Goal: Task Accomplishment & Management: Manage account settings

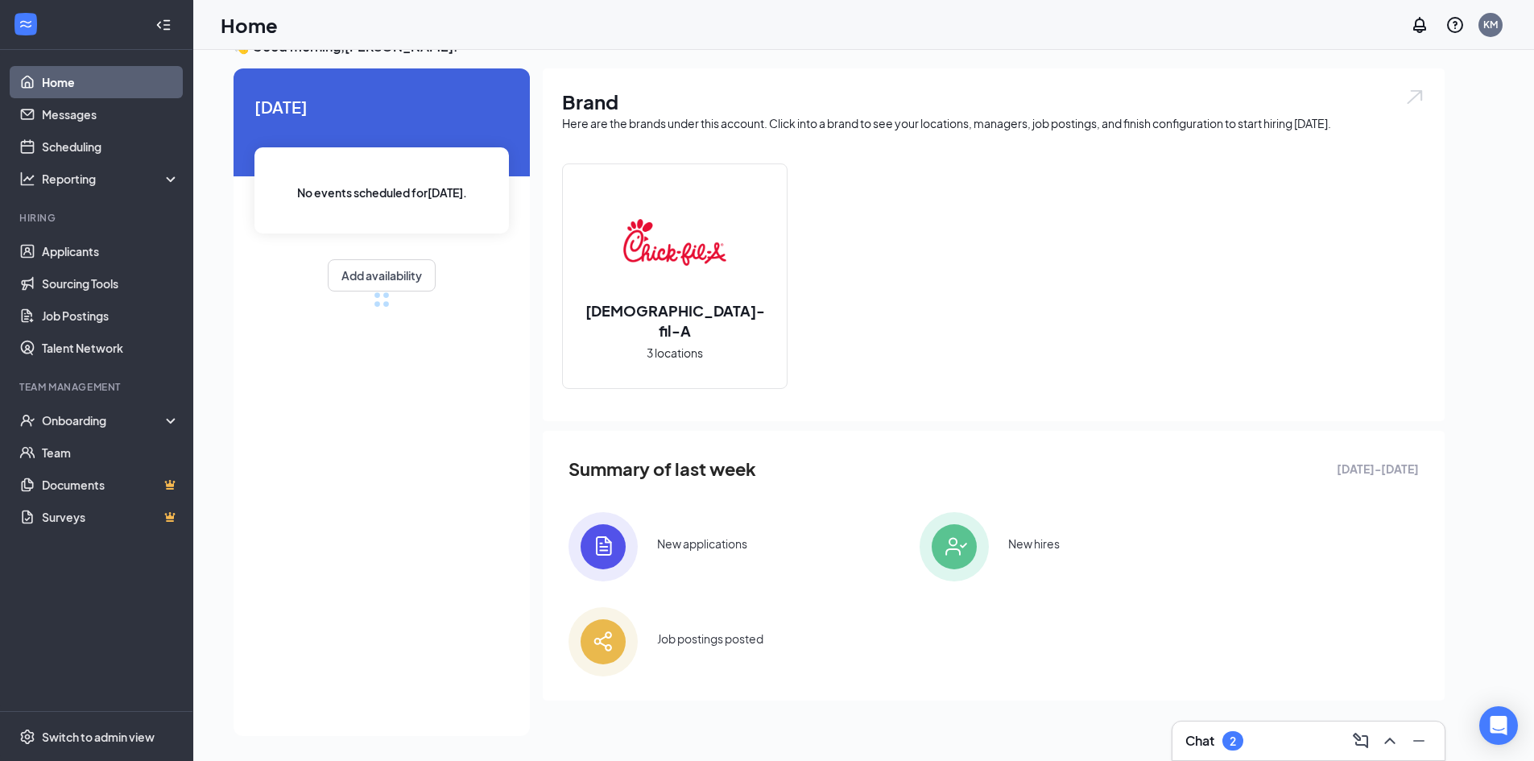
scroll to position [34, 0]
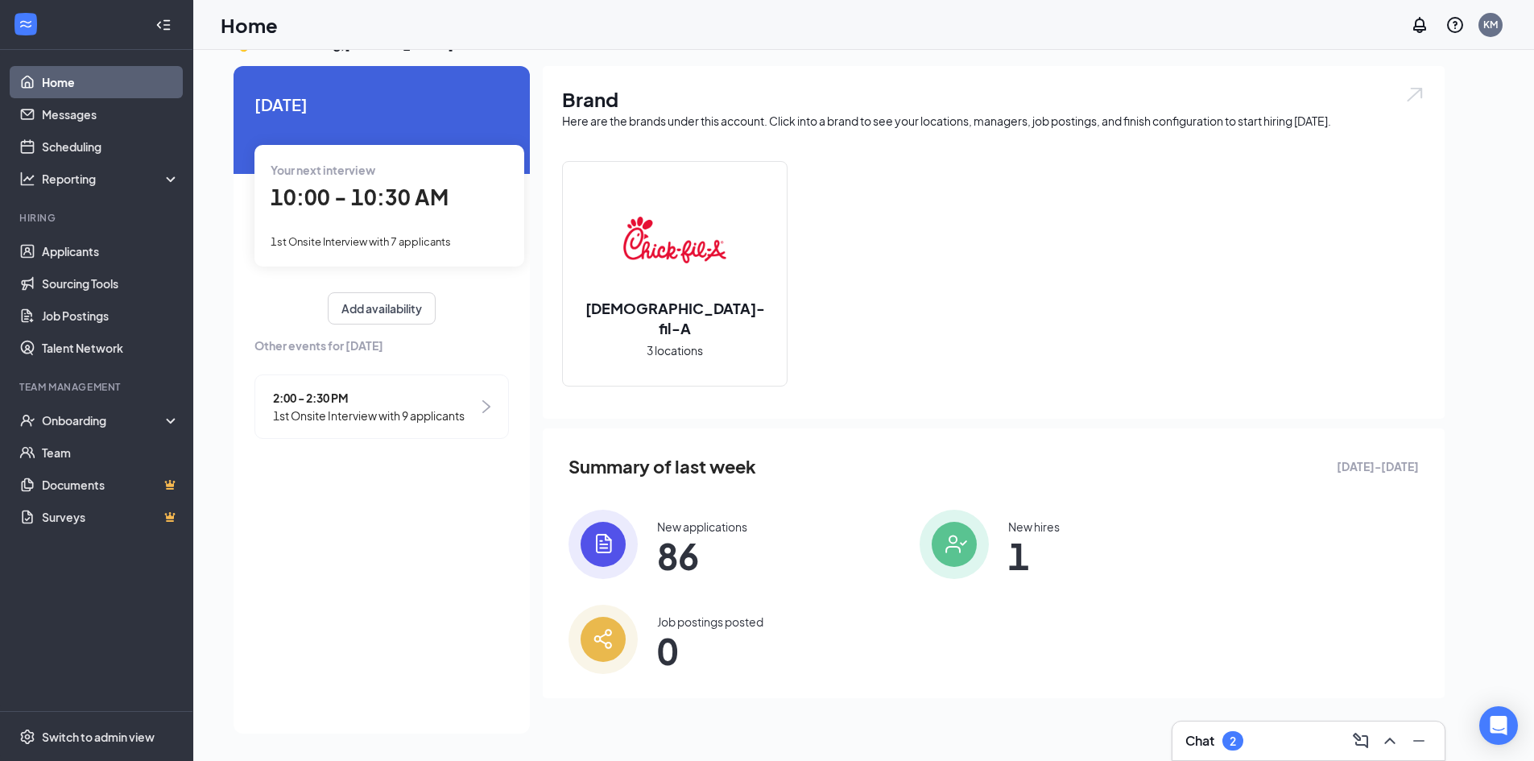
click at [1321, 747] on div "Chat 2" at bounding box center [1309, 741] width 246 height 26
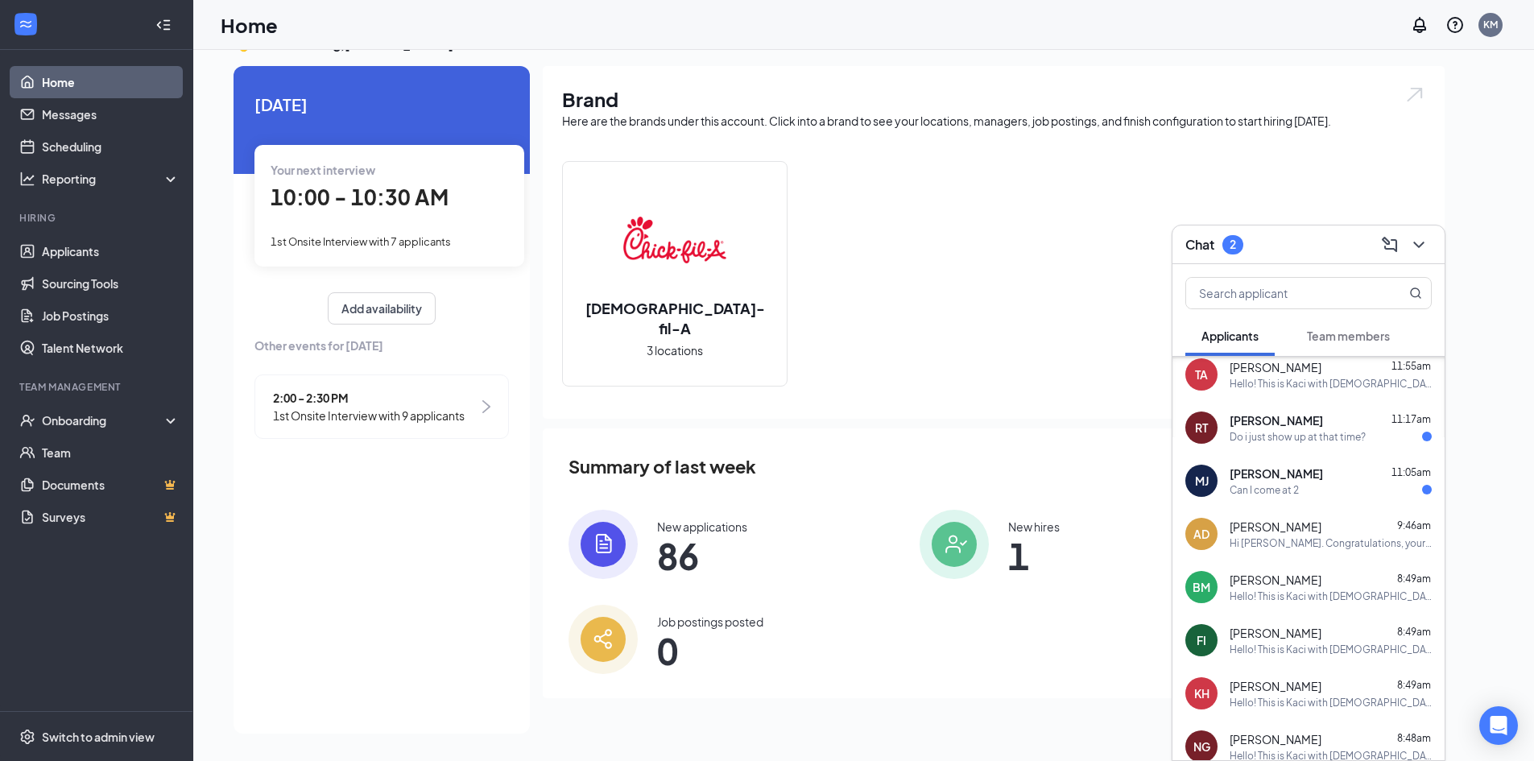
scroll to position [450, 0]
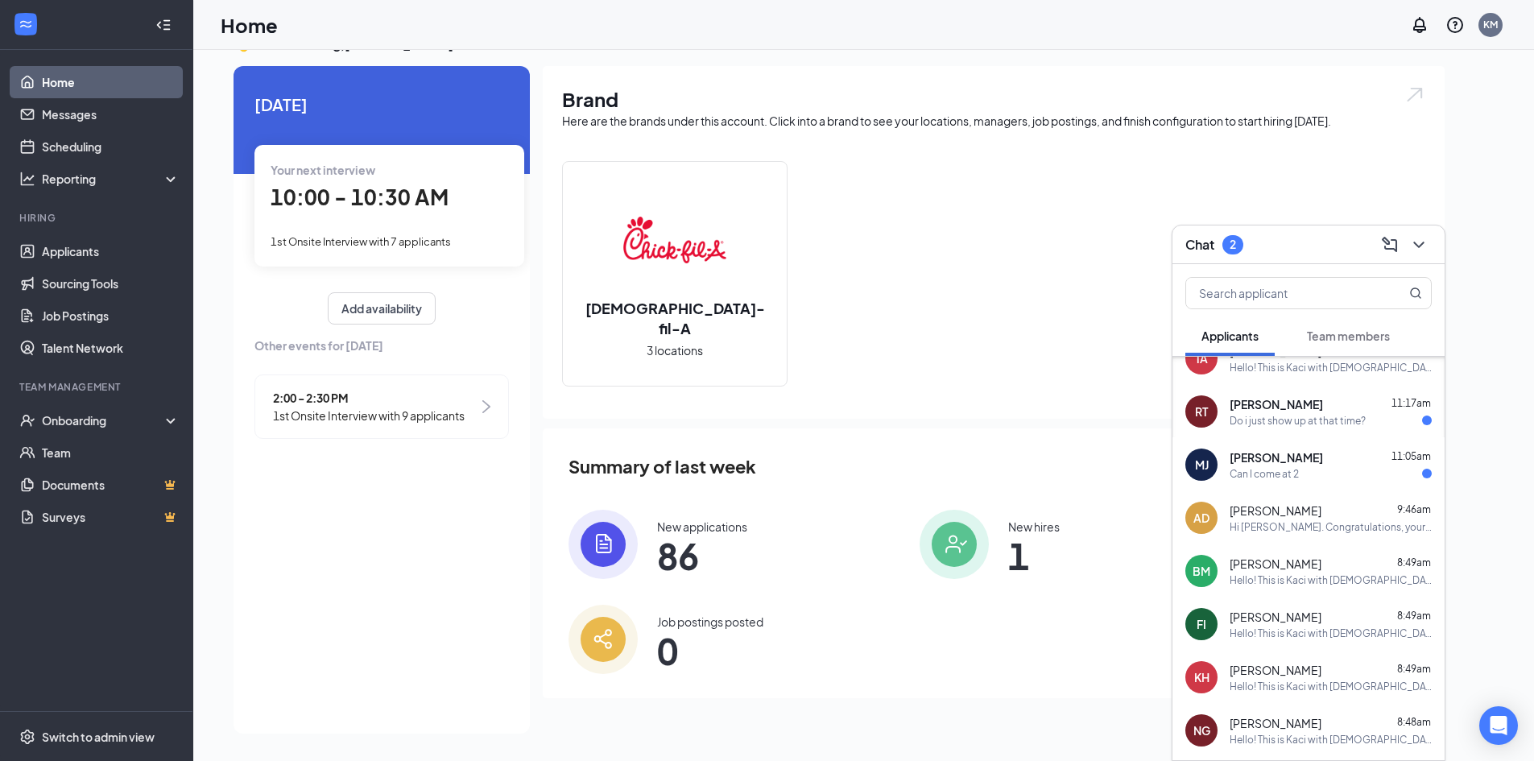
click at [1295, 403] on span "[PERSON_NAME]" at bounding box center [1276, 404] width 93 height 16
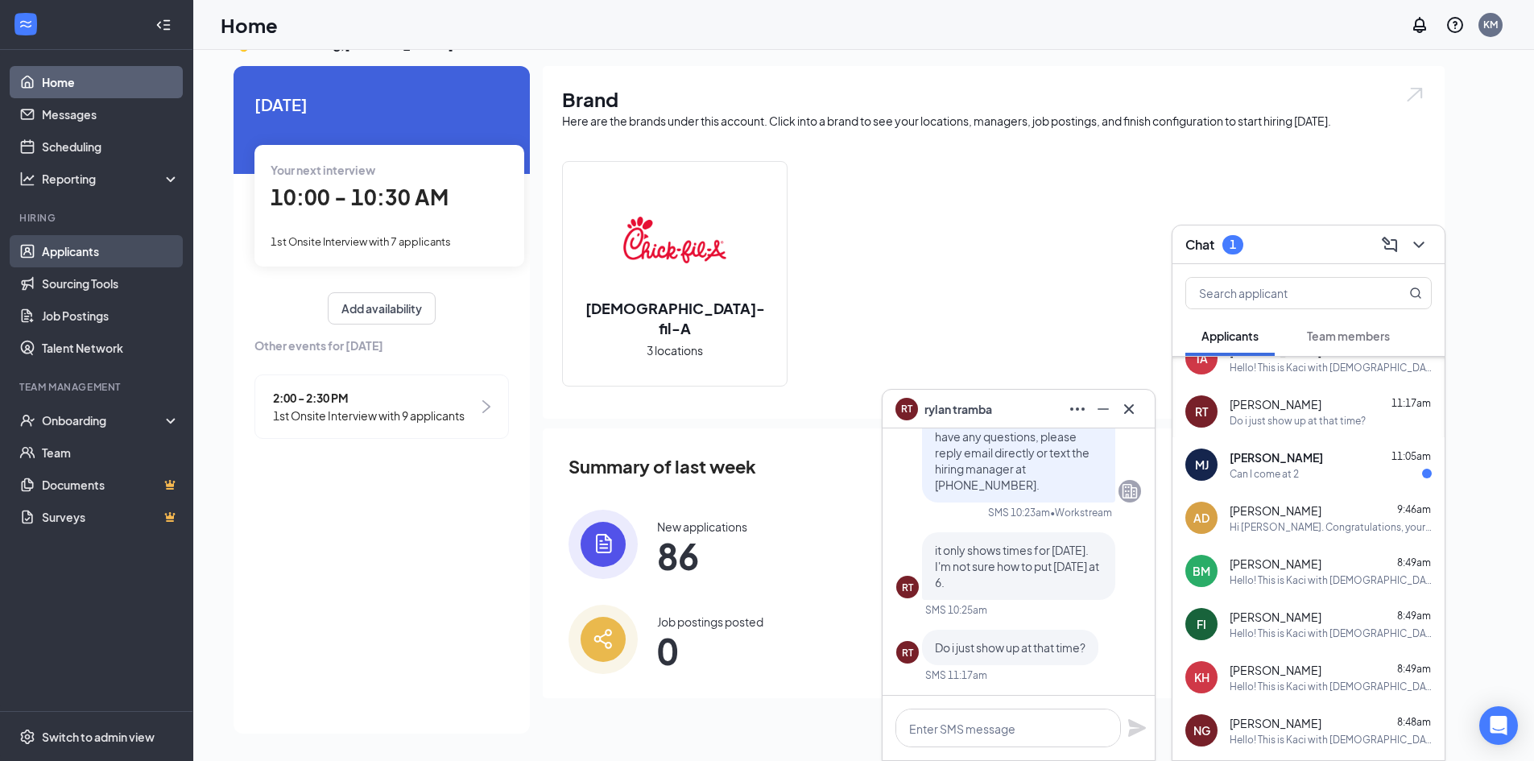
drag, startPoint x: 93, startPoint y: 256, endPoint x: 105, endPoint y: 252, distance: 12.7
click at [93, 256] on link "Applicants" at bounding box center [111, 251] width 138 height 32
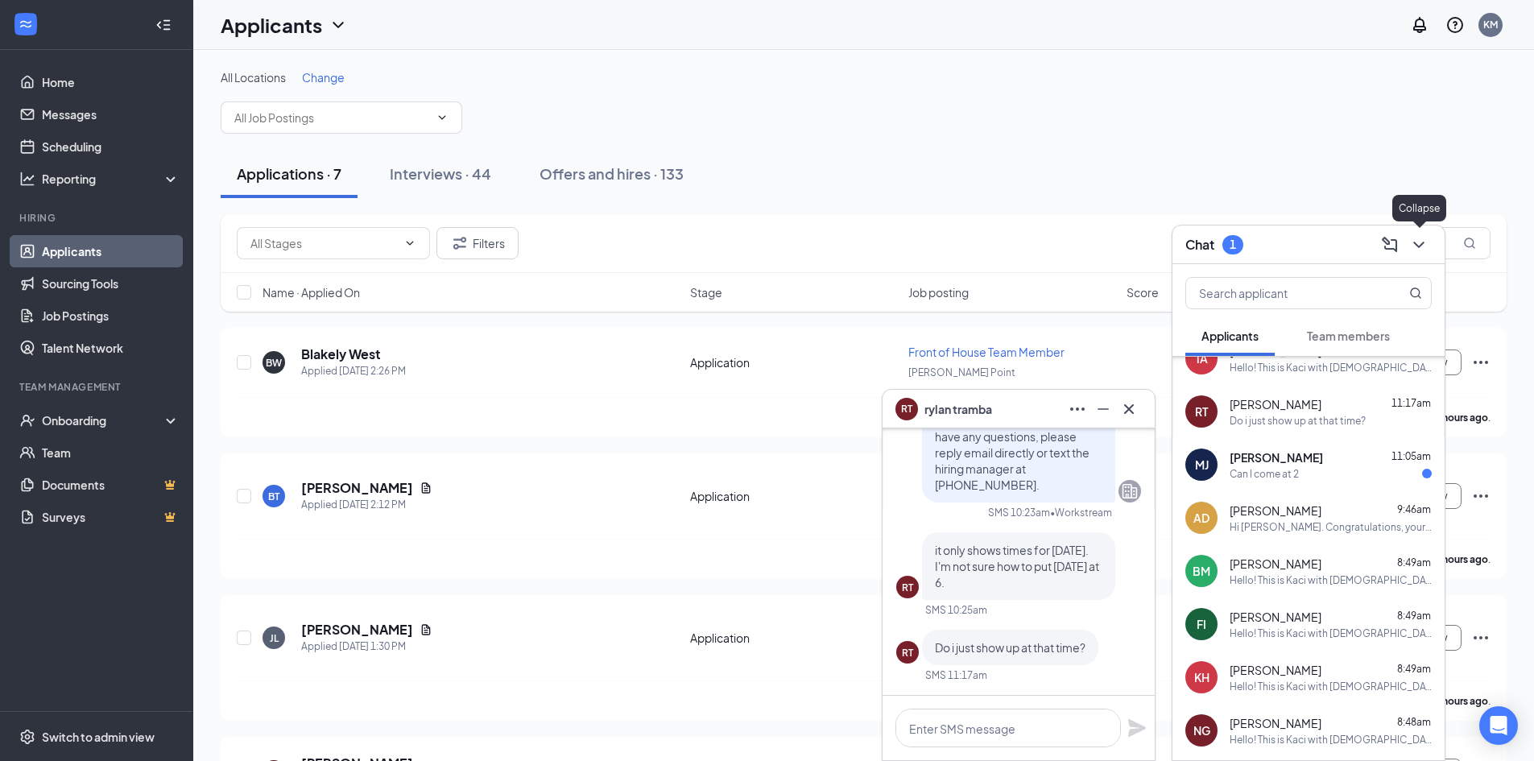
click at [1422, 244] on icon "ChevronDown" at bounding box center [1418, 245] width 10 height 6
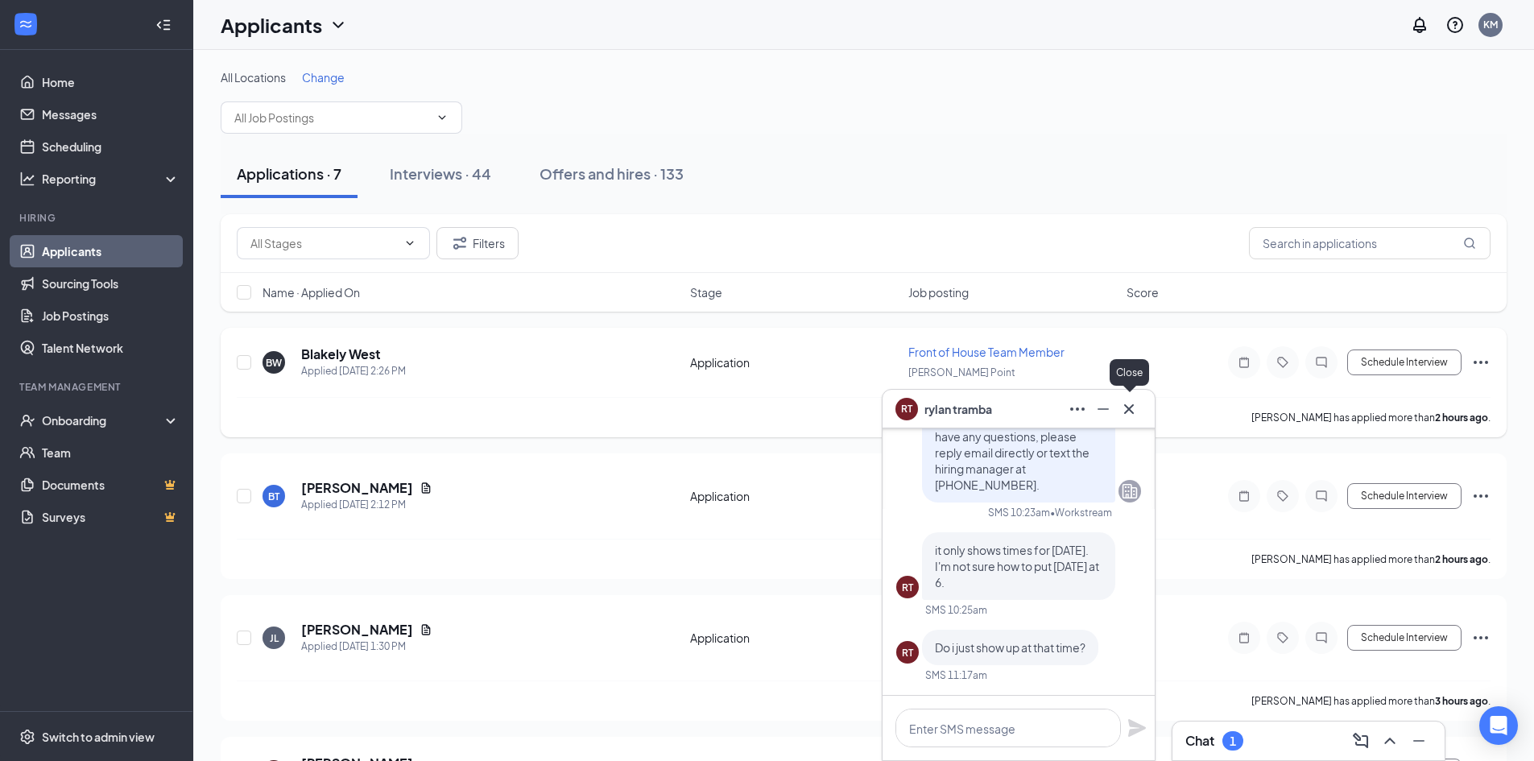
click at [1134, 400] on icon "Cross" at bounding box center [1129, 408] width 19 height 19
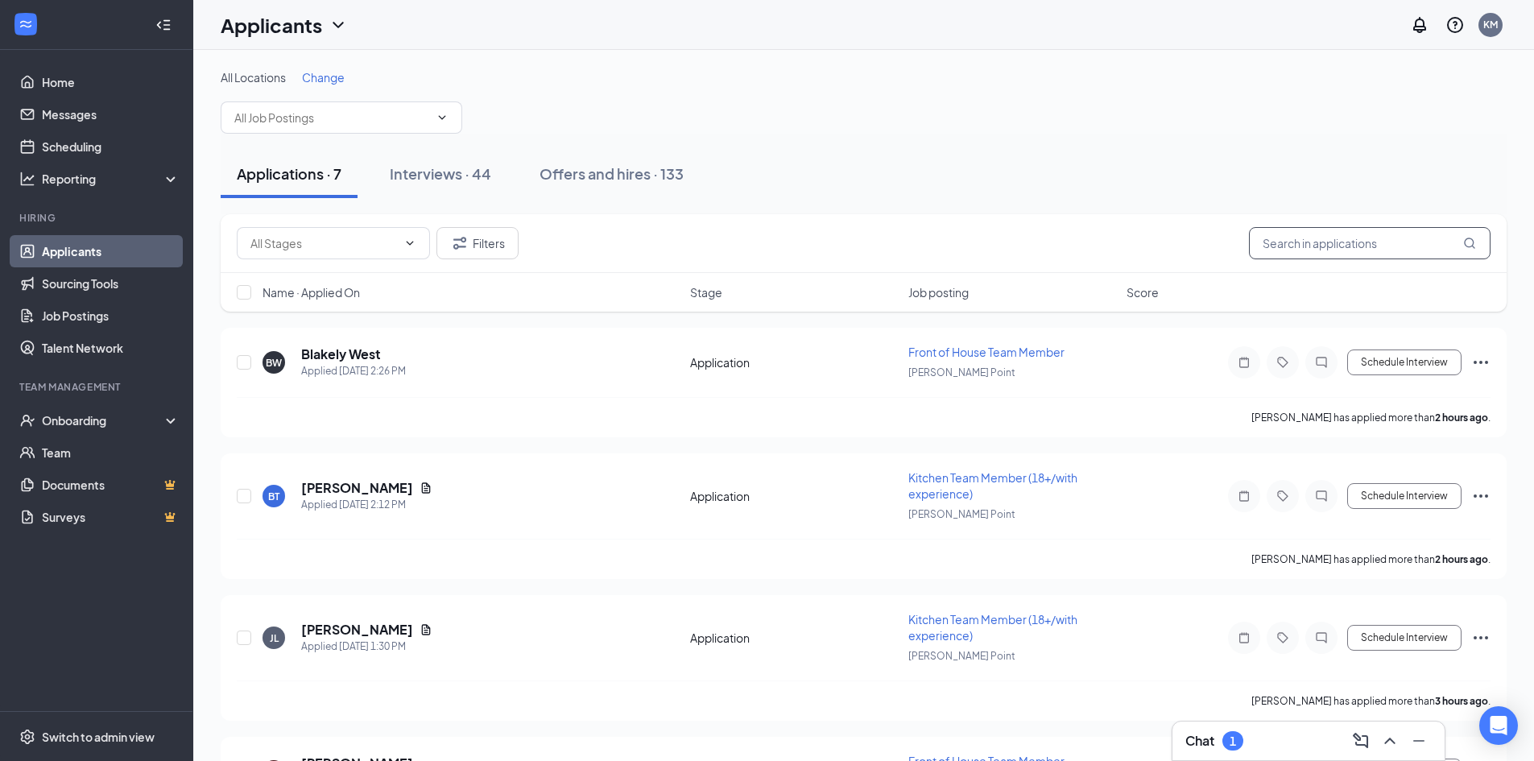
click at [1307, 248] on input "text" at bounding box center [1370, 243] width 242 height 32
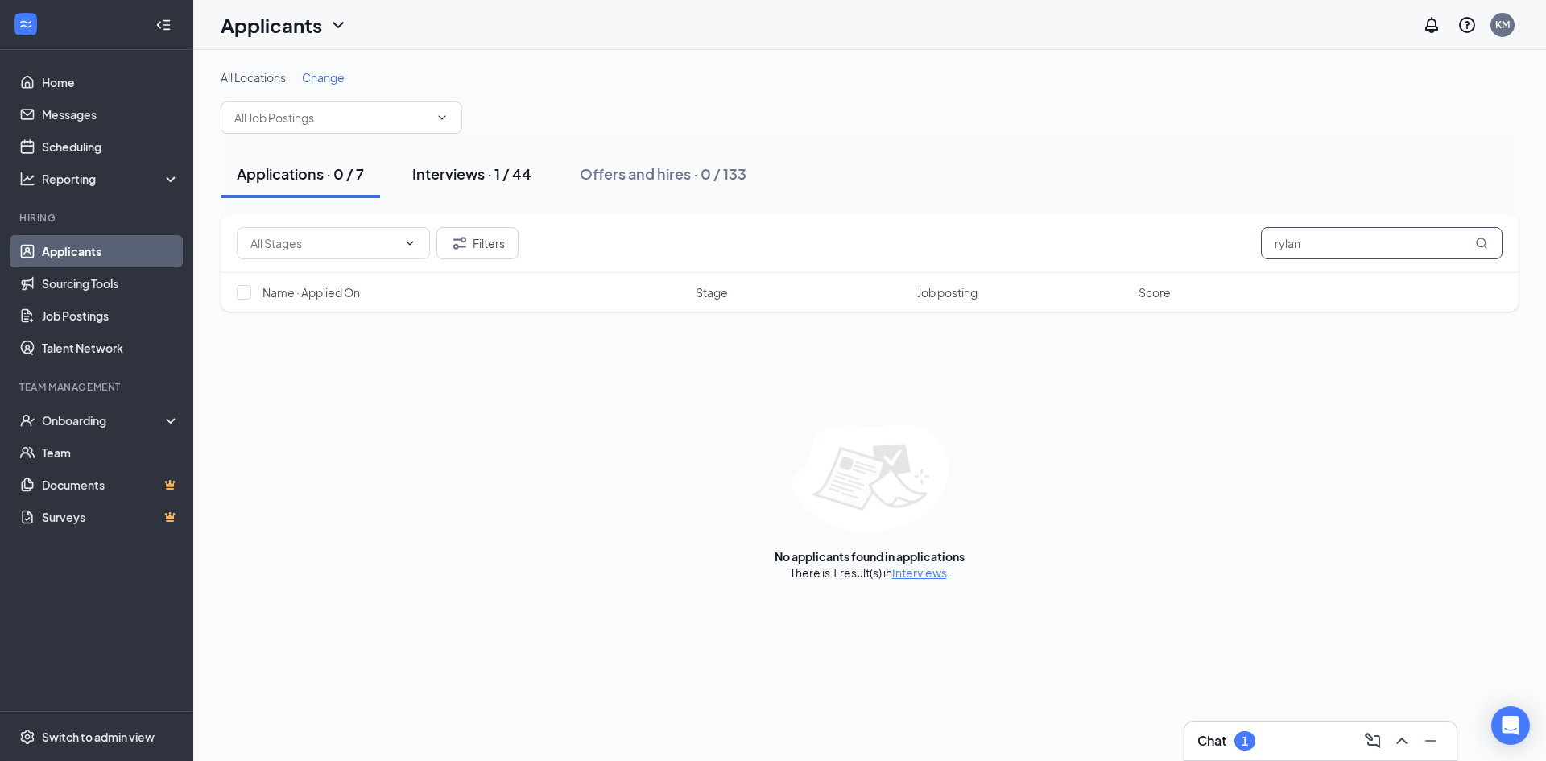
type input "rylan"
click at [485, 162] on button "Interviews · 1 / 44" at bounding box center [471, 174] width 151 height 48
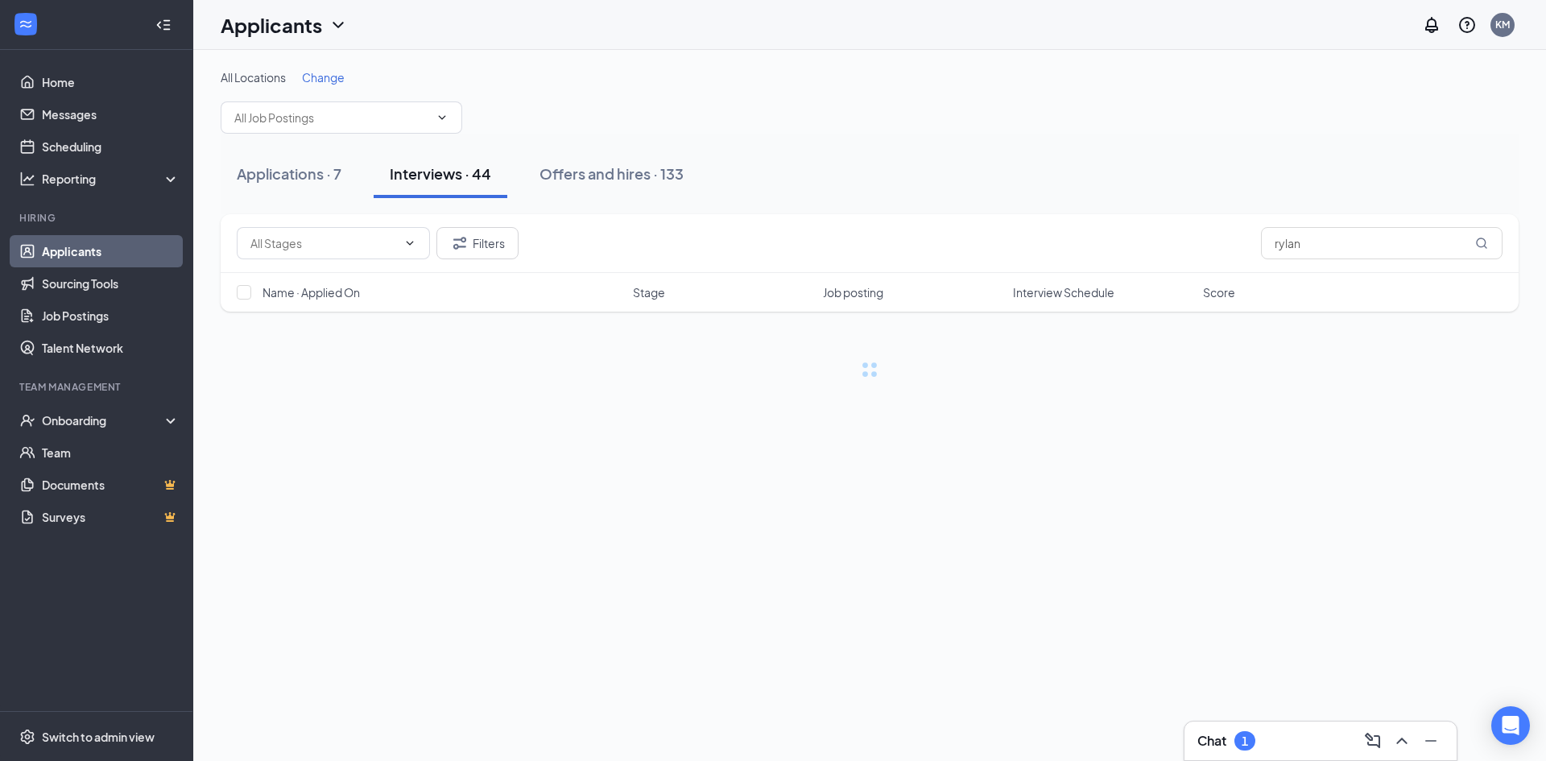
click at [456, 173] on div "Interviews · 44" at bounding box center [440, 173] width 101 height 20
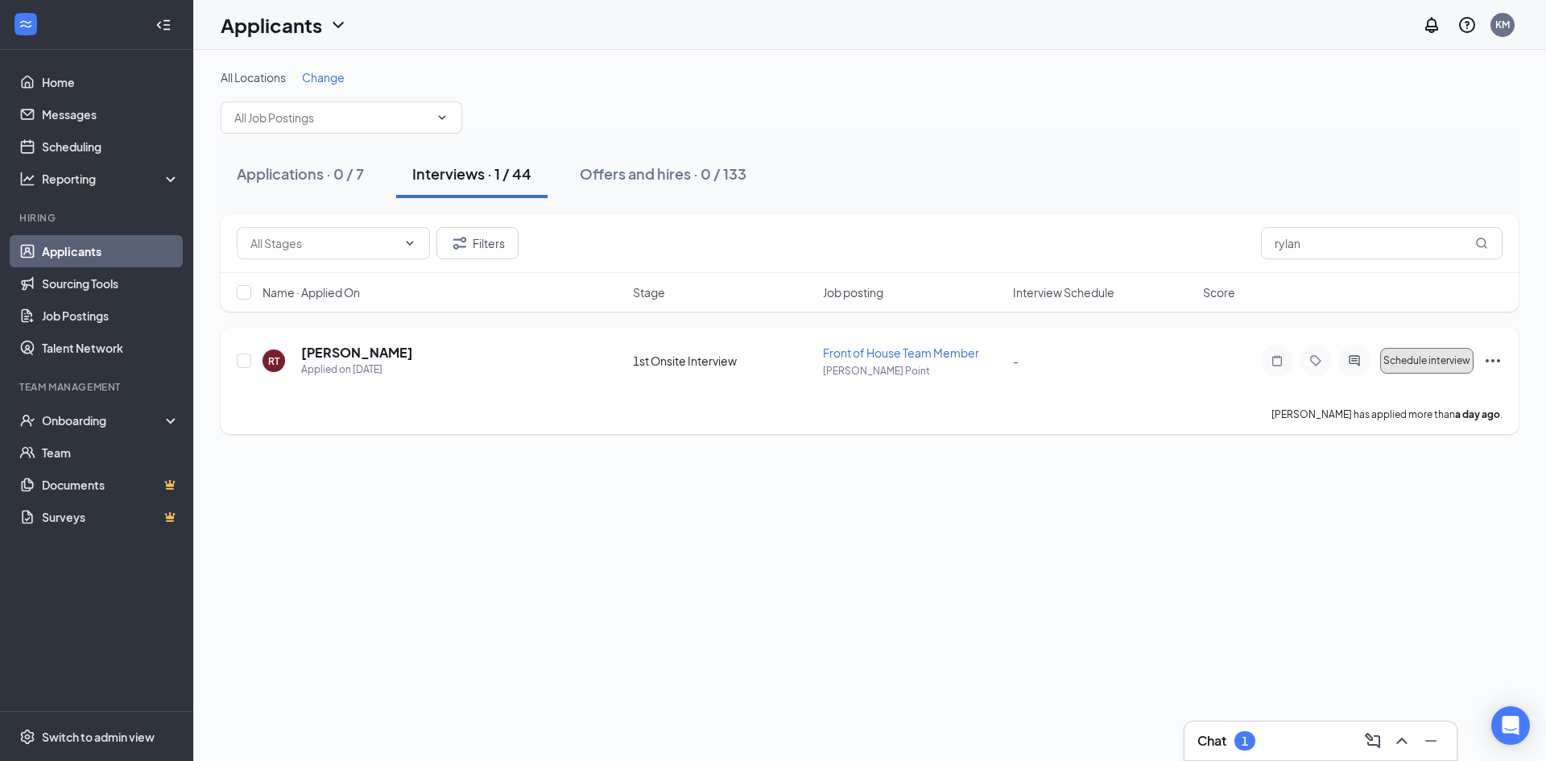
click at [1442, 359] on span "Schedule interview" at bounding box center [1427, 360] width 87 height 11
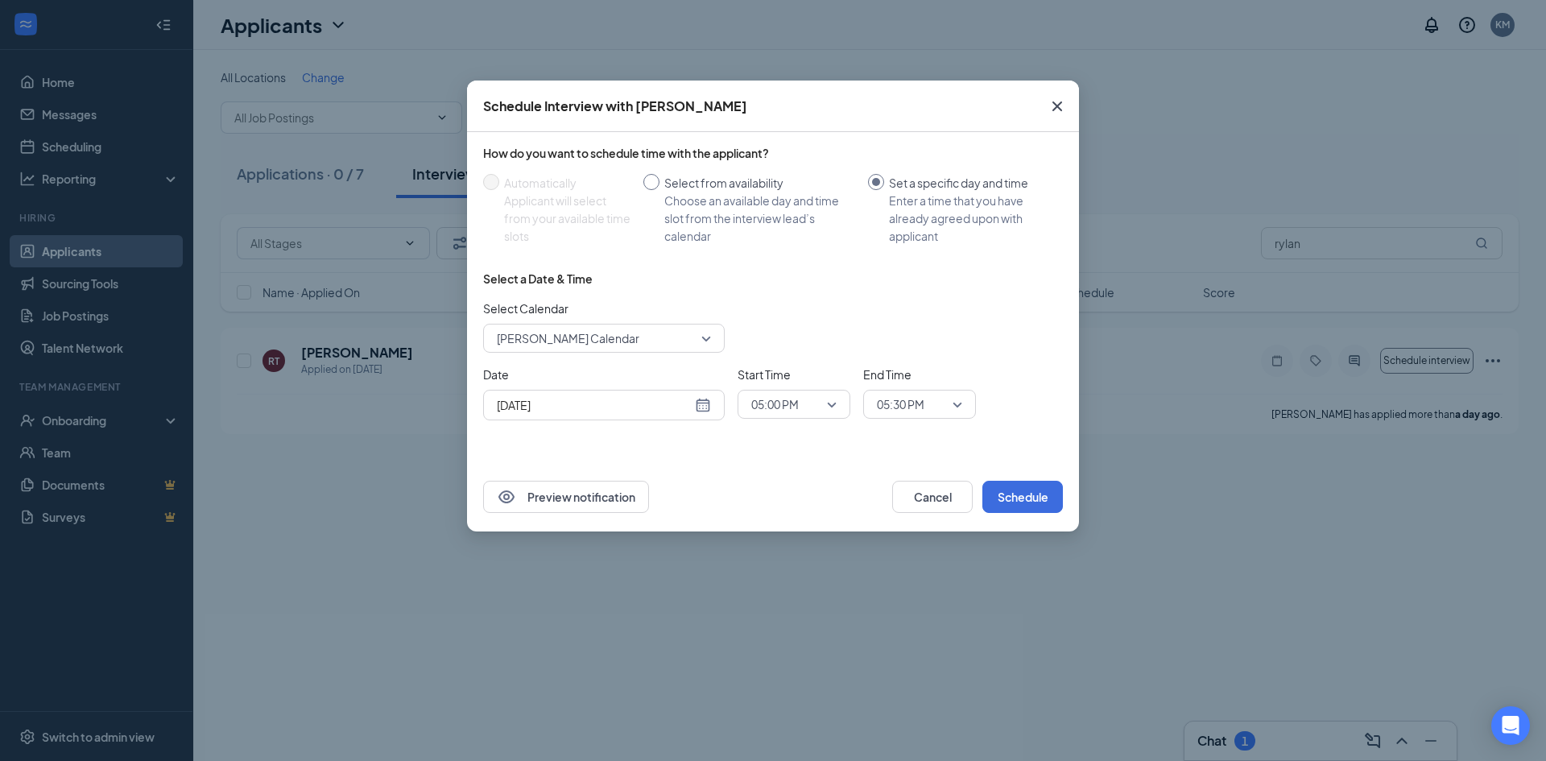
click at [648, 181] on input "Select from availability Choose an available day and time slot from the intervi…" at bounding box center [652, 182] width 16 height 16
radio input "true"
radio input "false"
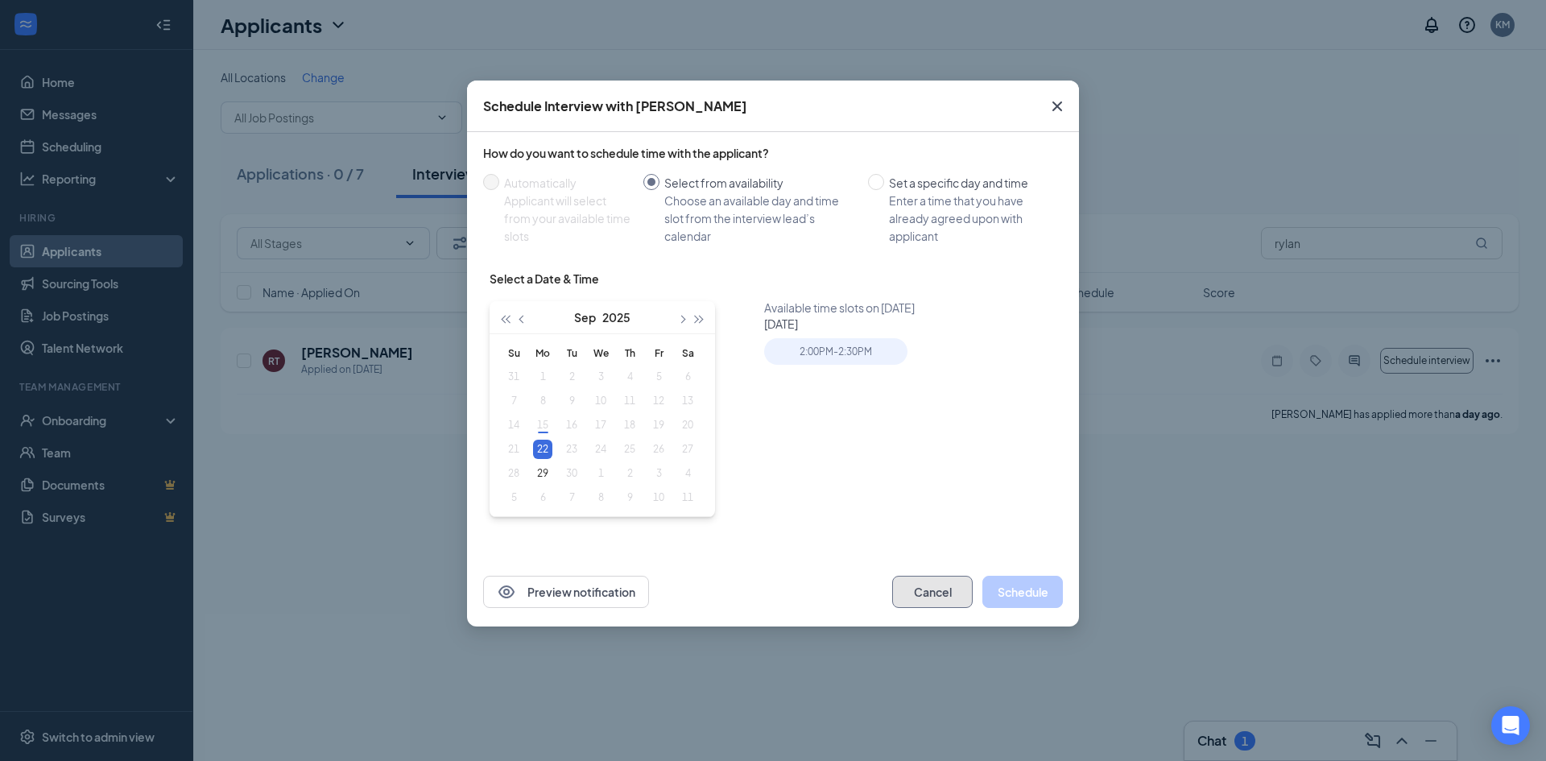
click at [950, 591] on button "Cancel" at bounding box center [932, 592] width 81 height 32
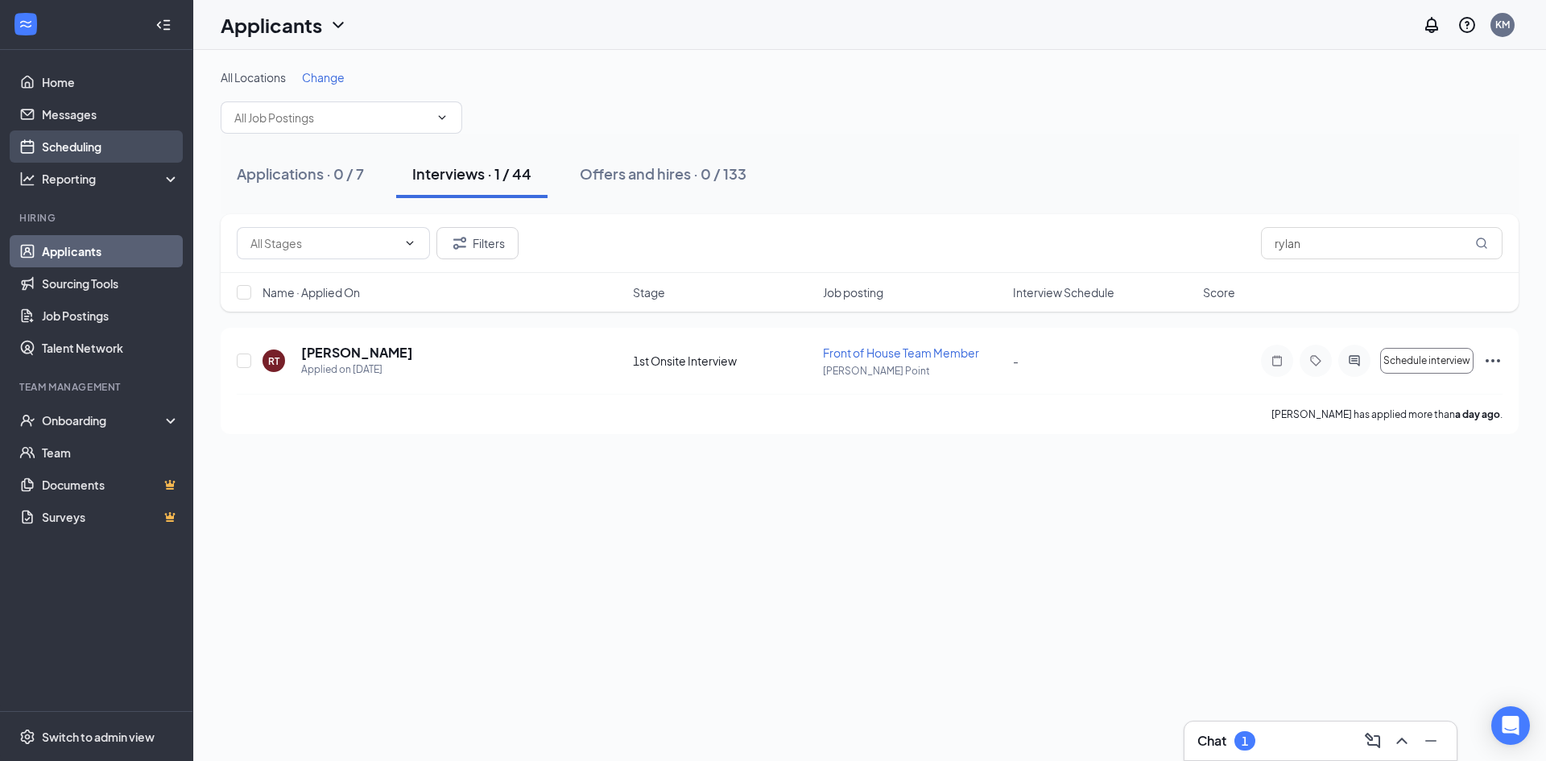
click at [88, 139] on link "Scheduling" at bounding box center [111, 146] width 138 height 32
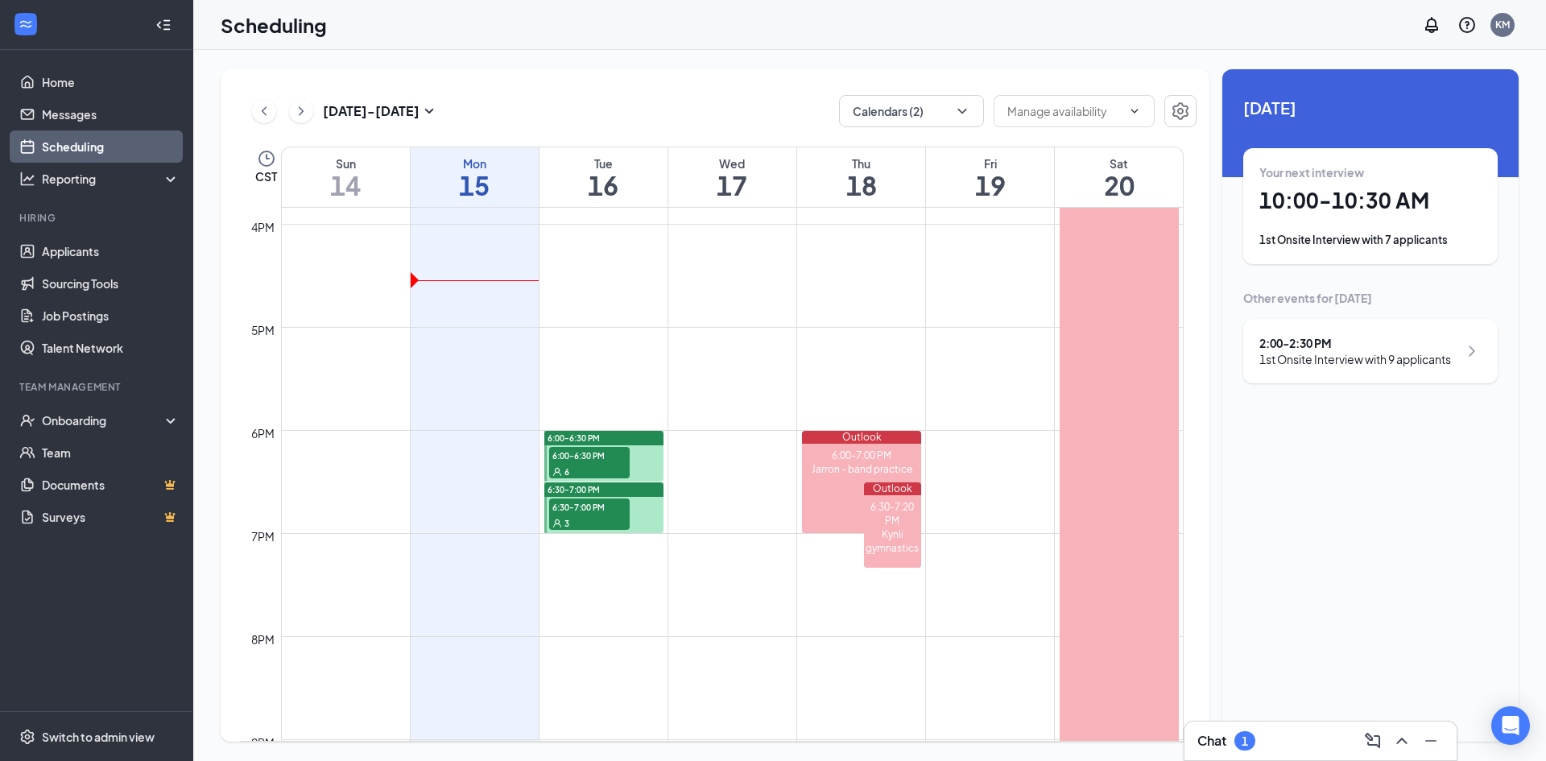
scroll to position [1678, 0]
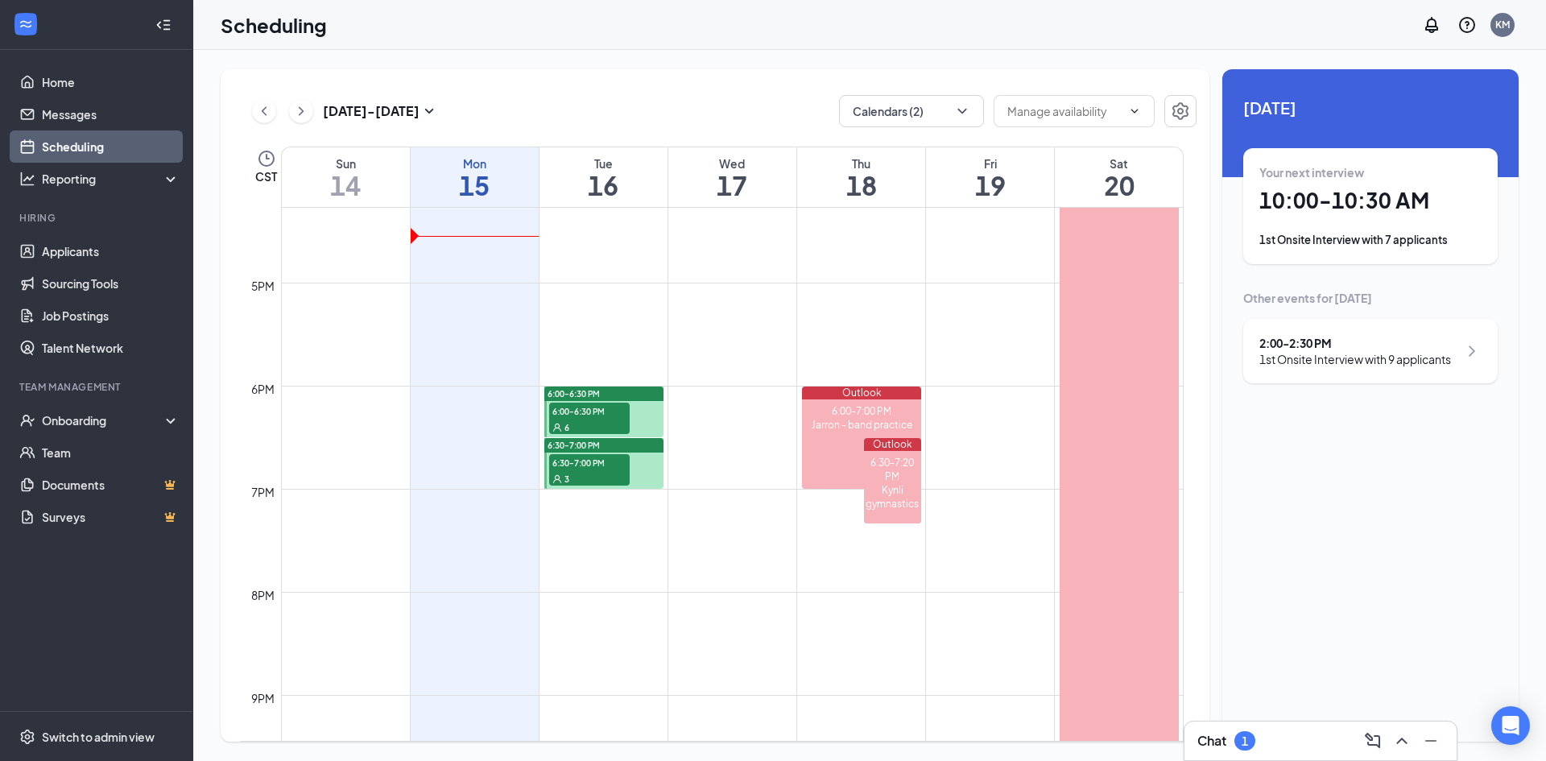
click at [654, 422] on div at bounding box center [603, 412] width 119 height 51
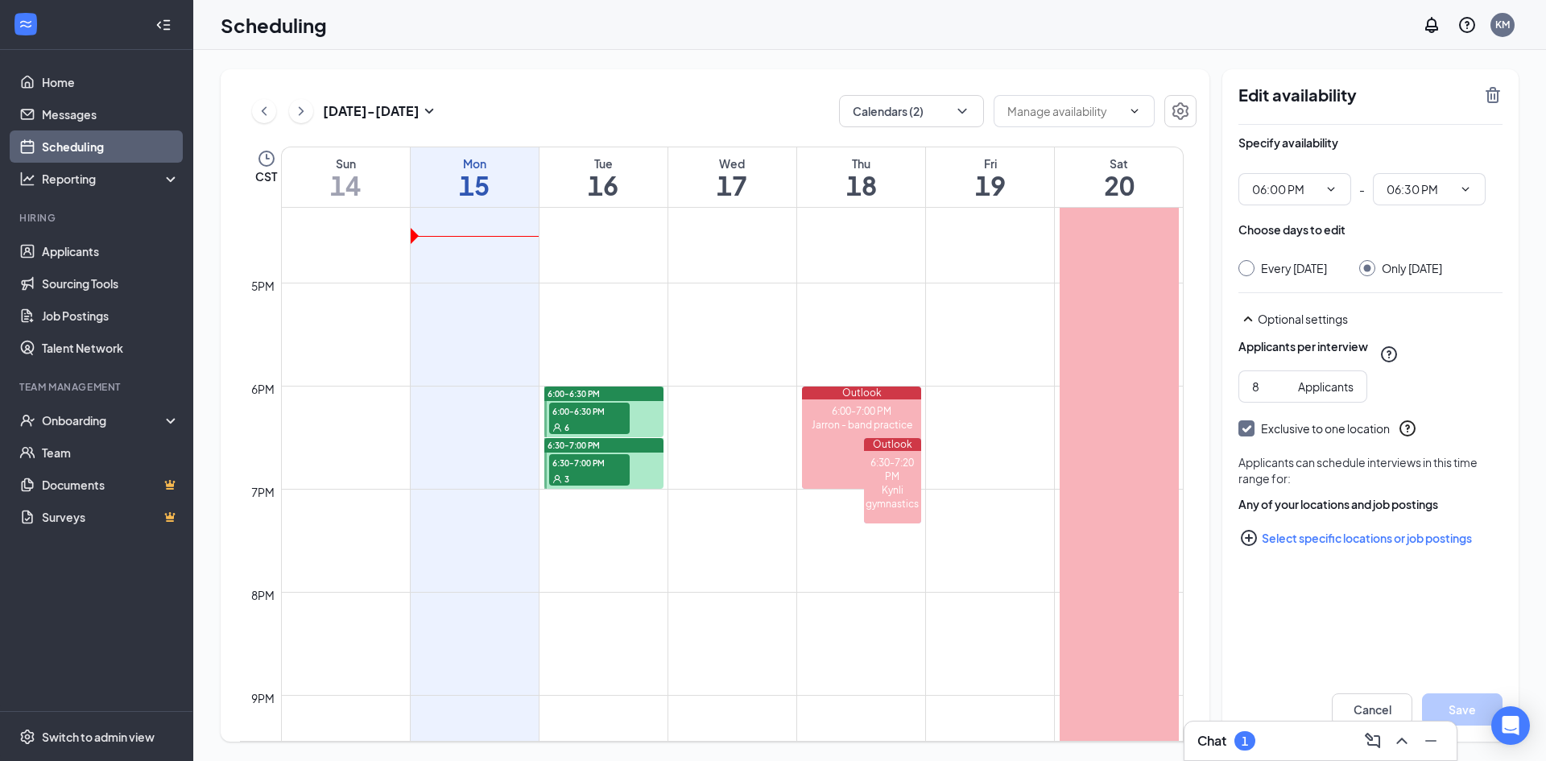
click at [1351, 554] on button "Select specific locations or job postings" at bounding box center [1371, 538] width 264 height 32
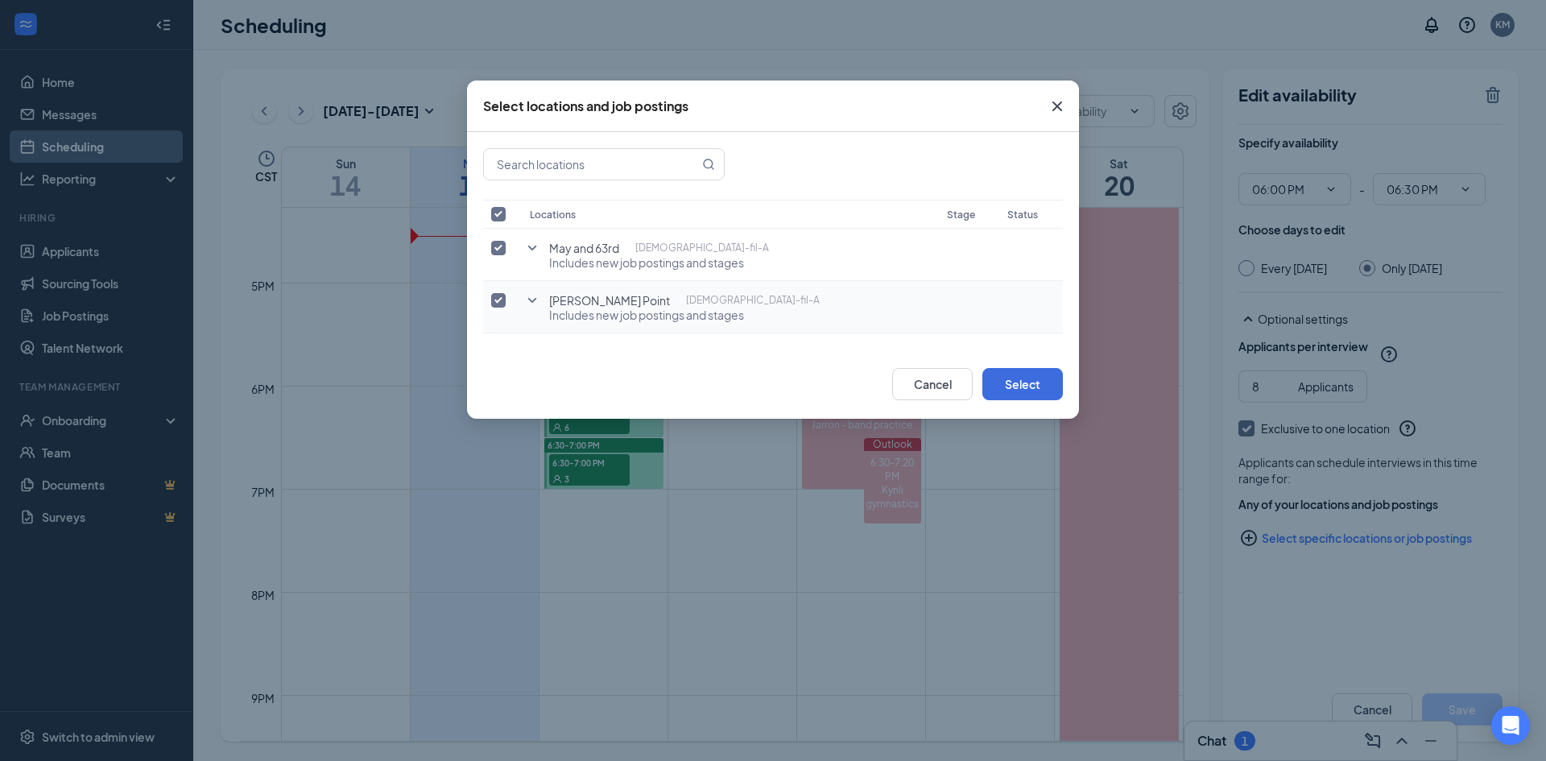
click at [527, 299] on icon "SmallChevronDown" at bounding box center [532, 300] width 19 height 19
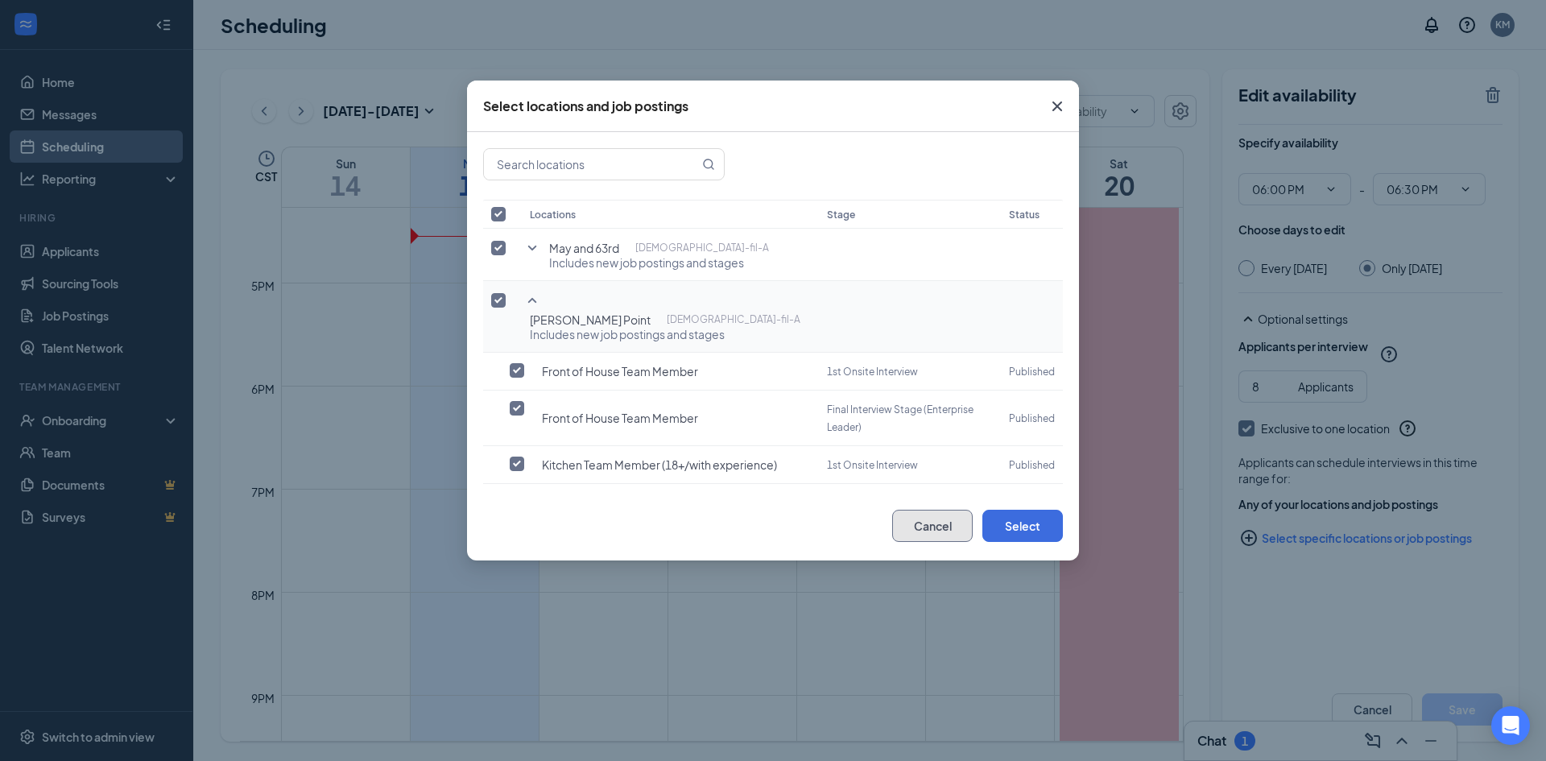
click at [946, 517] on button "Cancel" at bounding box center [932, 526] width 81 height 32
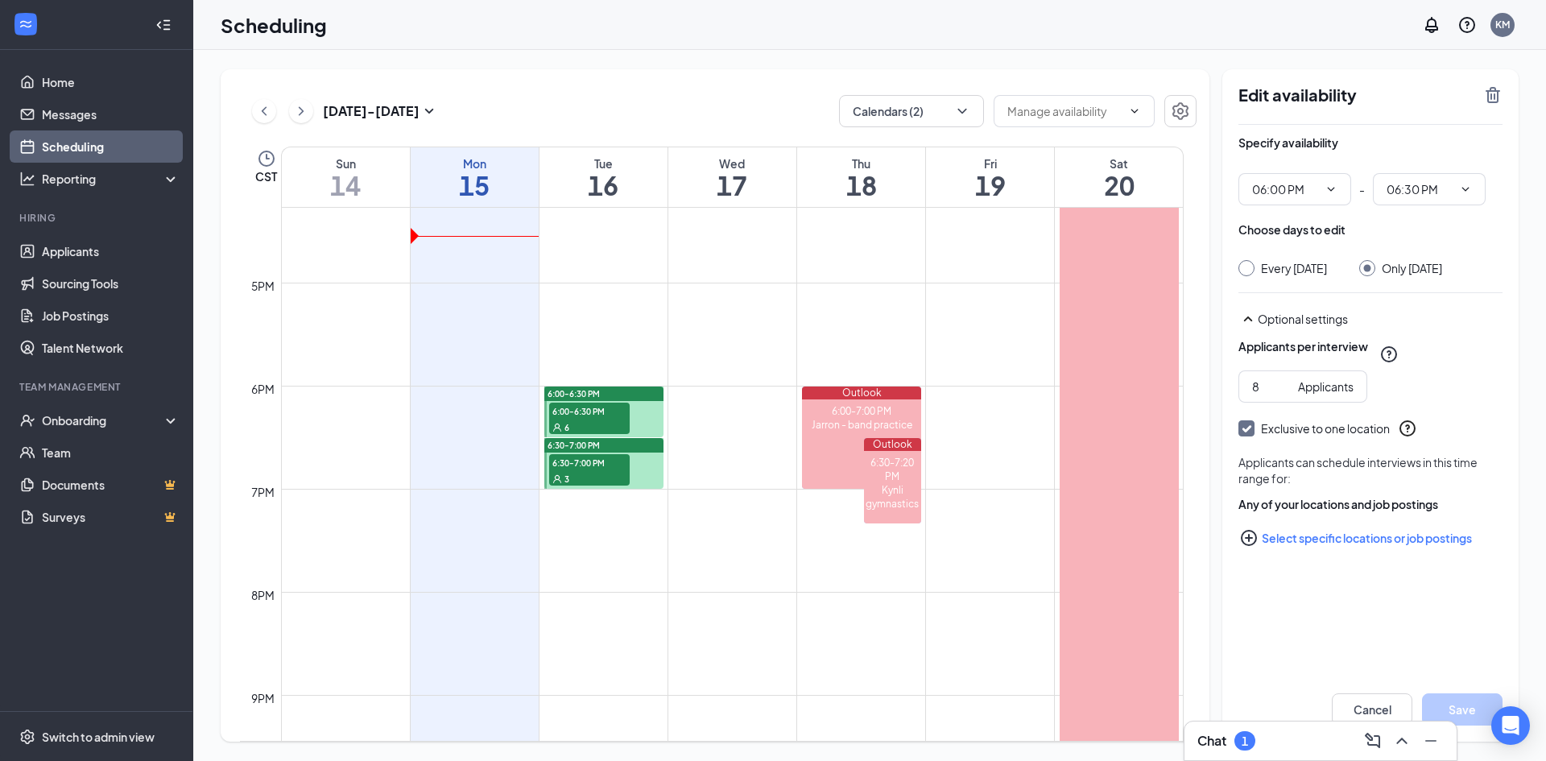
click at [640, 446] on div "6:30-7:00 PM" at bounding box center [603, 445] width 119 height 14
click at [1247, 432] on input "Exclusive to one location" at bounding box center [1244, 425] width 11 height 11
checkbox input "false"
click at [1480, 710] on button "Save" at bounding box center [1462, 709] width 81 height 32
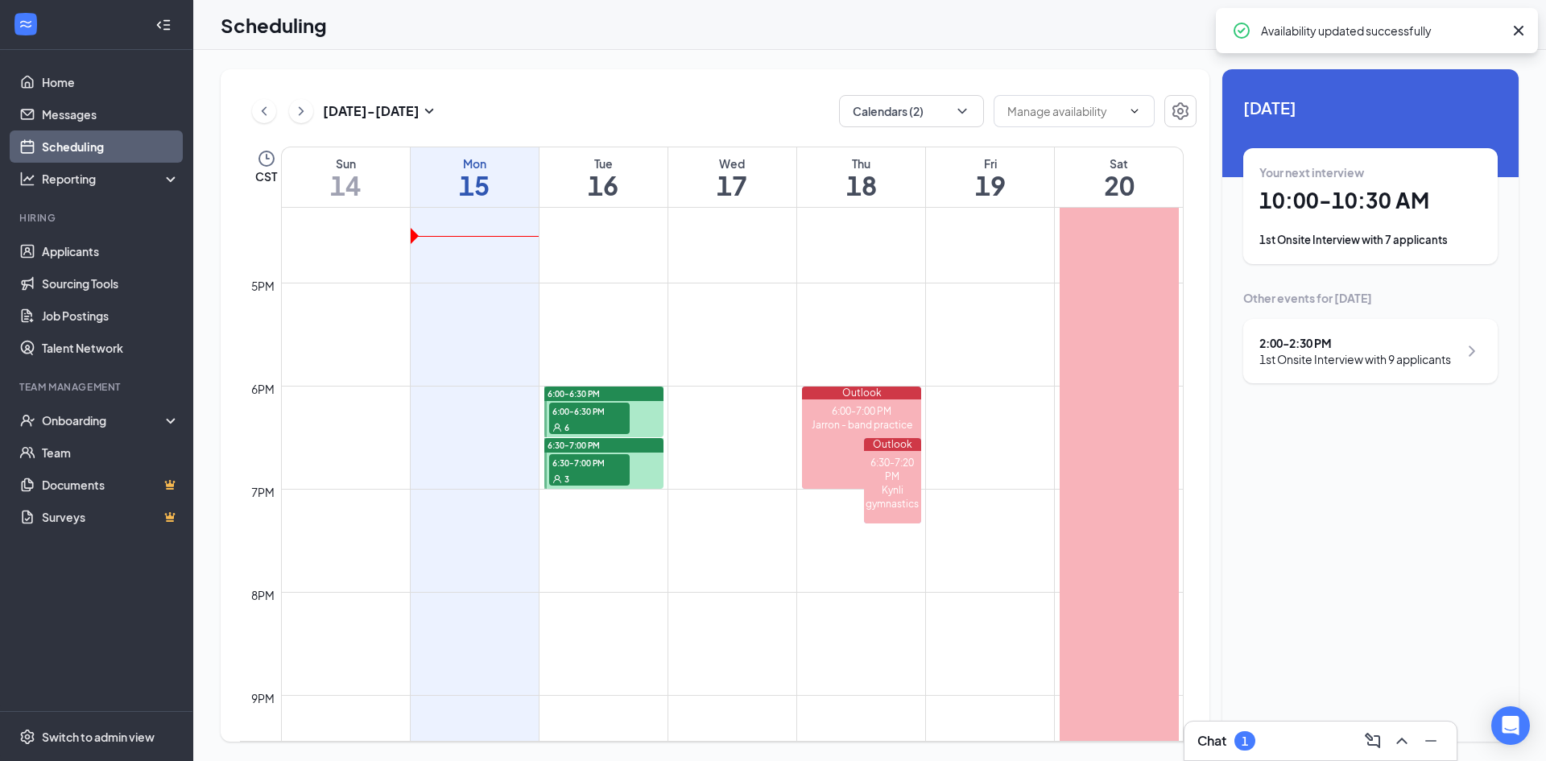
click at [653, 412] on div at bounding box center [603, 412] width 119 height 51
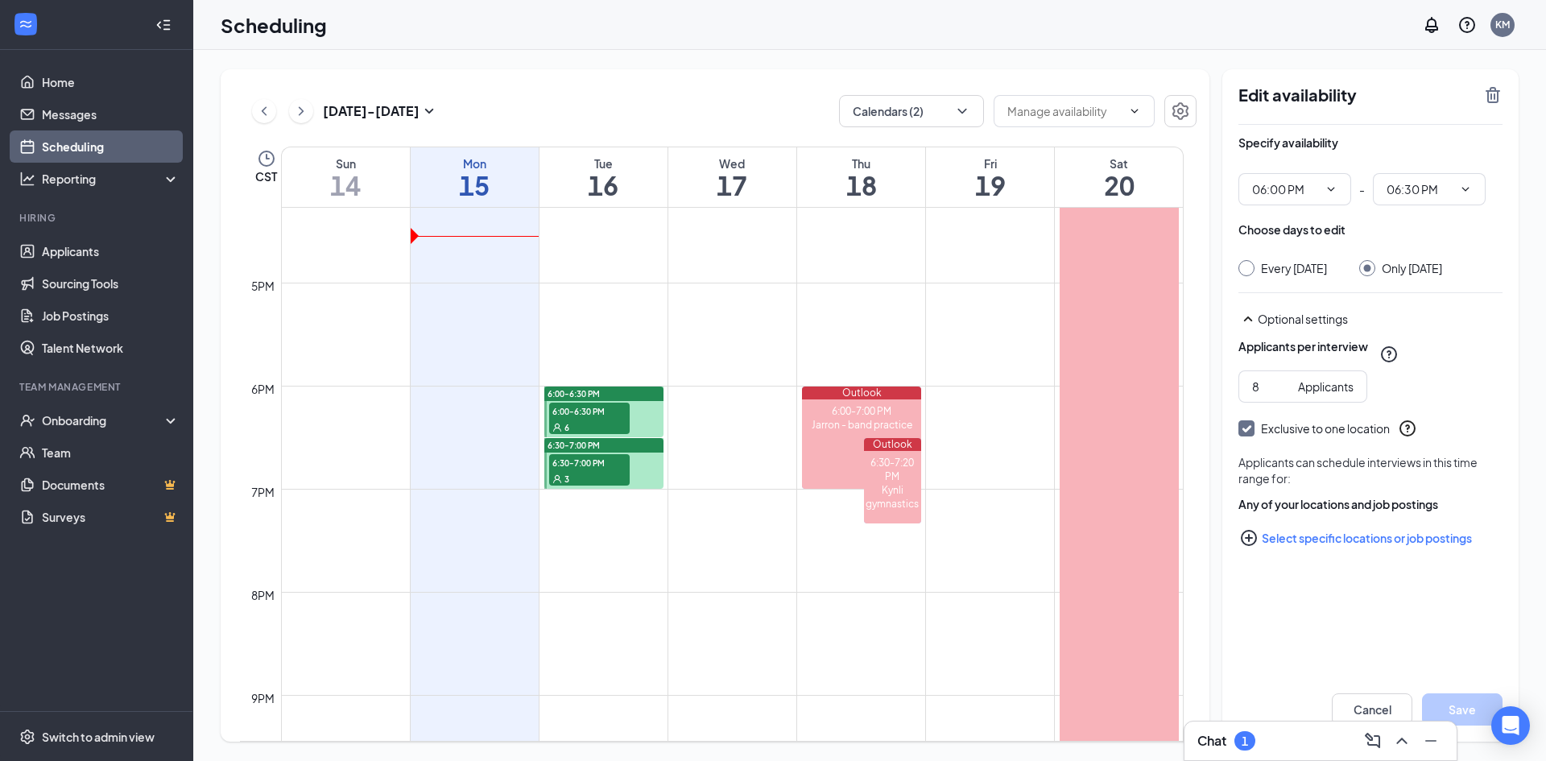
click at [1244, 432] on input "Exclusive to one location" at bounding box center [1244, 425] width 11 height 11
checkbox input "false"
click at [1482, 710] on button "Save" at bounding box center [1462, 709] width 81 height 32
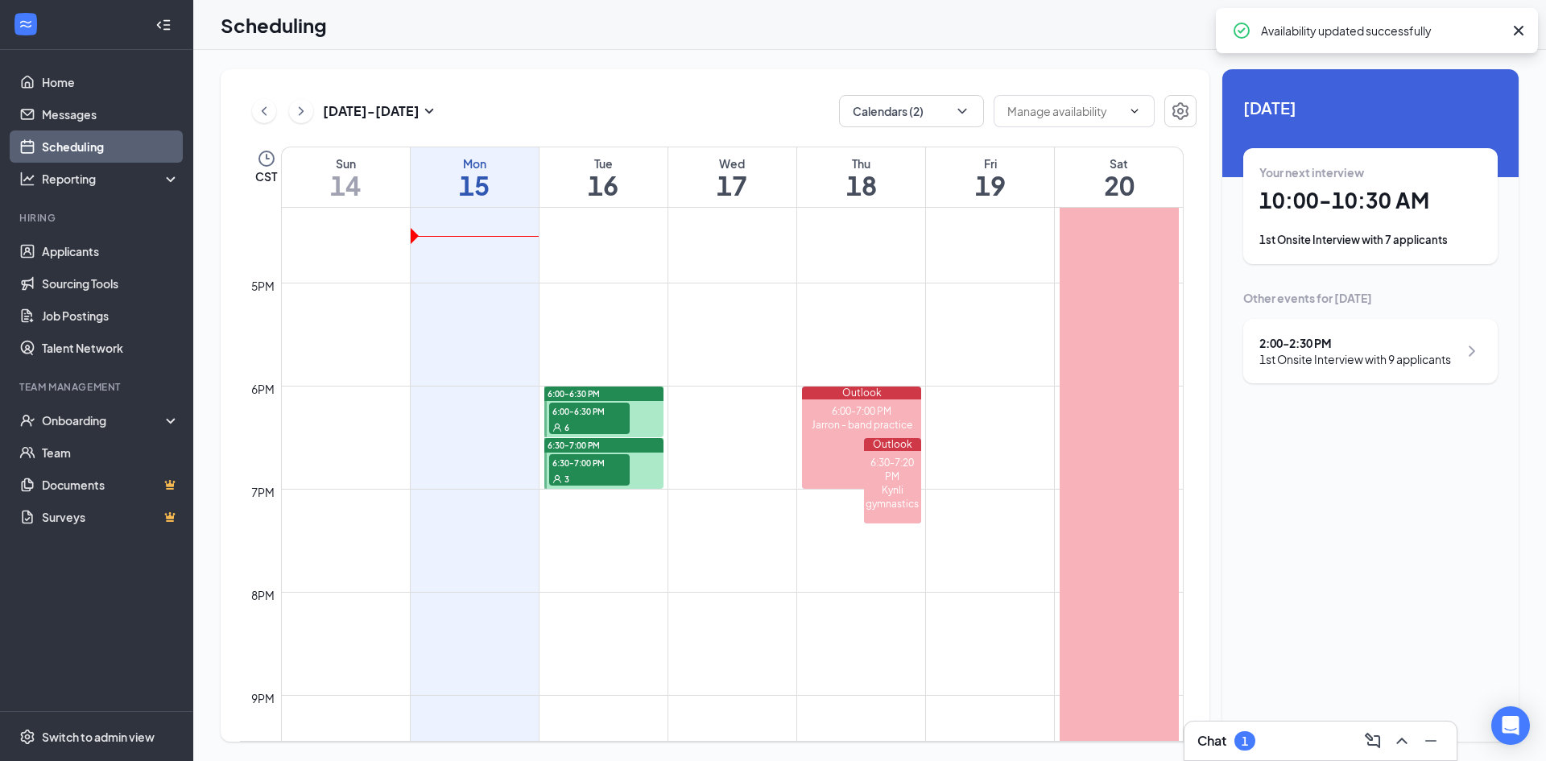
scroll to position [1941, 0]
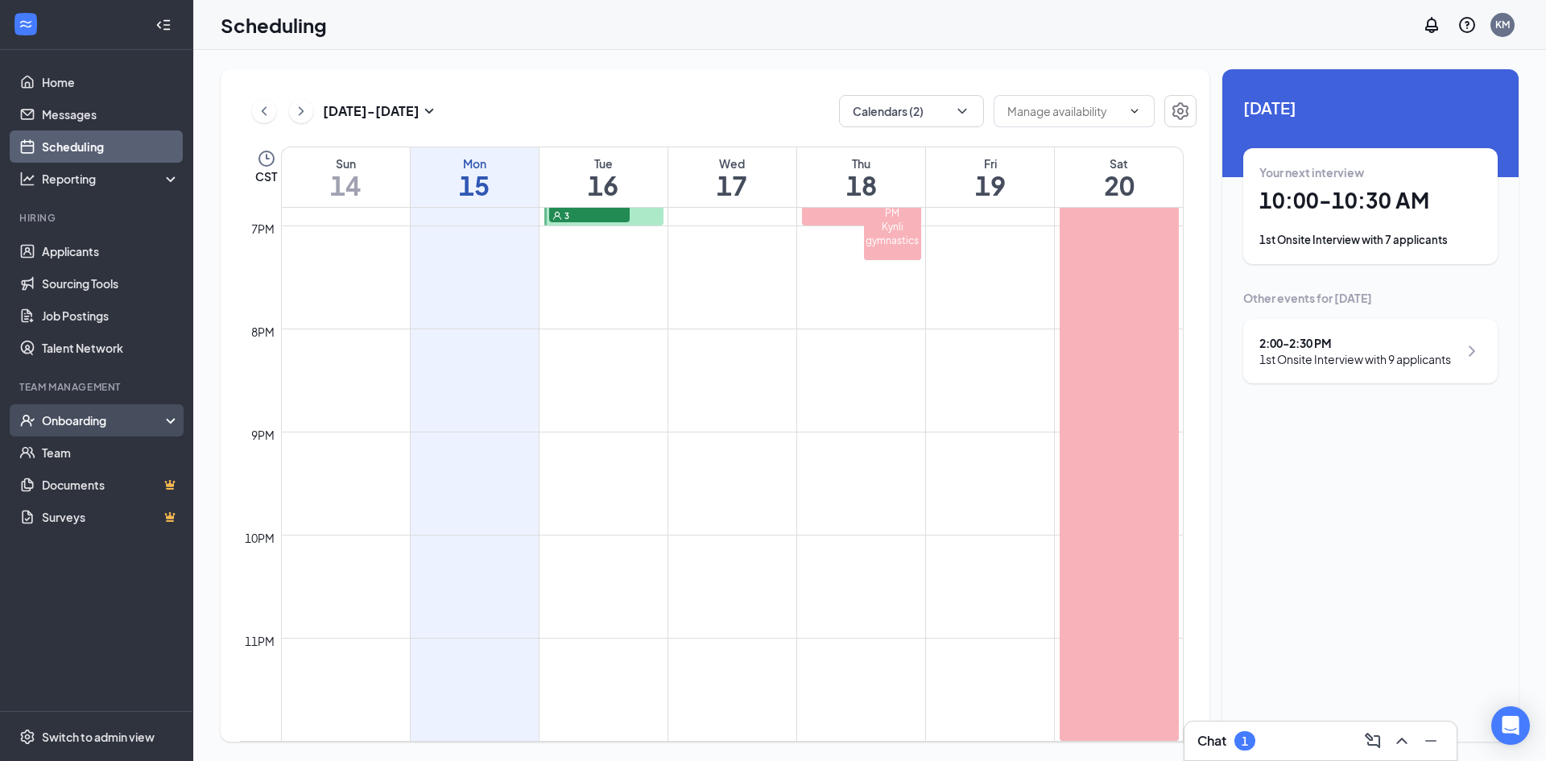
click at [66, 423] on div "Onboarding" at bounding box center [104, 420] width 124 height 16
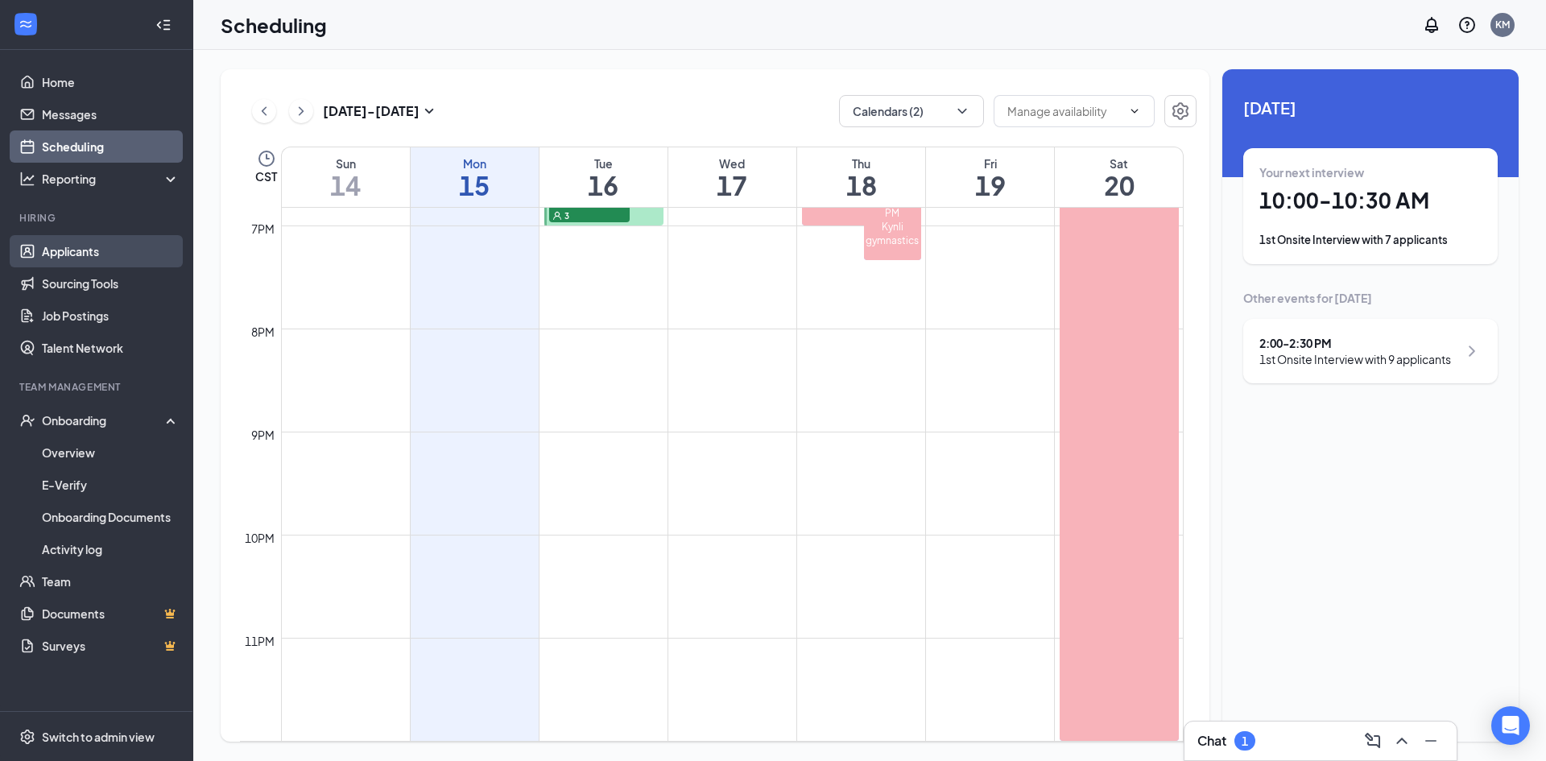
click at [82, 250] on link "Applicants" at bounding box center [111, 251] width 138 height 32
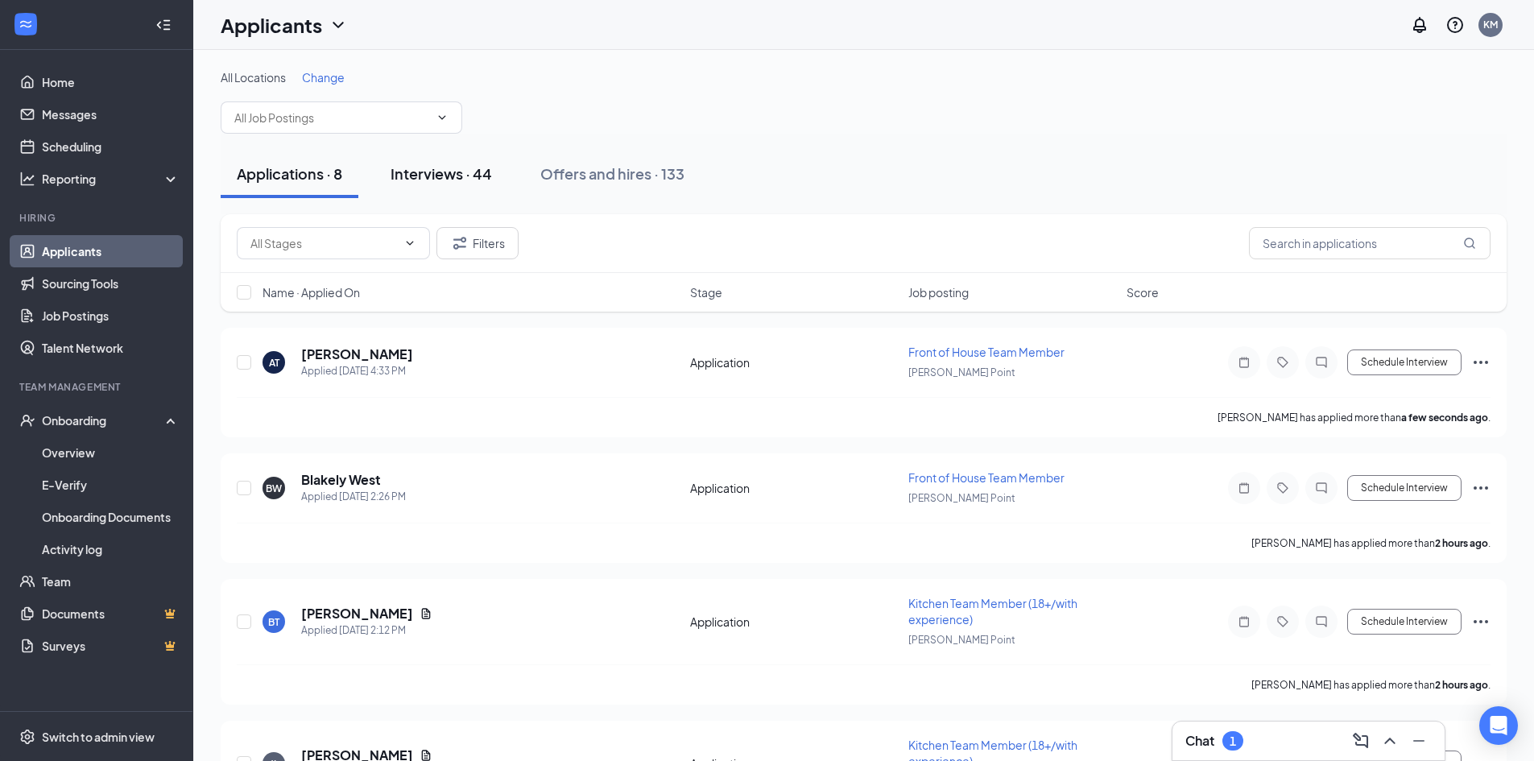
click at [464, 179] on div "Interviews · 44" at bounding box center [441, 173] width 101 height 20
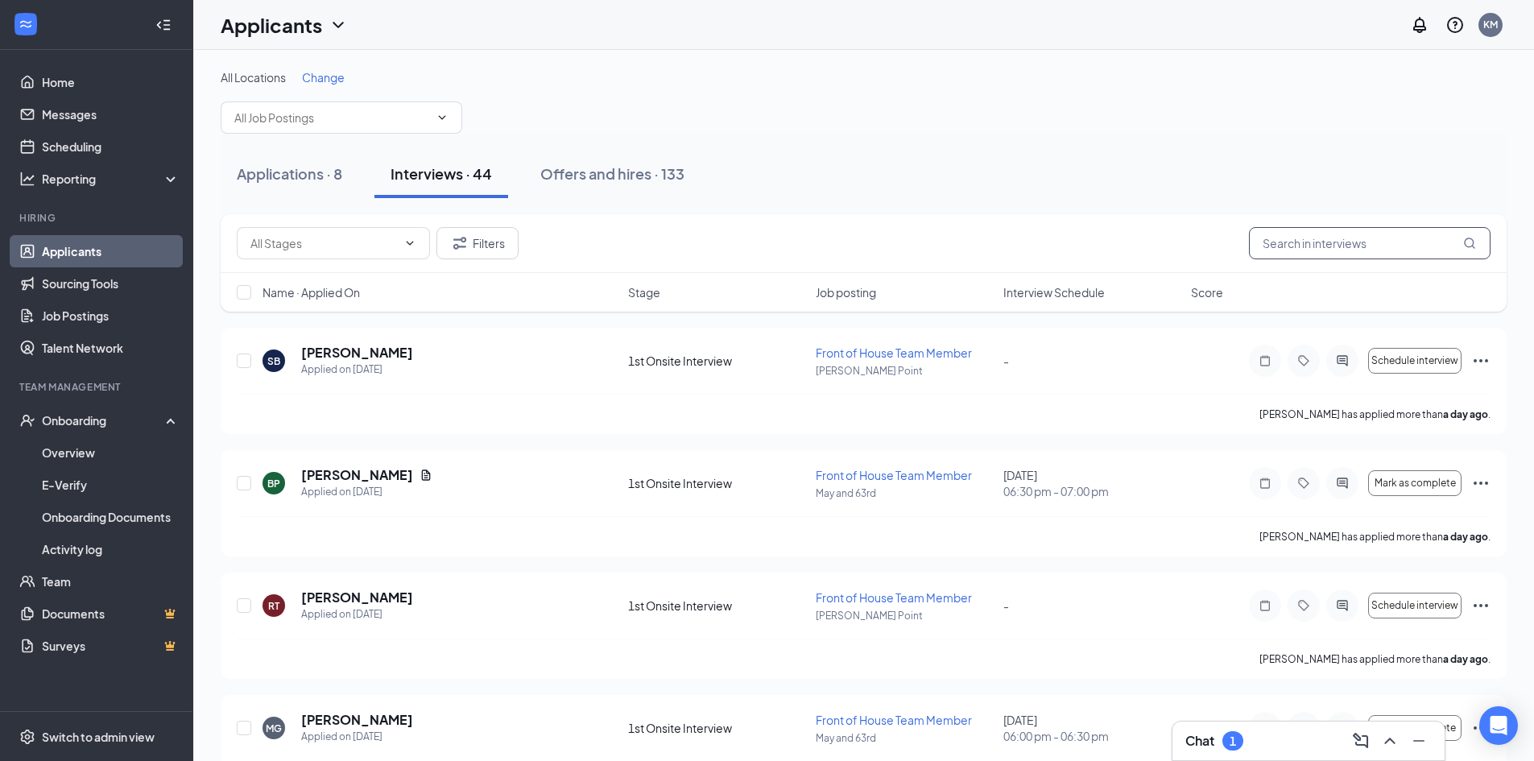
click at [1327, 234] on input "text" at bounding box center [1370, 243] width 242 height 32
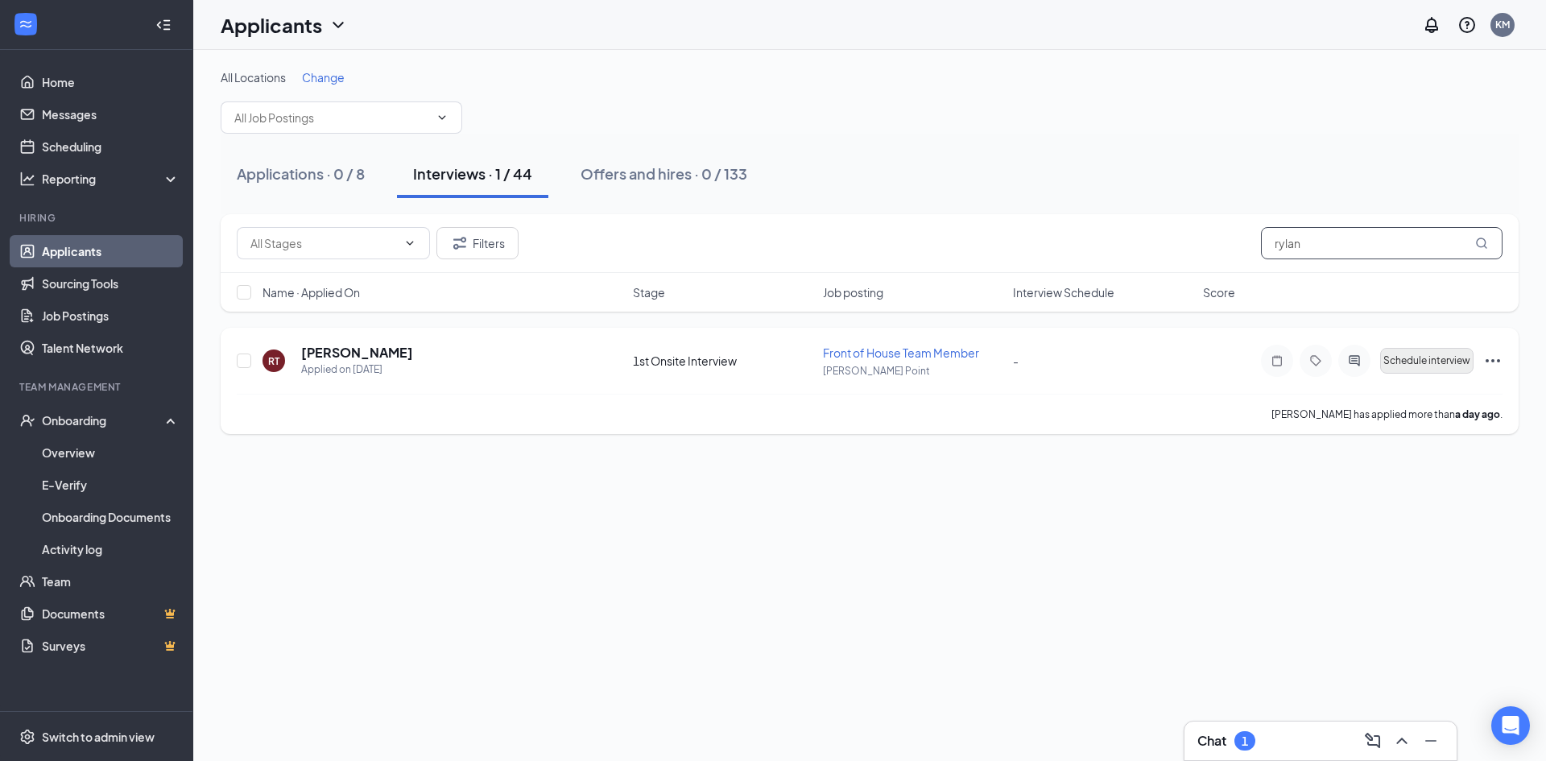
type input "rylan"
click at [1413, 348] on button "Schedule interview" at bounding box center [1426, 361] width 93 height 26
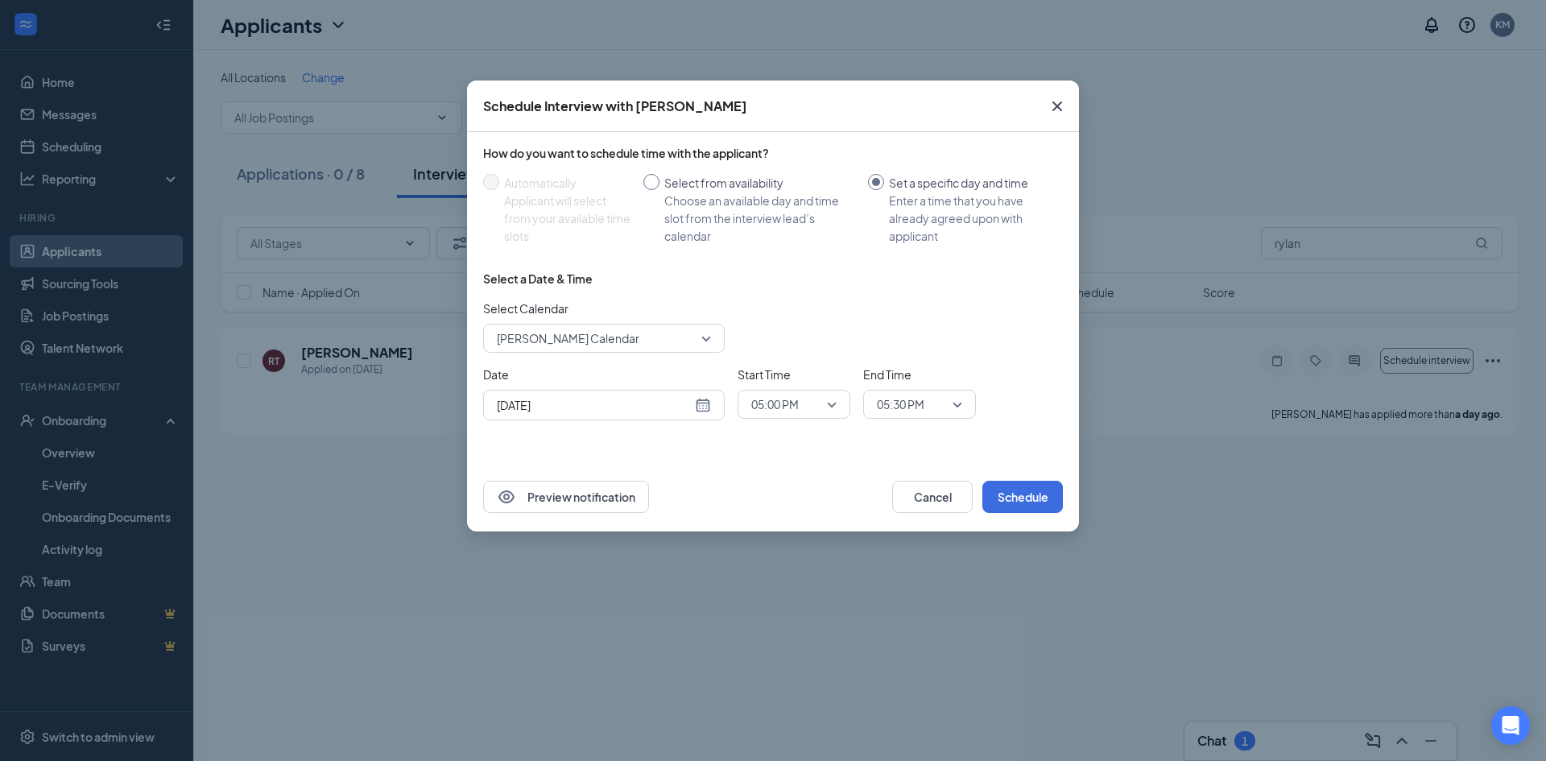
click at [651, 174] on input "Select from availability Choose an available day and time slot from the intervi…" at bounding box center [652, 182] width 16 height 16
radio input "true"
radio input "false"
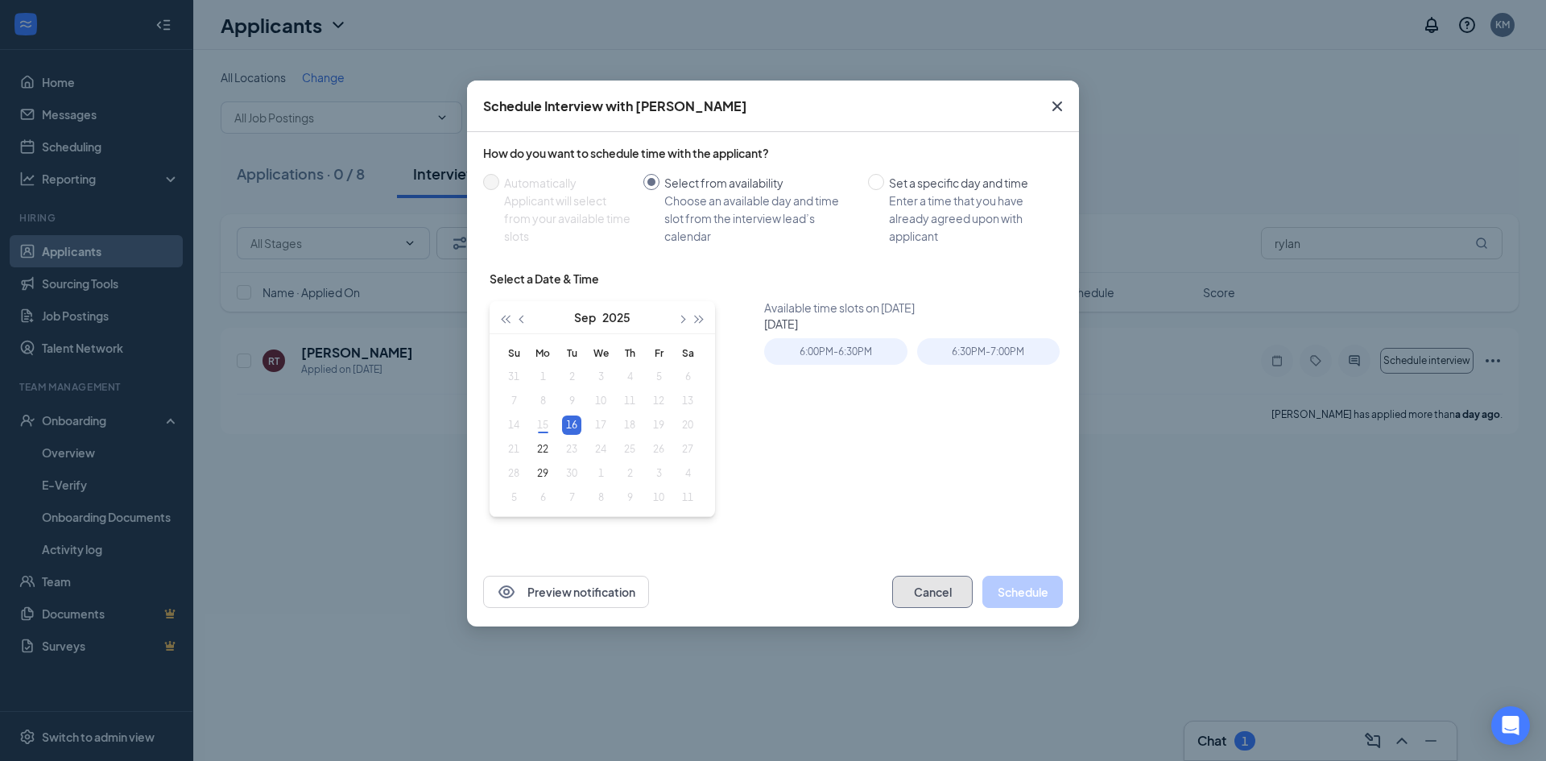
click at [949, 596] on button "Cancel" at bounding box center [932, 592] width 81 height 32
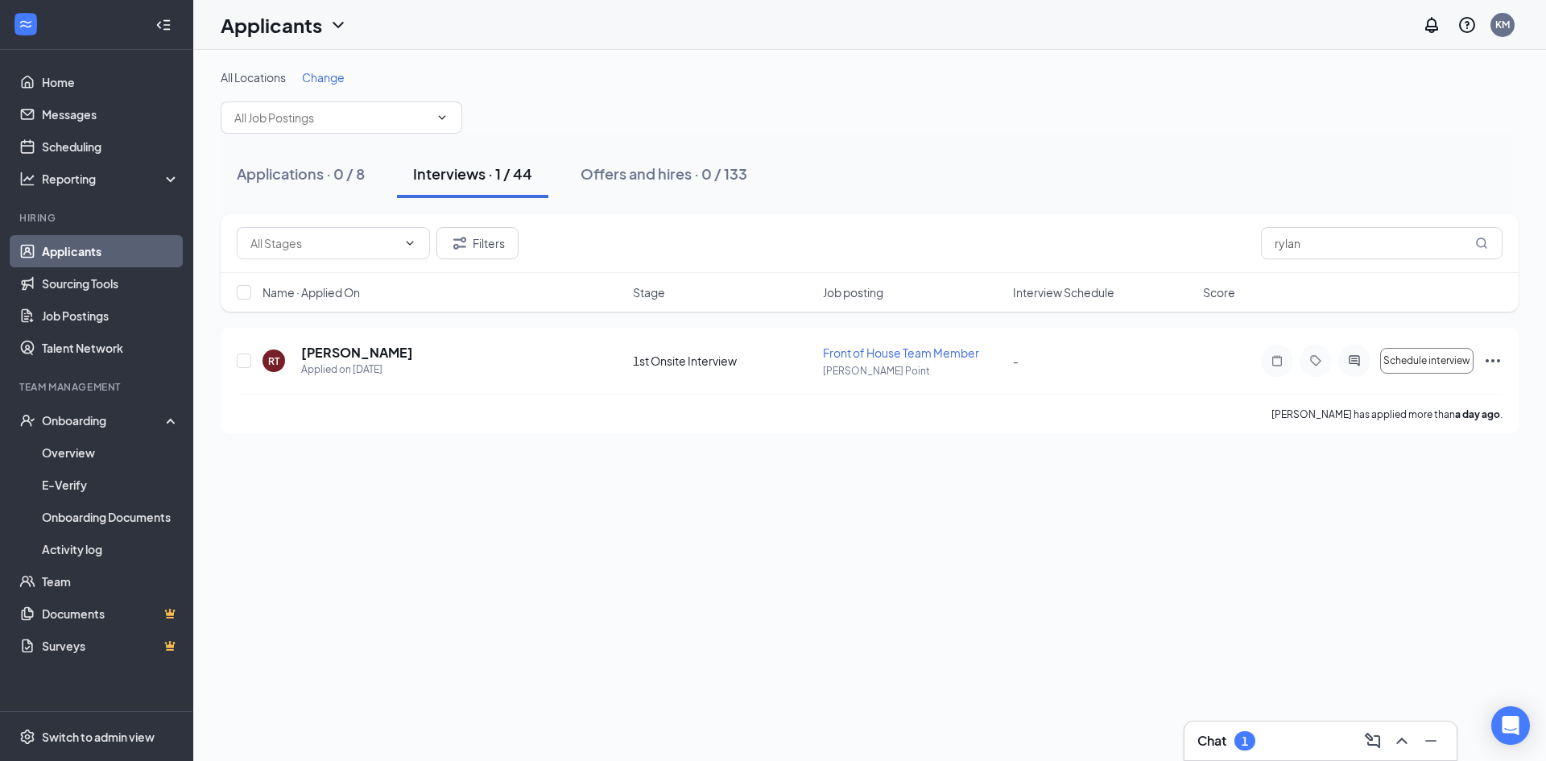
click at [92, 249] on link "Applicants" at bounding box center [111, 251] width 138 height 32
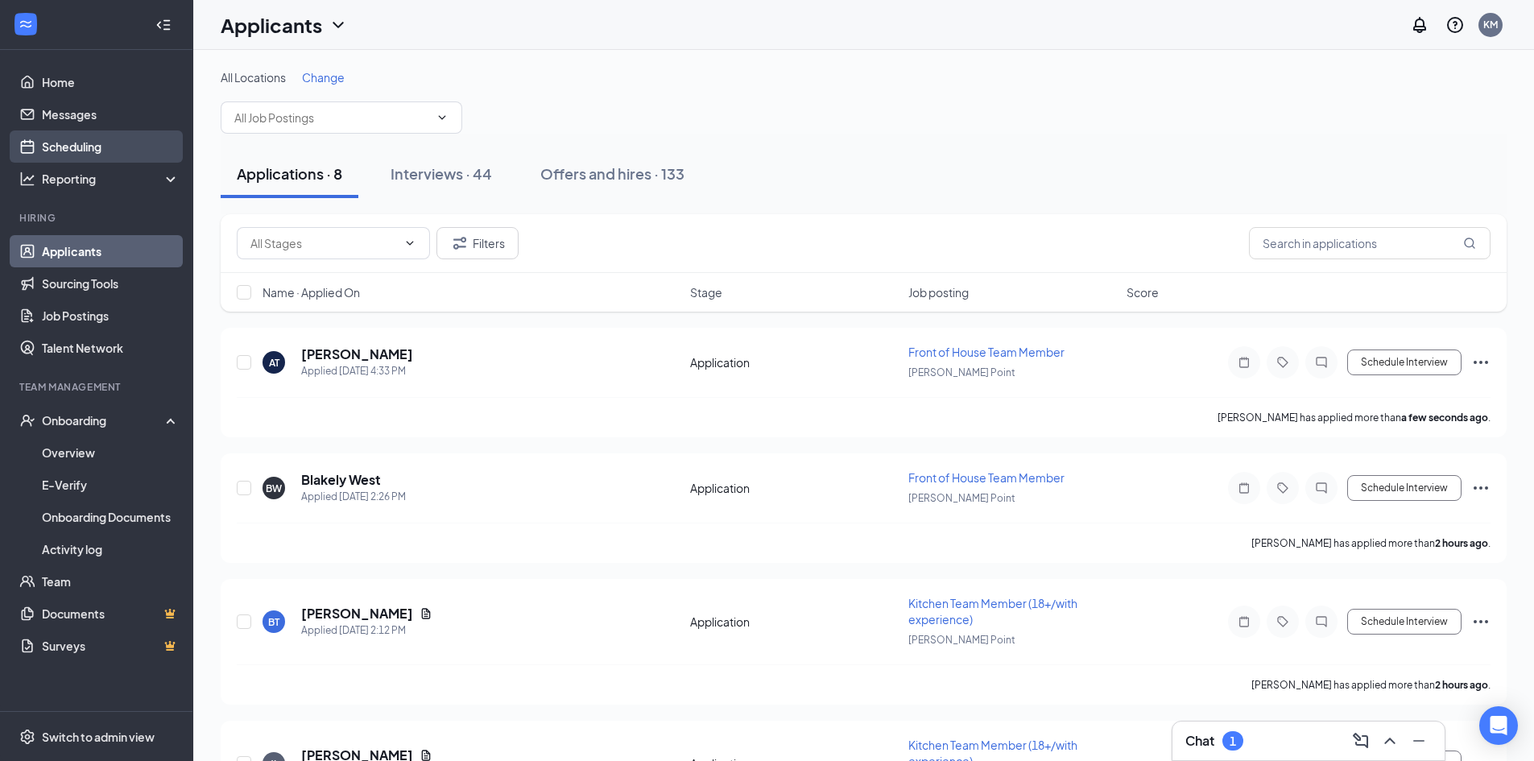
click at [103, 143] on link "Scheduling" at bounding box center [111, 146] width 138 height 32
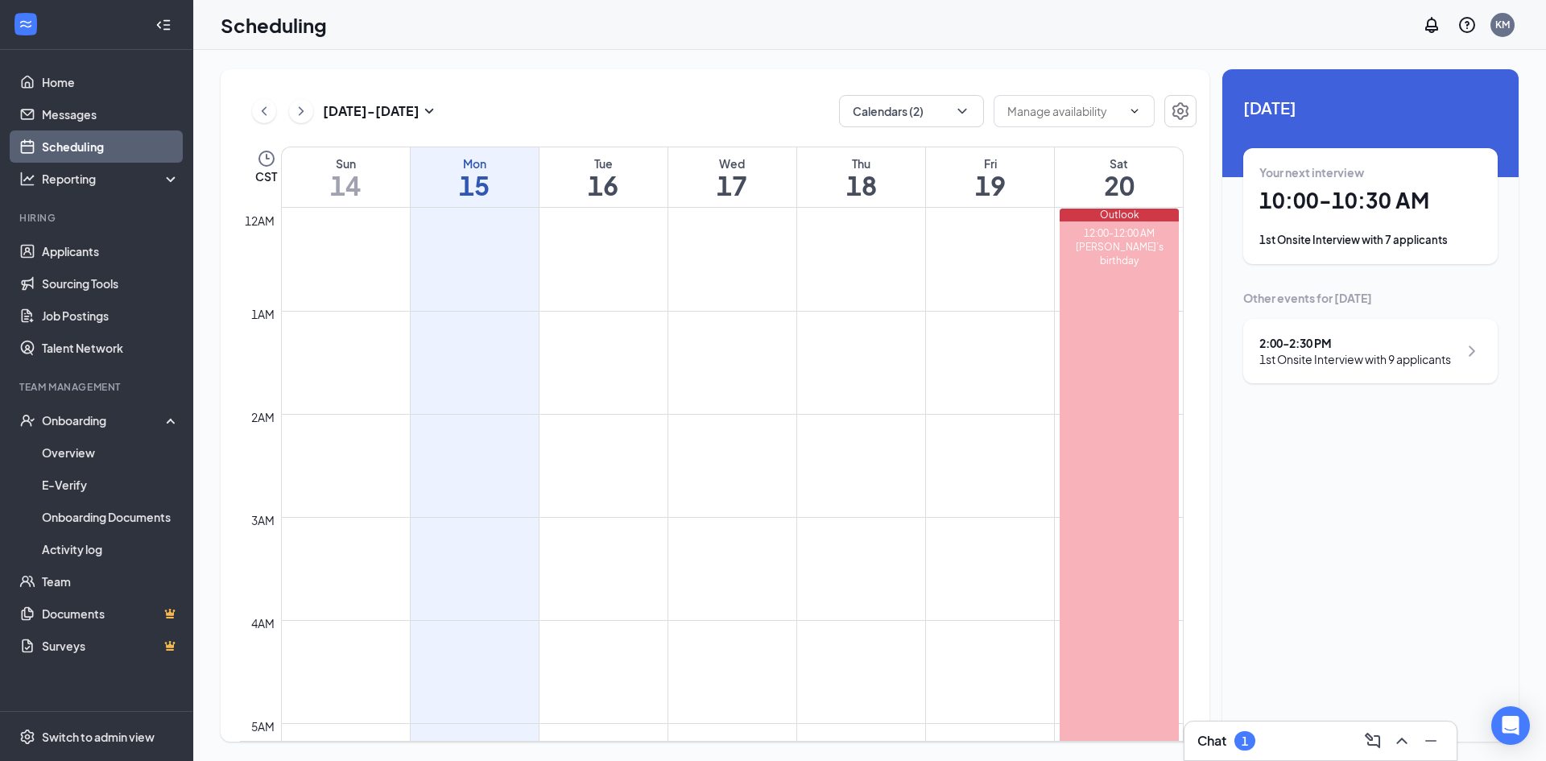
scroll to position [792, 0]
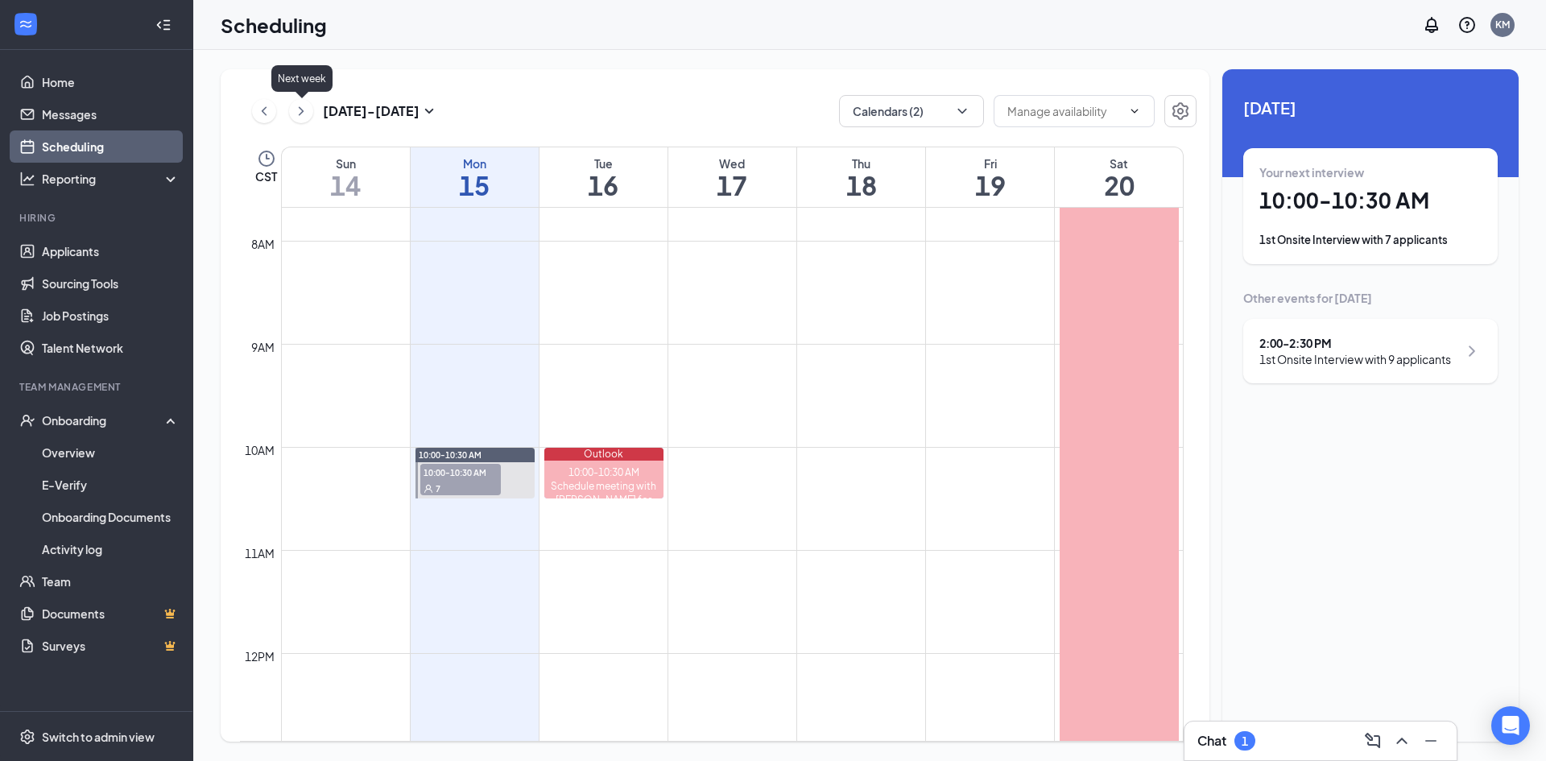
click at [301, 112] on icon "ChevronRight" at bounding box center [301, 110] width 16 height 19
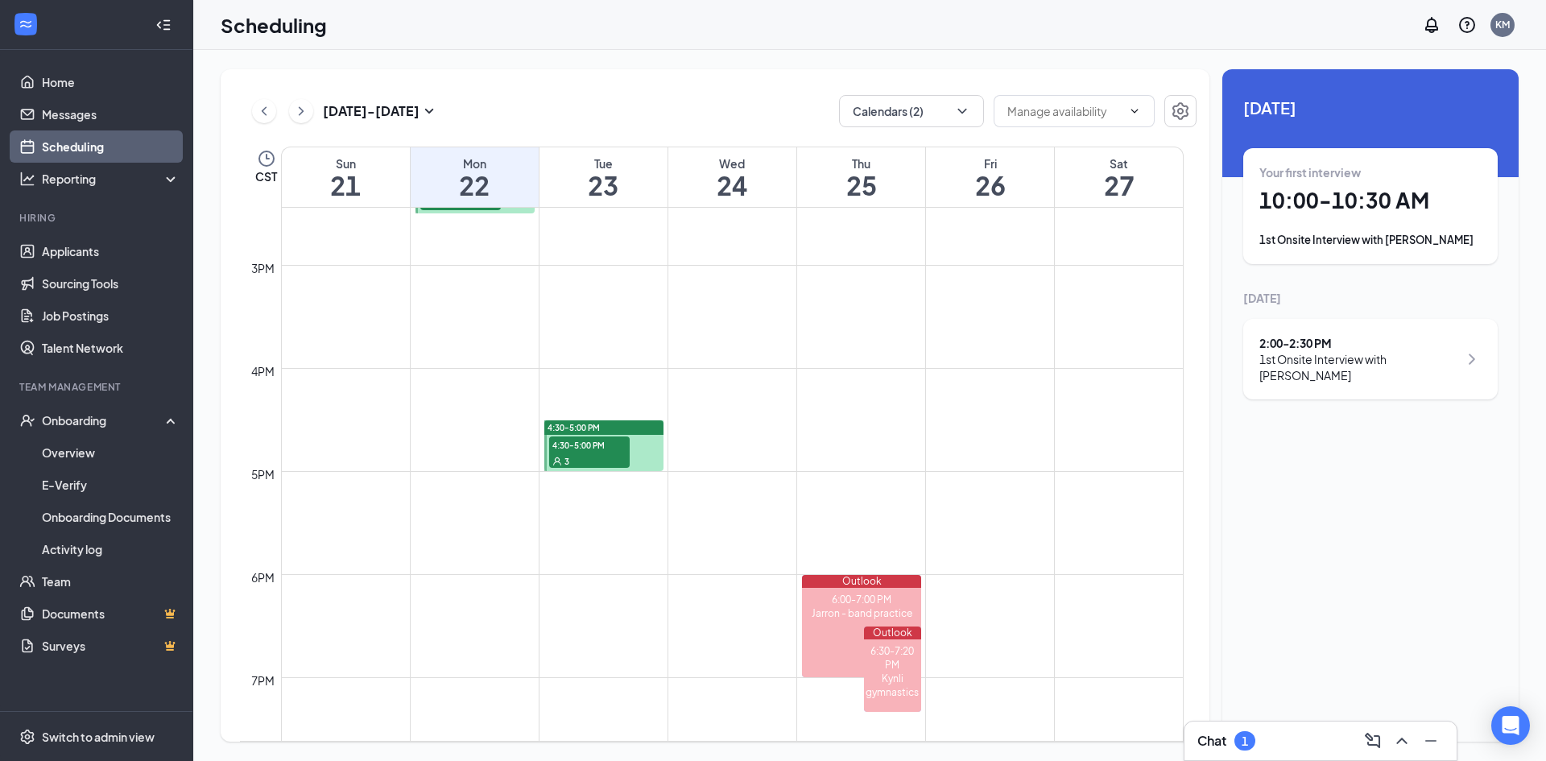
scroll to position [1517, 0]
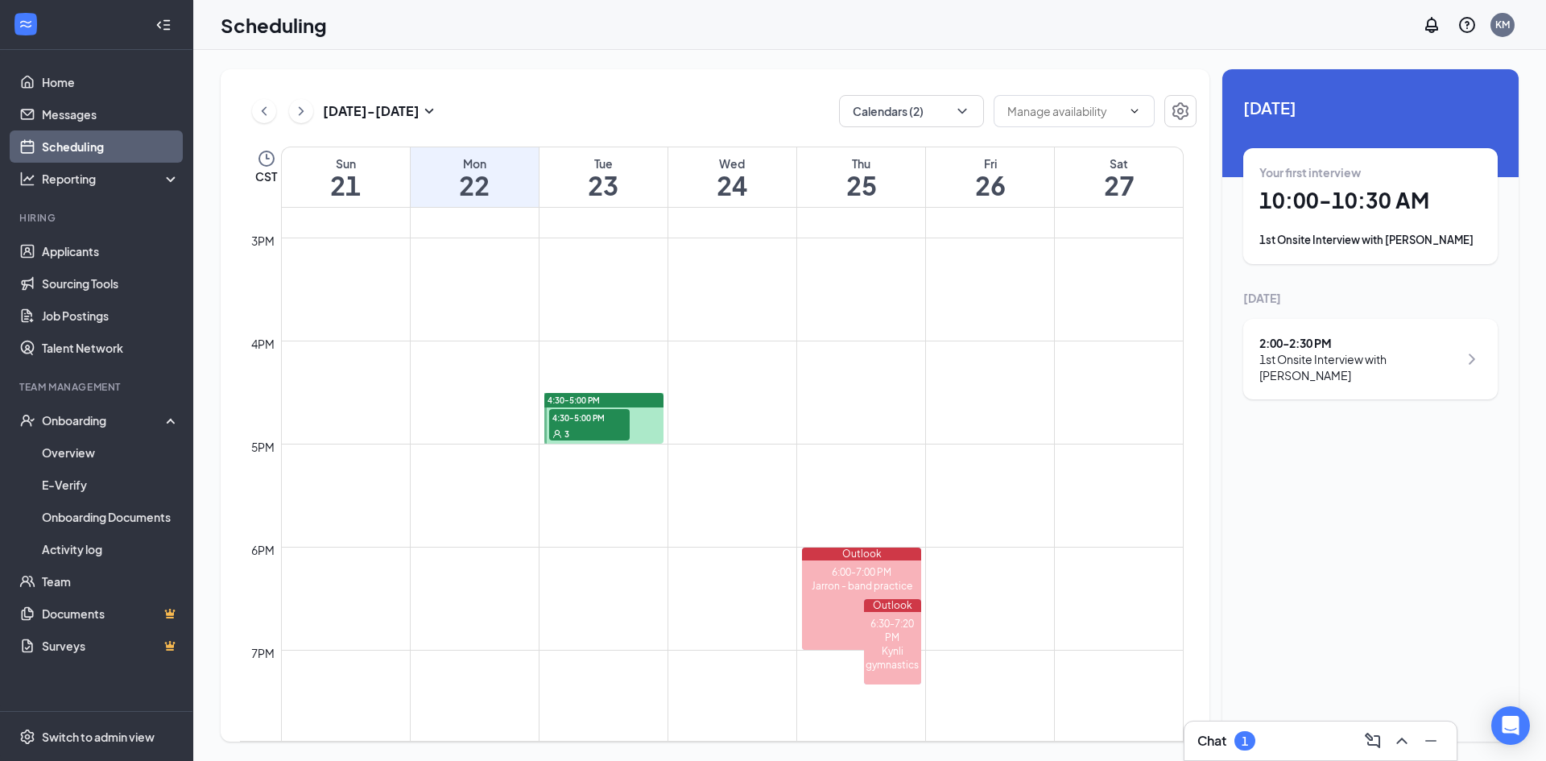
click at [650, 412] on div at bounding box center [603, 418] width 119 height 51
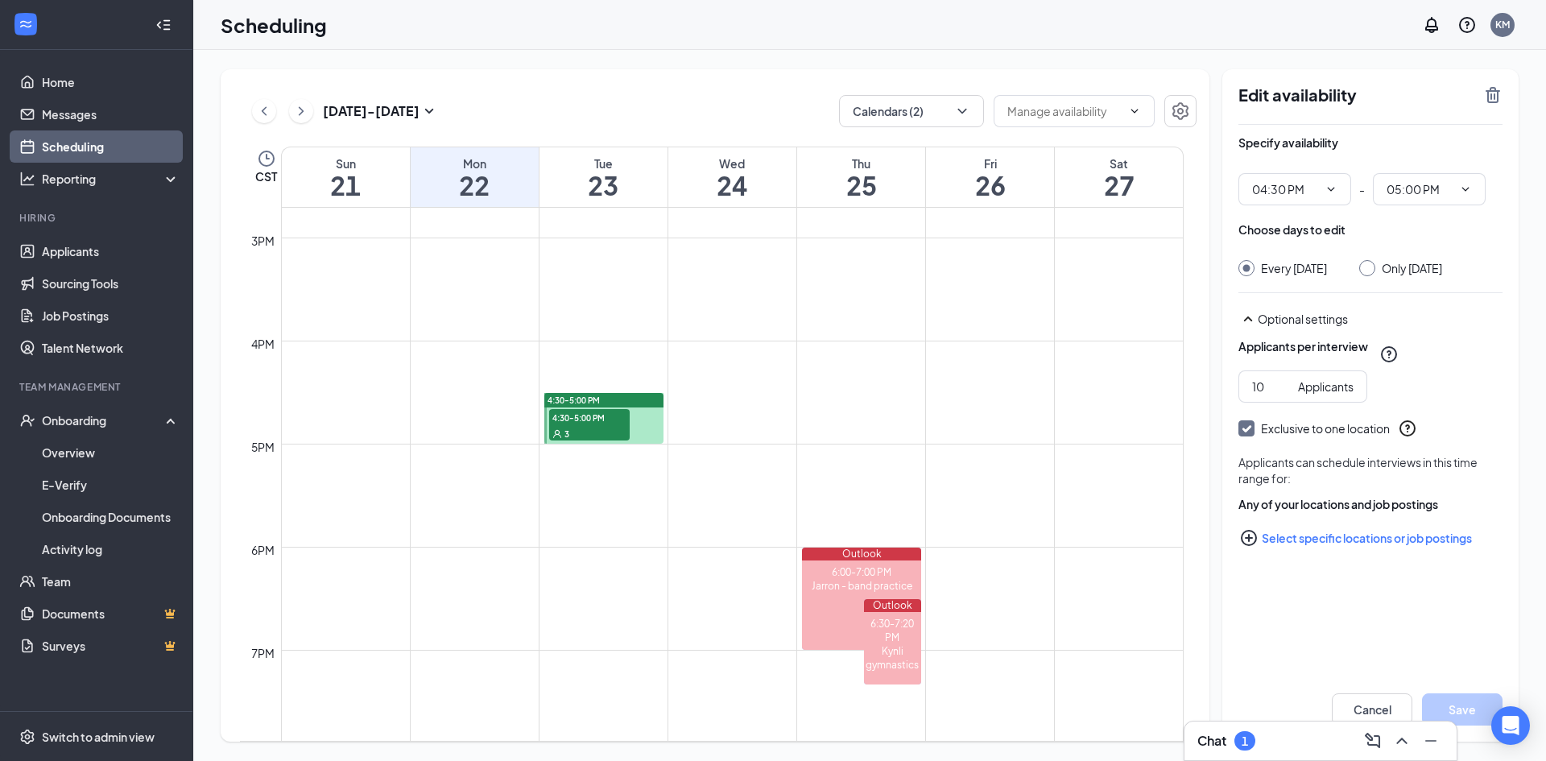
click at [1248, 432] on input "Exclusive to one location" at bounding box center [1244, 425] width 11 height 11
checkbox input "false"
click at [1458, 709] on button "Save" at bounding box center [1462, 709] width 81 height 32
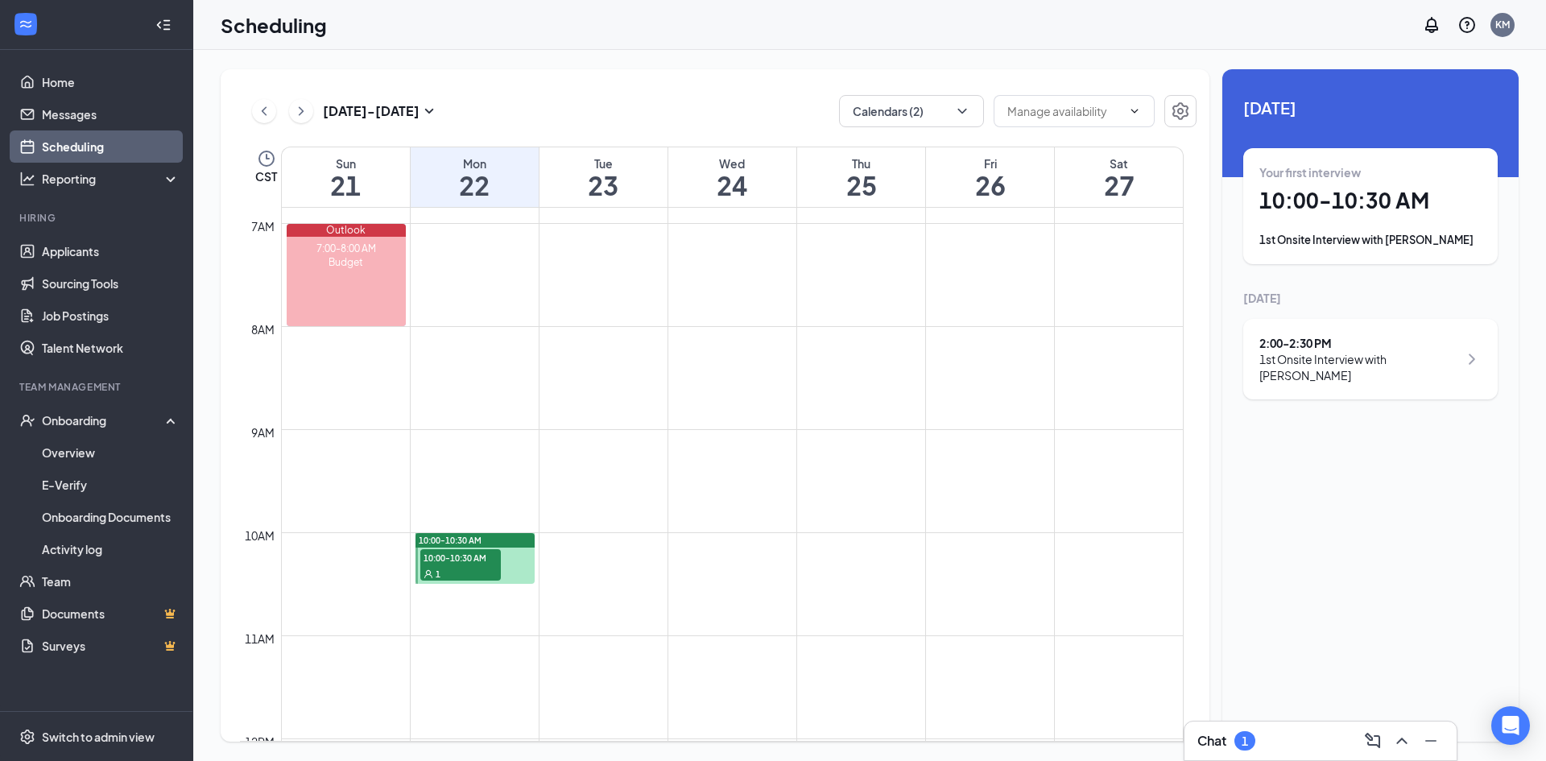
scroll to position [733, 0]
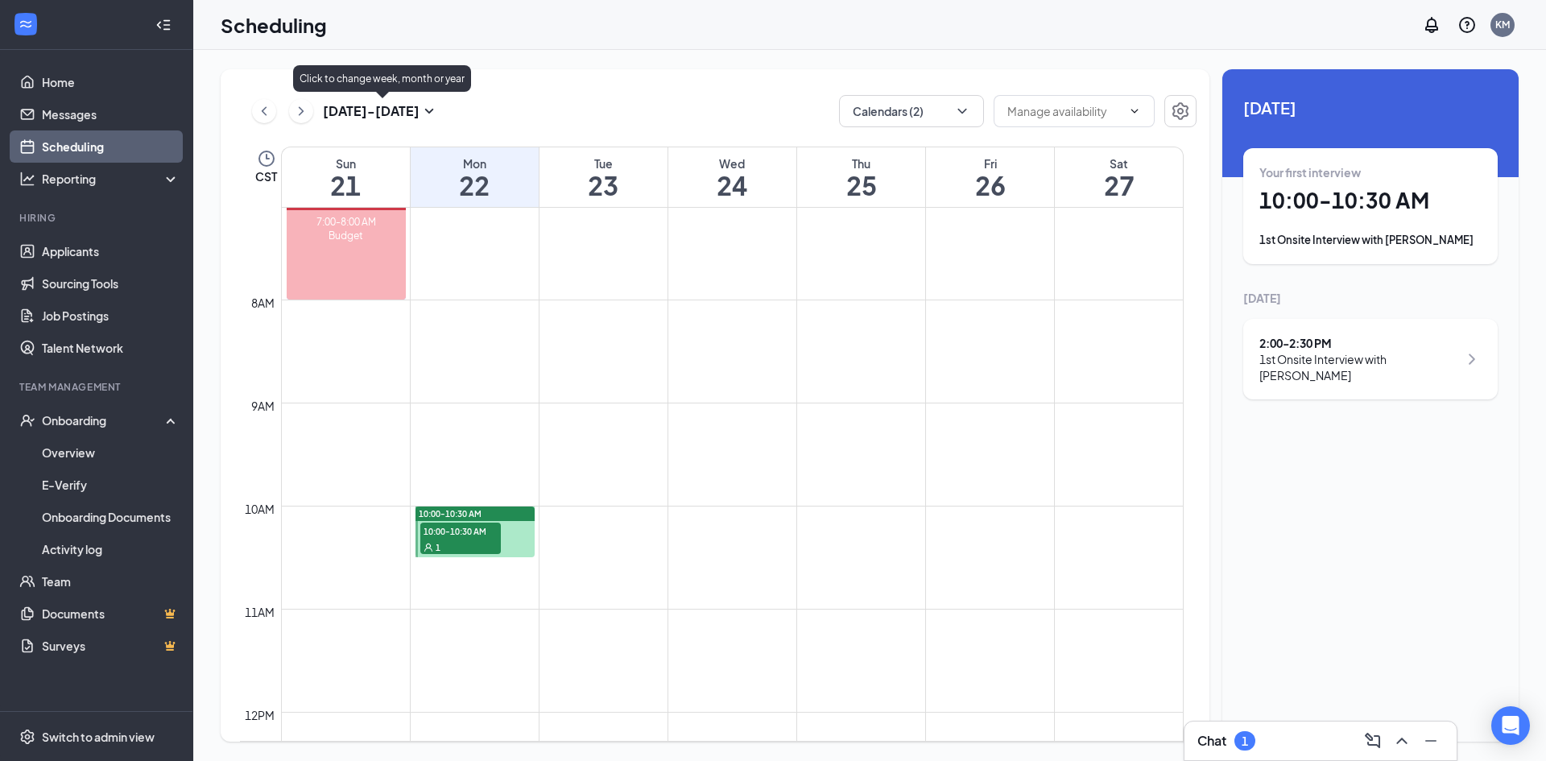
click at [430, 107] on icon "SmallChevronDown" at bounding box center [429, 110] width 19 height 19
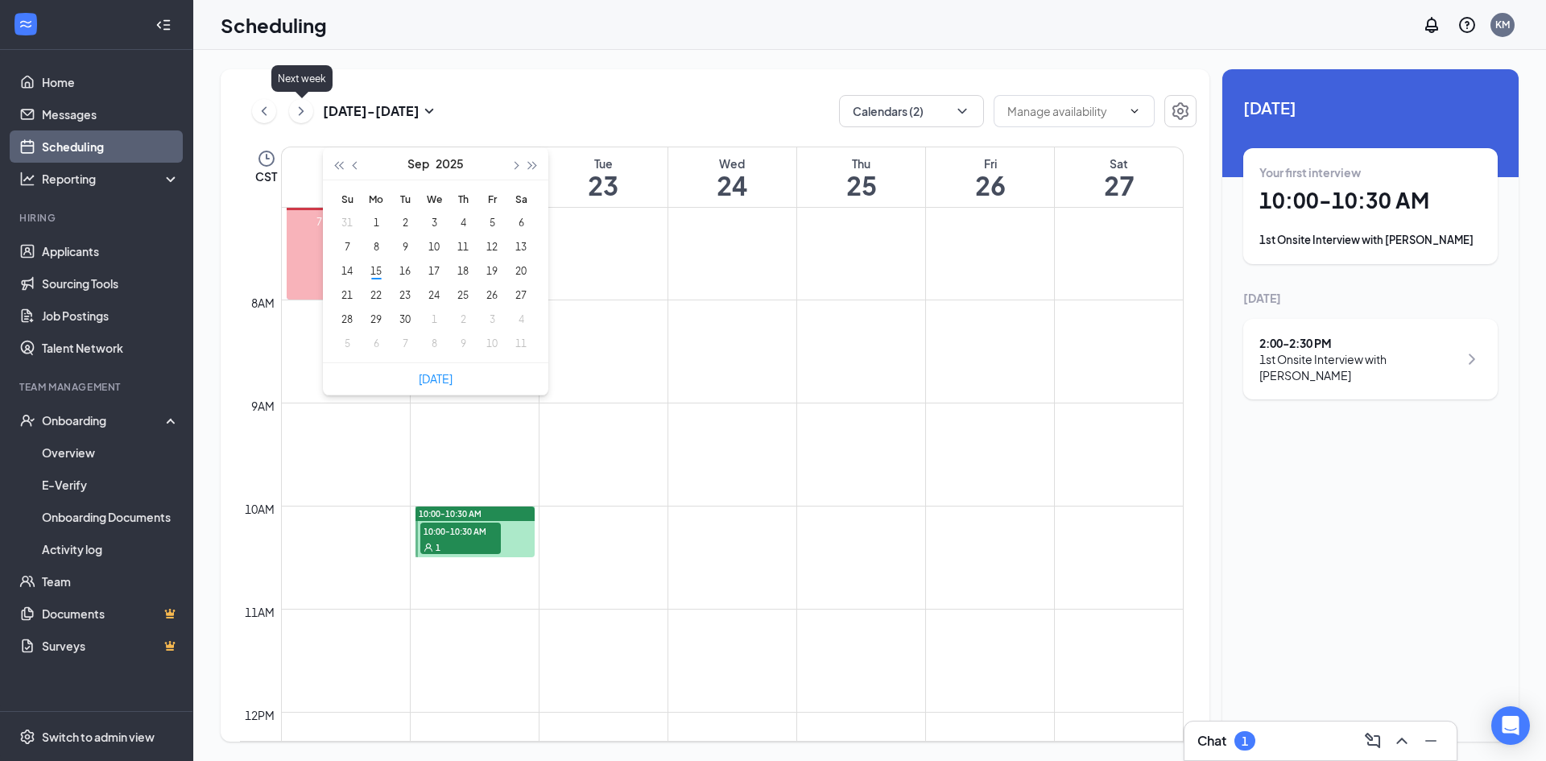
click at [303, 111] on icon "ChevronRight" at bounding box center [301, 110] width 5 height 9
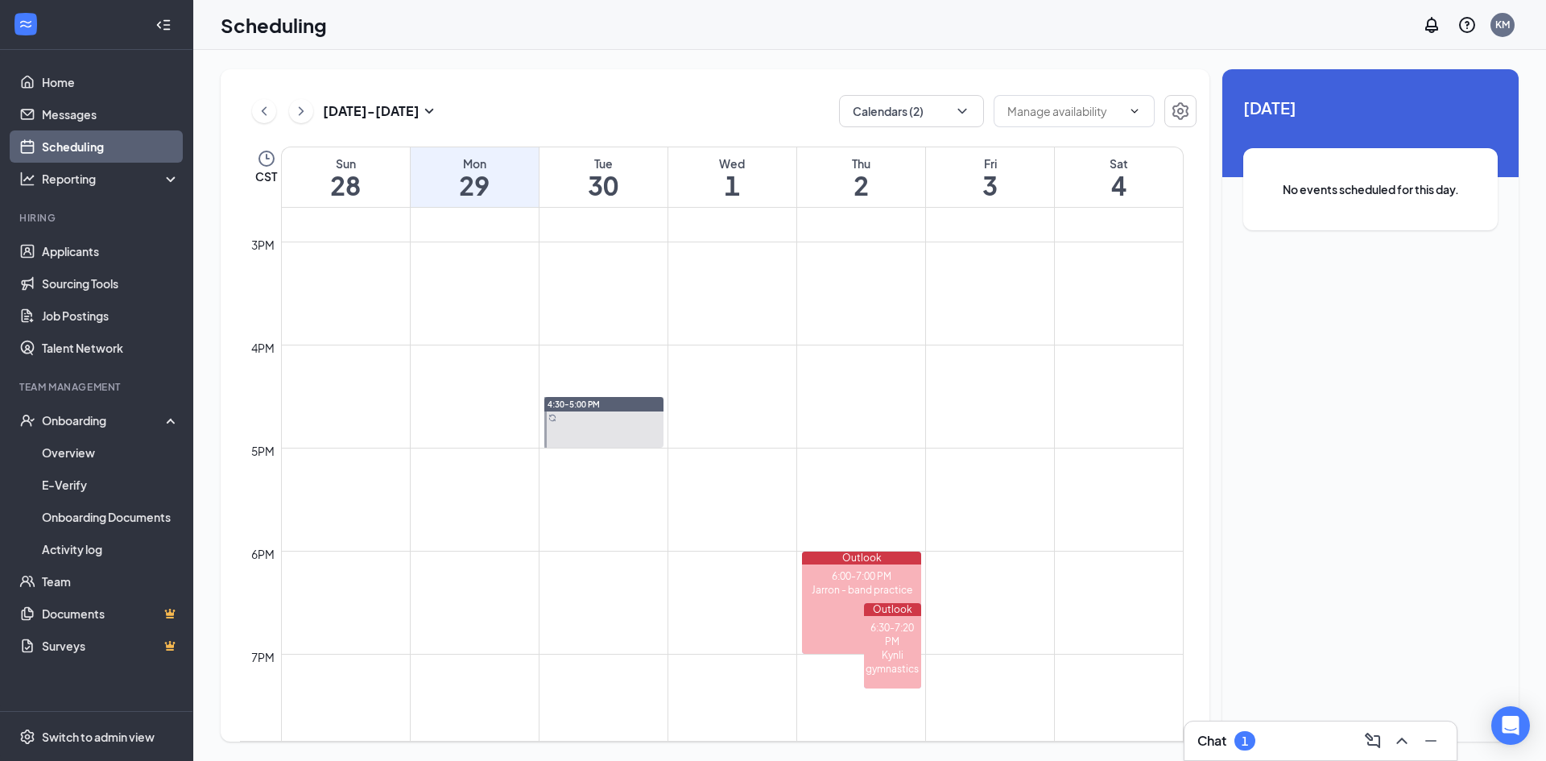
scroll to position [1517, 0]
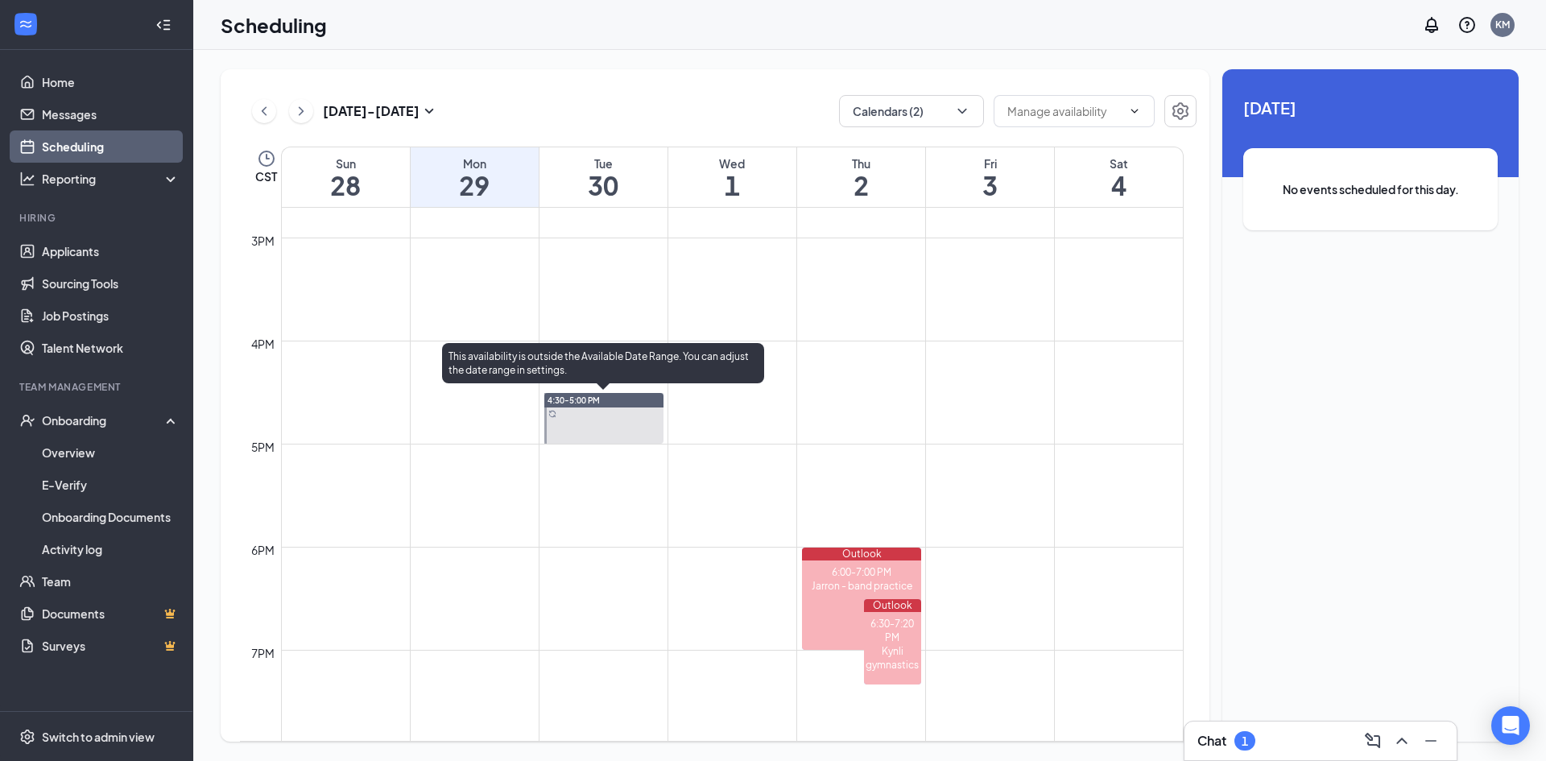
click at [613, 397] on div "4:30-5:00 PM" at bounding box center [603, 400] width 119 height 14
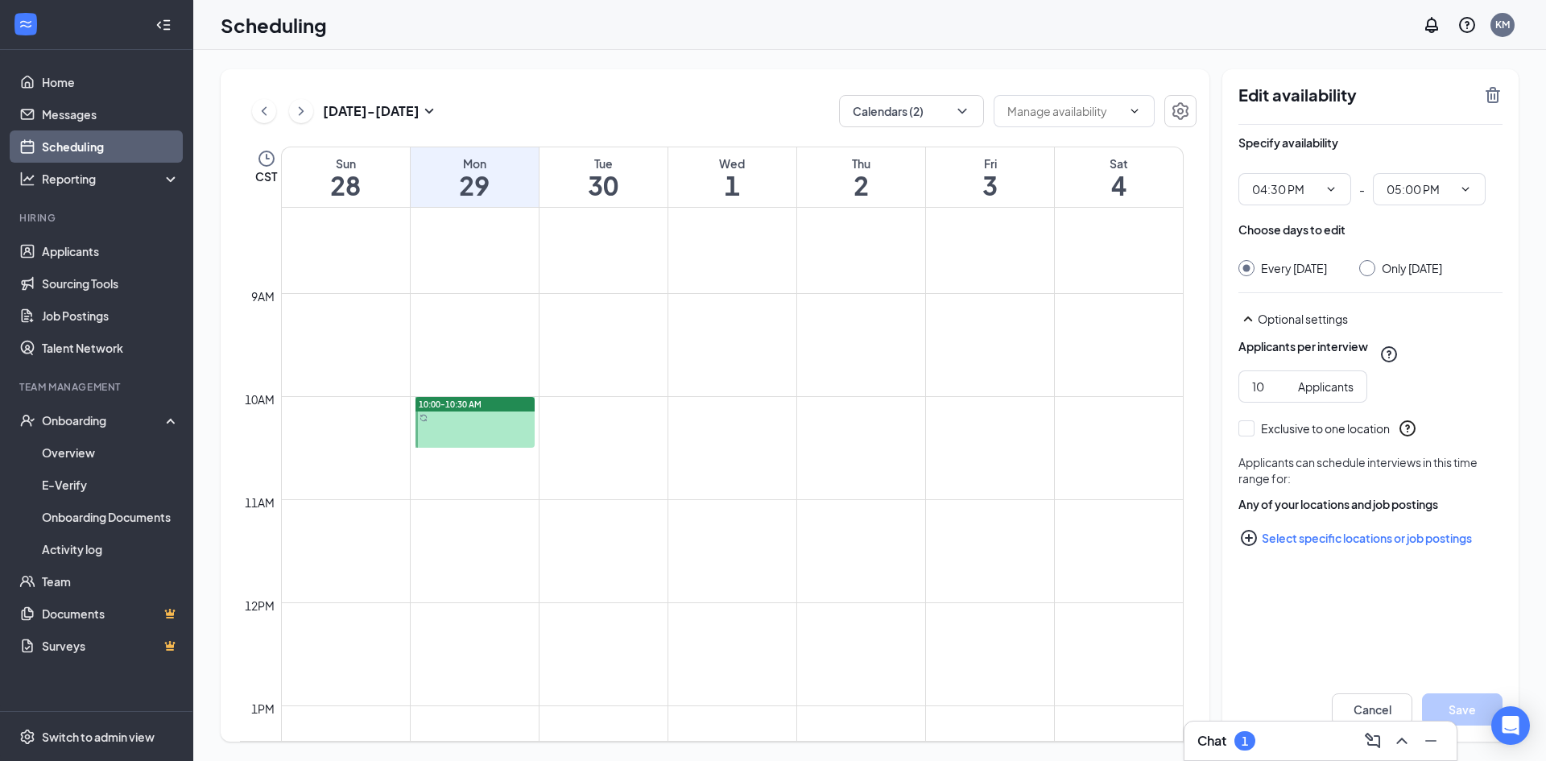
scroll to position [792, 0]
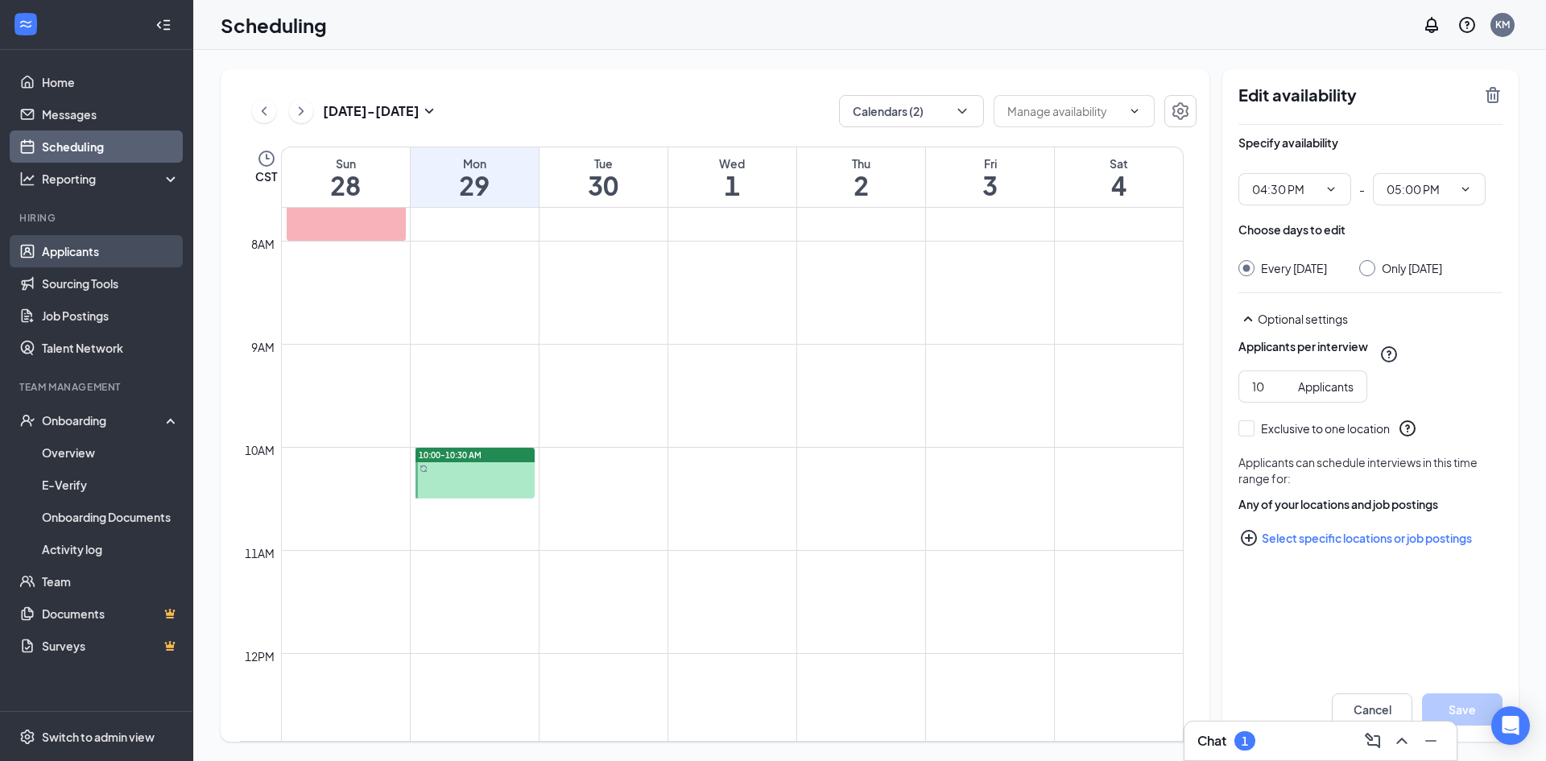
click at [82, 247] on link "Applicants" at bounding box center [111, 251] width 138 height 32
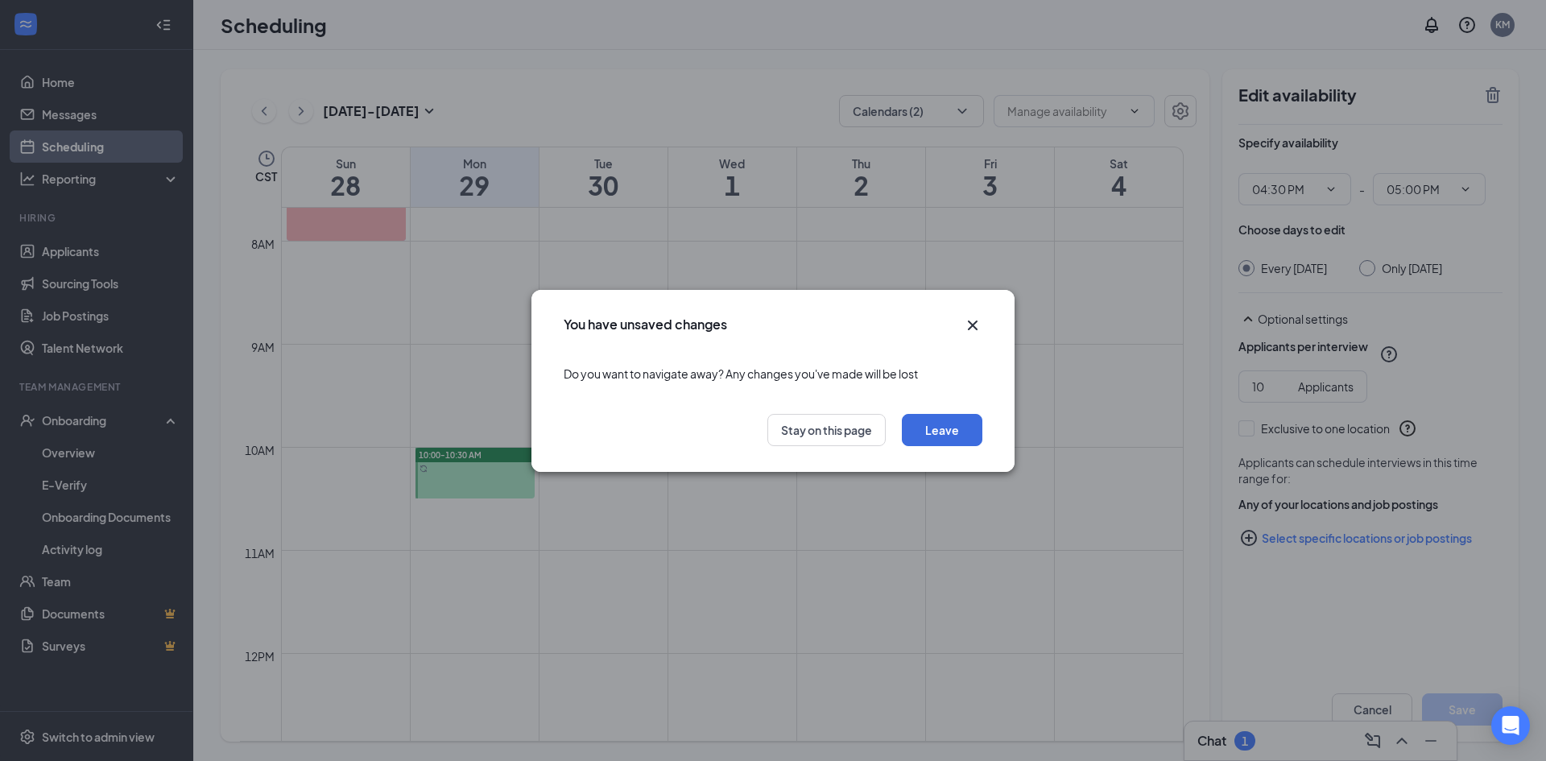
click at [971, 329] on icon "Cross" at bounding box center [972, 325] width 19 height 19
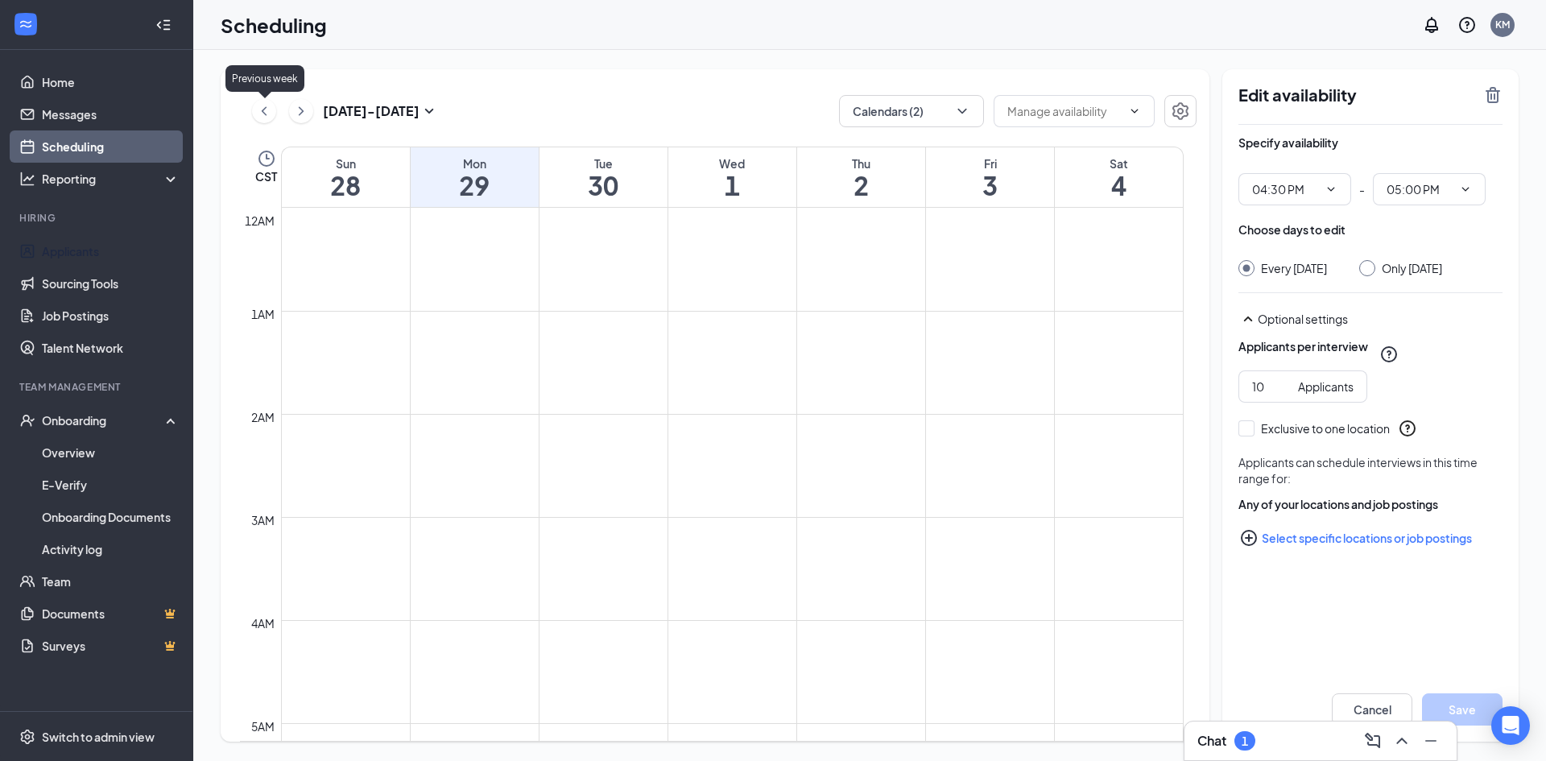
click at [271, 111] on icon "ChevronLeft" at bounding box center [264, 110] width 16 height 19
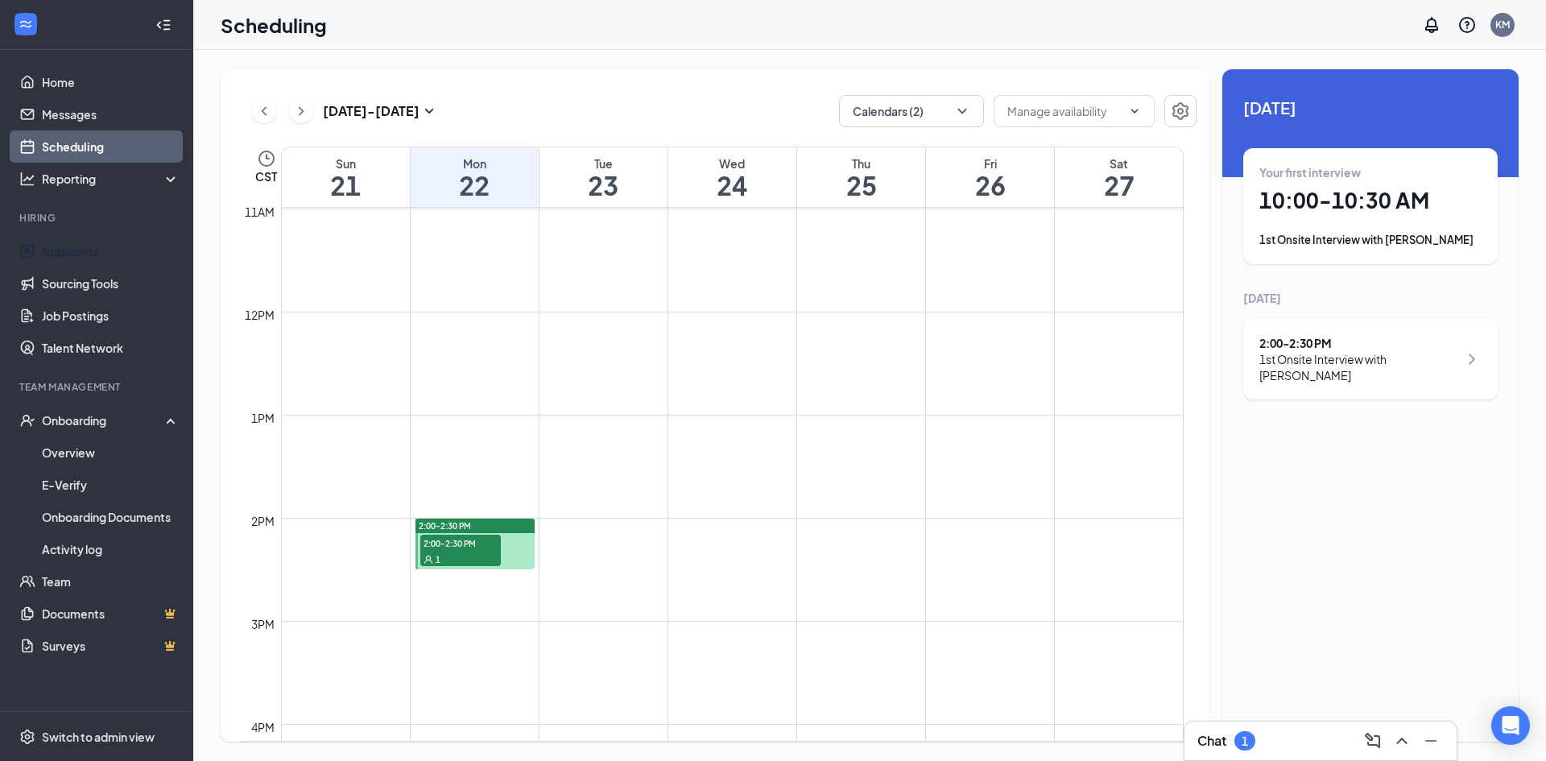
scroll to position [1369, 0]
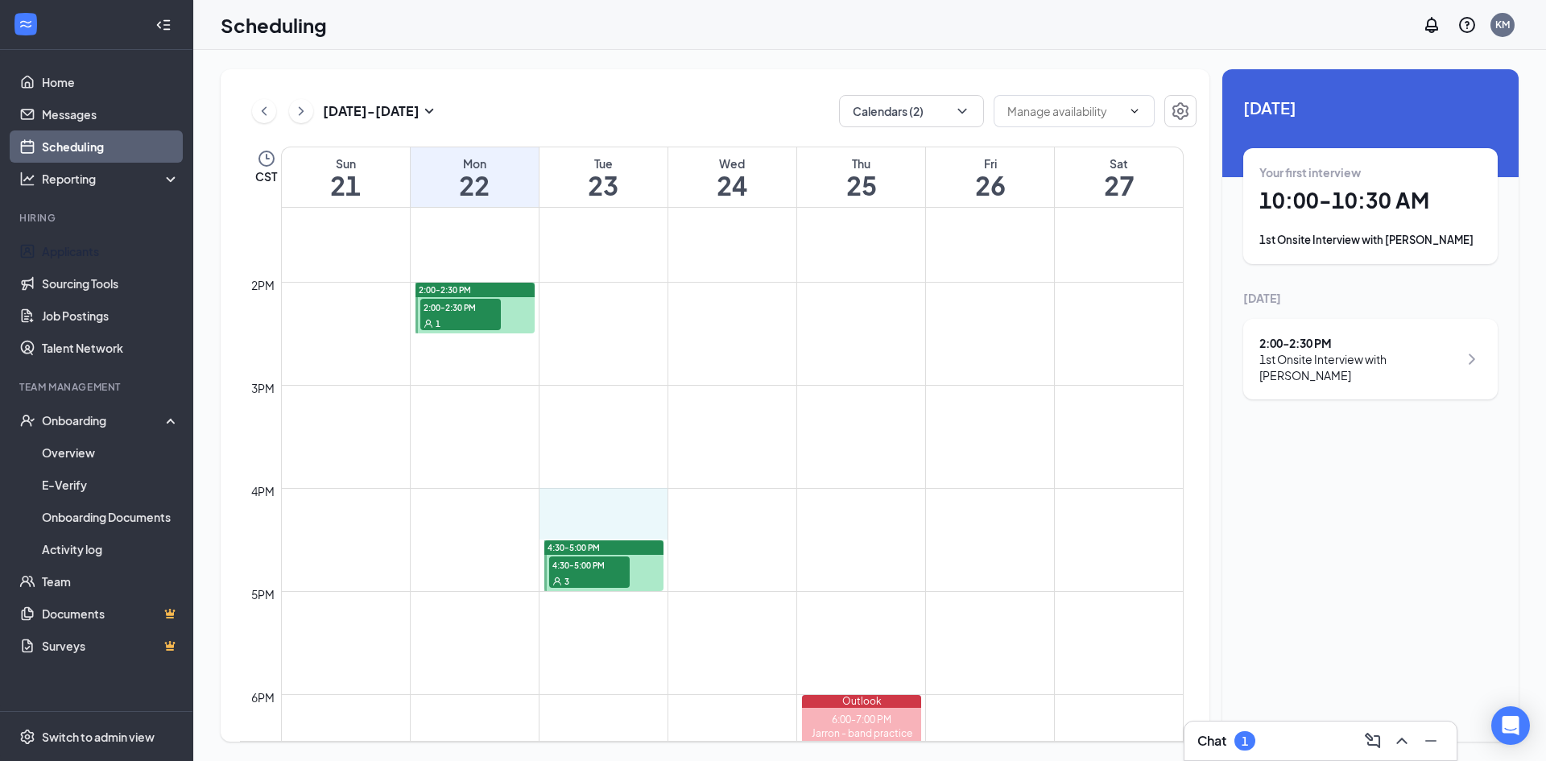
drag, startPoint x: 612, startPoint y: 501, endPoint x: 615, endPoint y: 524, distance: 22.8
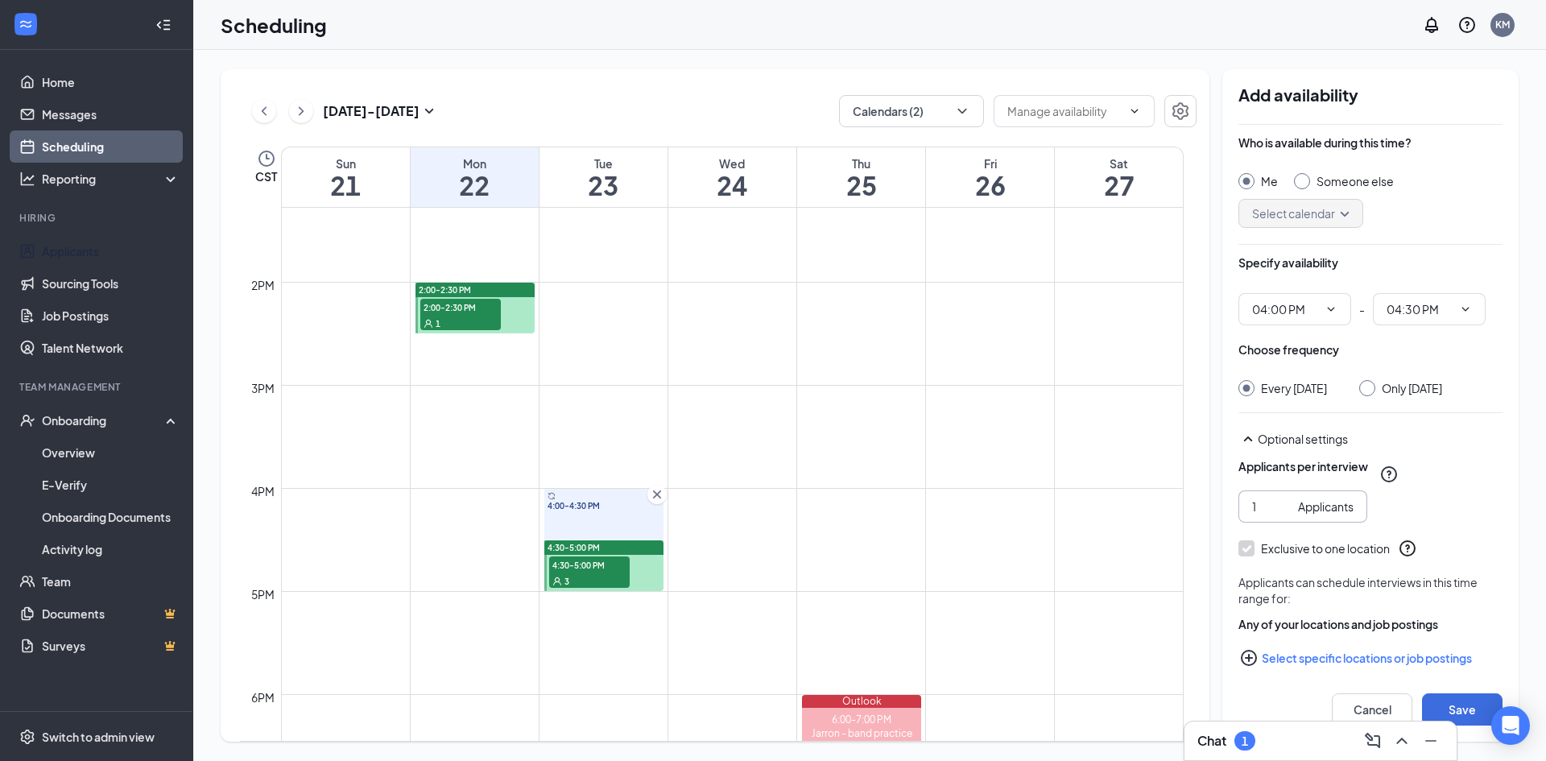
click at [1265, 515] on input "1" at bounding box center [1271, 507] width 39 height 18
click at [1283, 515] on input "2" at bounding box center [1271, 507] width 39 height 18
click at [1283, 515] on input "3" at bounding box center [1271, 507] width 39 height 18
click at [1283, 515] on input "4" at bounding box center [1271, 507] width 39 height 18
click at [1283, 515] on input "5" at bounding box center [1271, 507] width 39 height 18
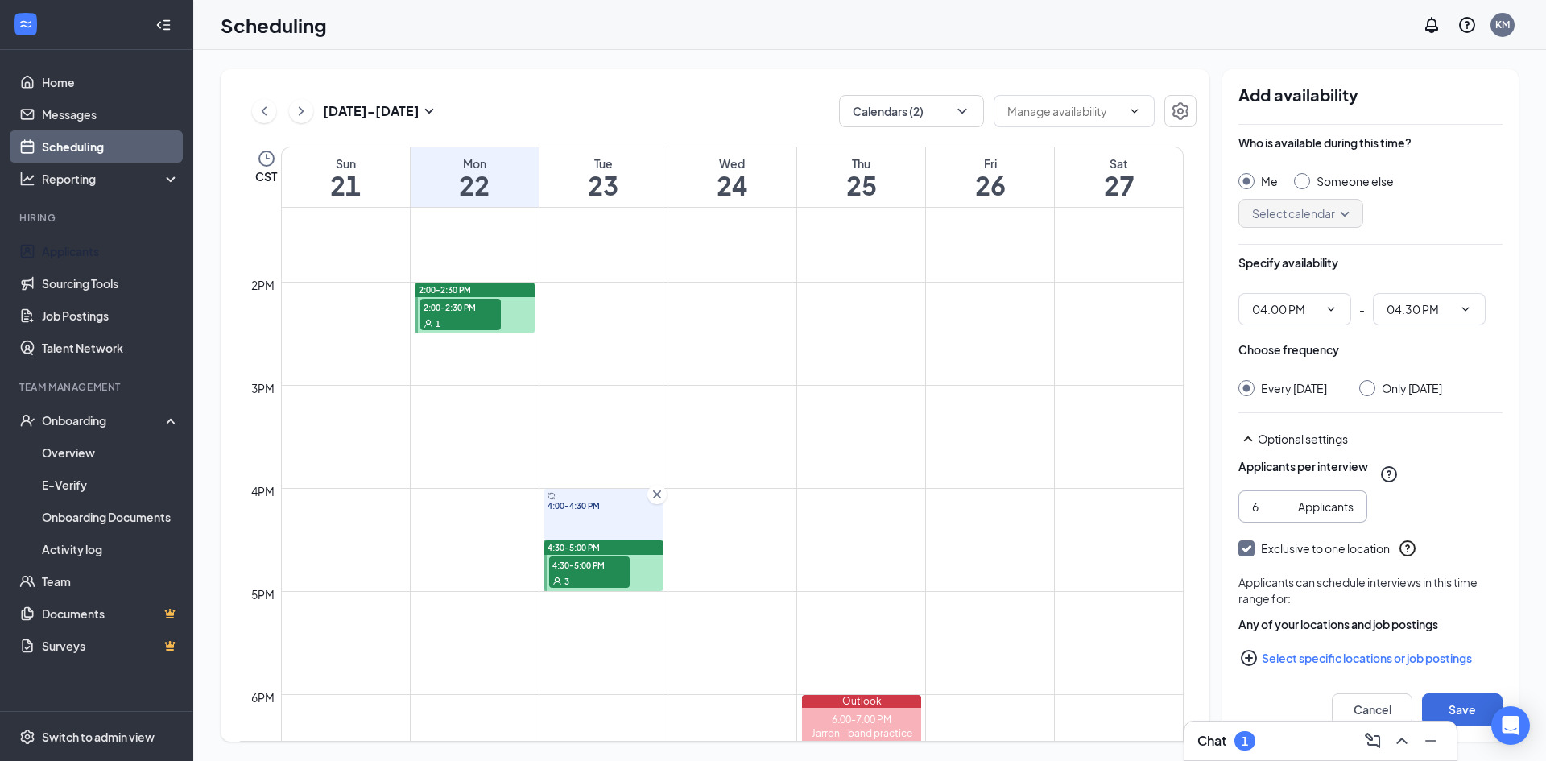
click at [1283, 515] on input "6" at bounding box center [1271, 507] width 39 height 18
click at [1283, 515] on input "7" at bounding box center [1271, 507] width 39 height 18
click at [1283, 515] on input "8" at bounding box center [1271, 507] width 39 height 18
click at [1283, 515] on input "9" at bounding box center [1271, 507] width 39 height 18
type input "10"
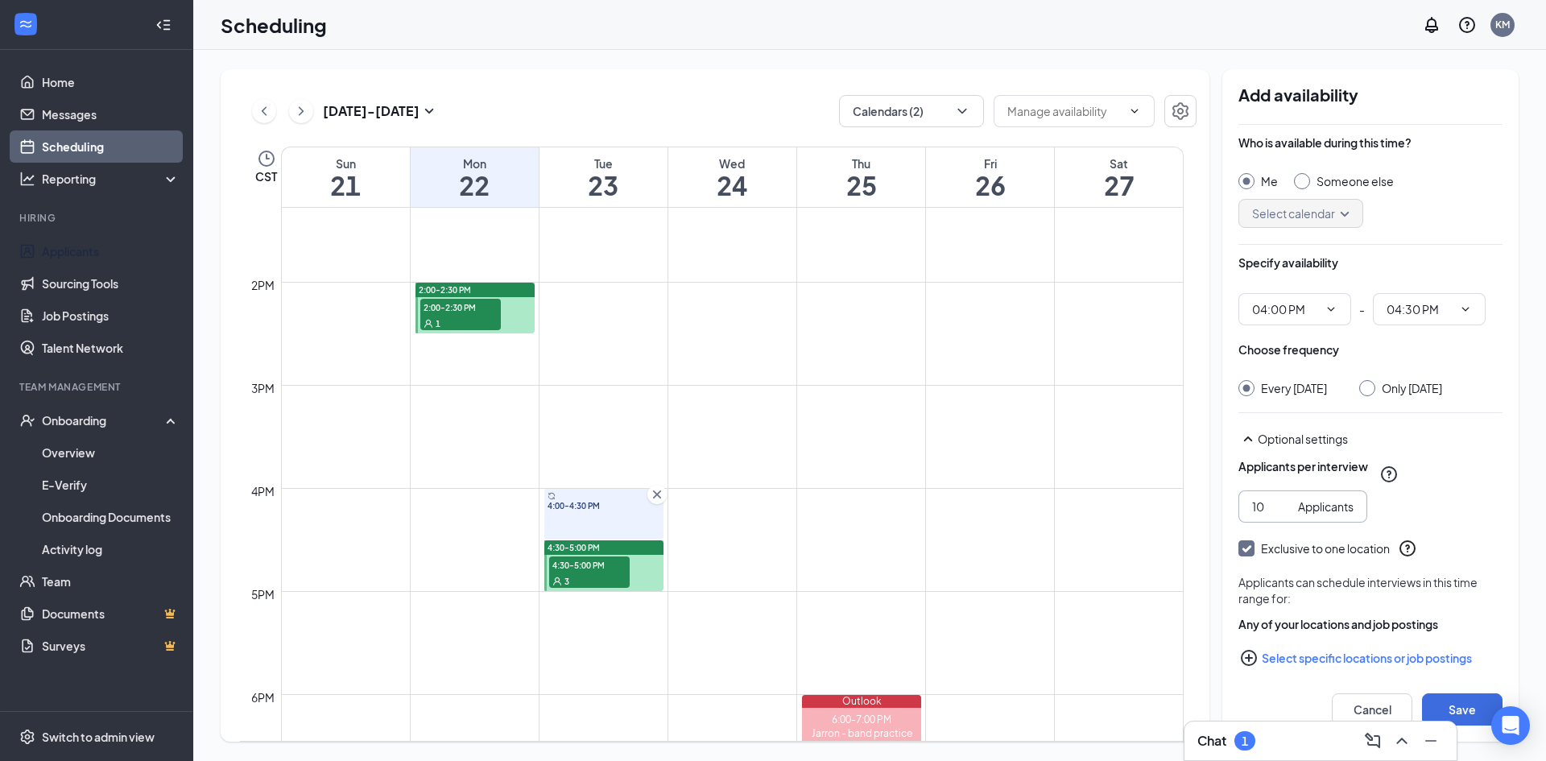
click at [1283, 515] on input "10" at bounding box center [1271, 507] width 39 height 18
click at [1250, 556] on icon "Checkmark" at bounding box center [1247, 549] width 14 height 14
click at [1250, 552] on input "Exclusive to one location" at bounding box center [1244, 545] width 11 height 11
checkbox input "false"
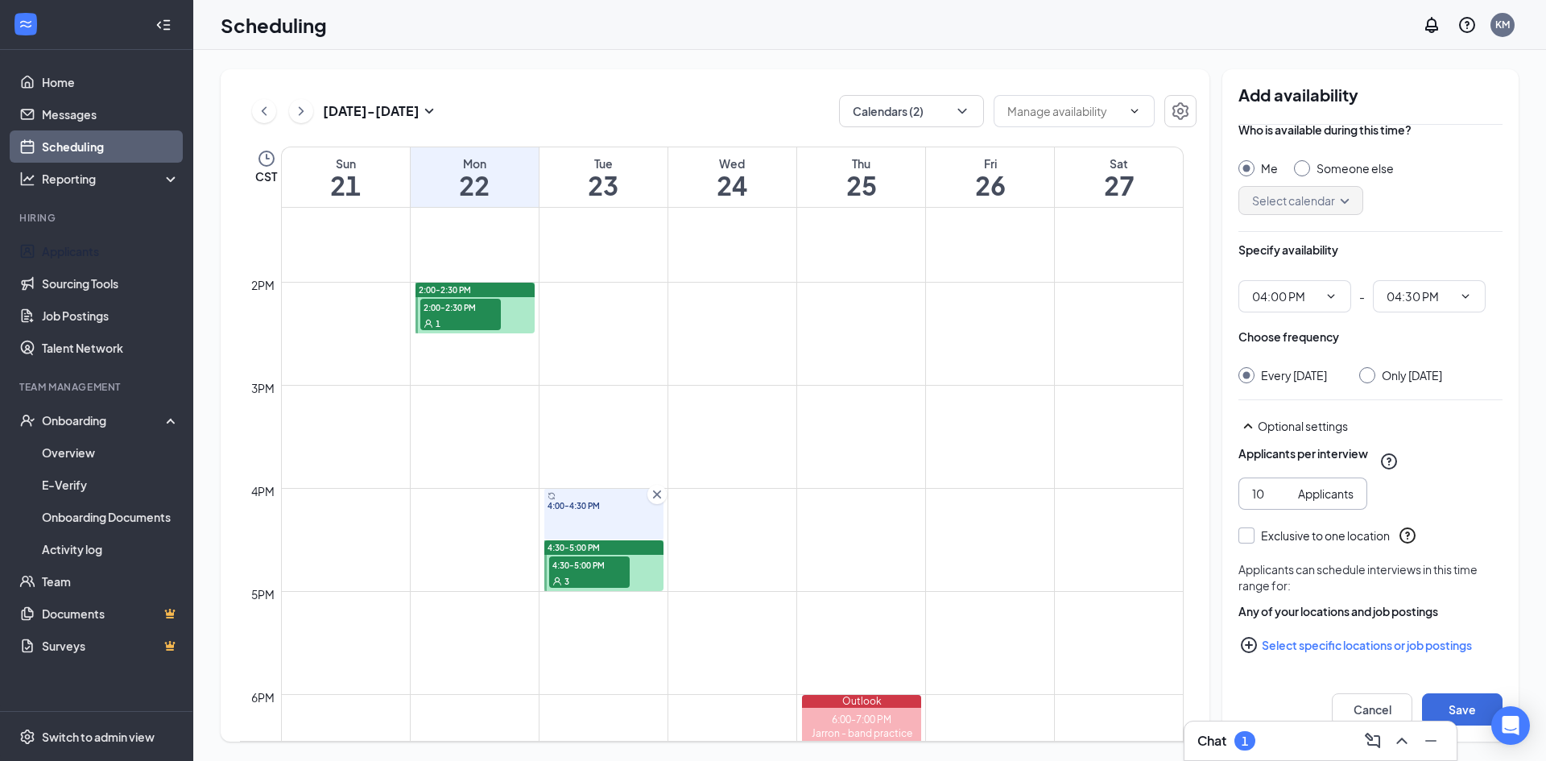
scroll to position [29, 0]
click at [1298, 642] on button "Select specific locations or job postings" at bounding box center [1371, 645] width 264 height 32
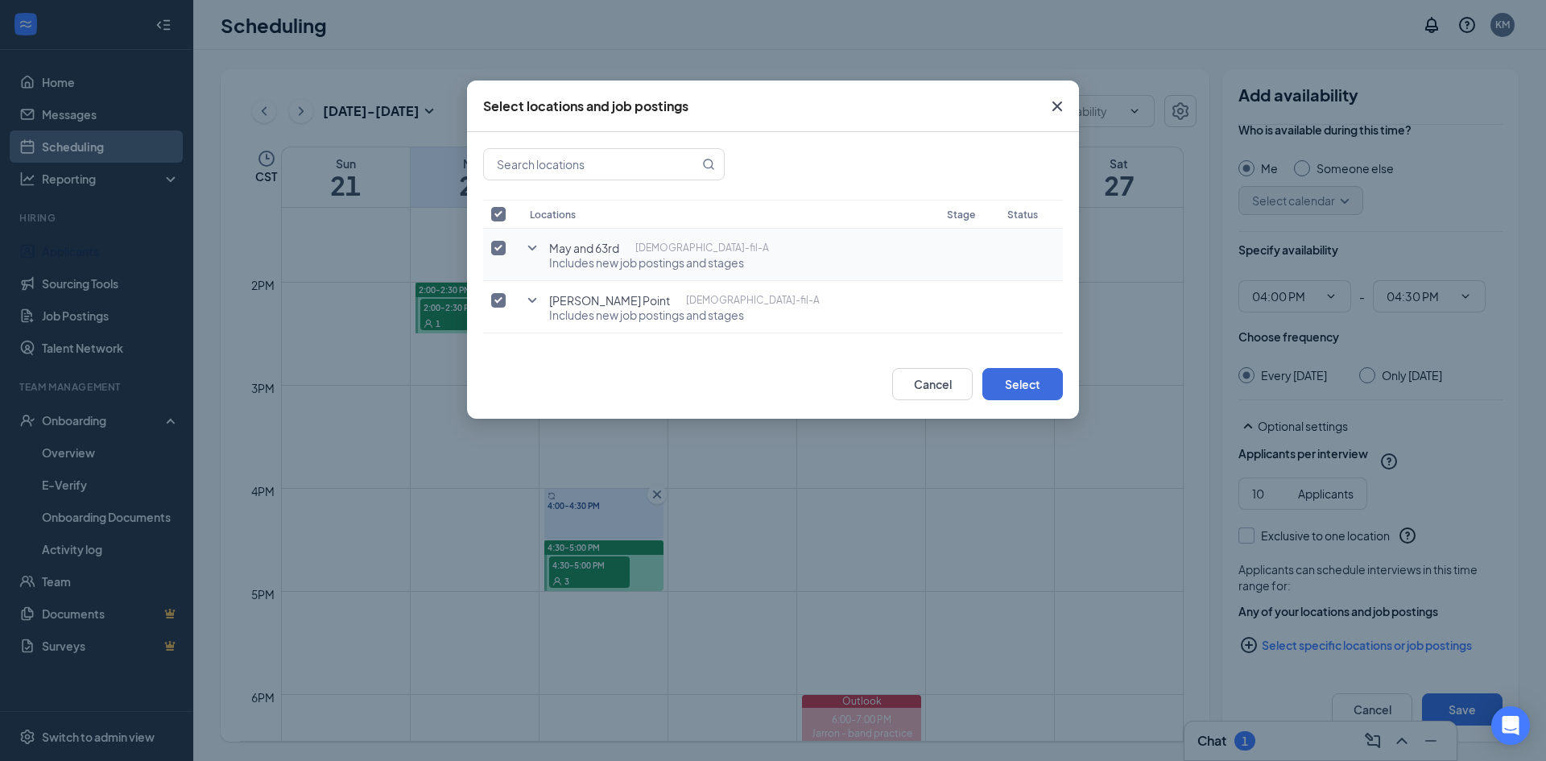
click at [536, 250] on icon "SmallChevronDown" at bounding box center [532, 247] width 19 height 19
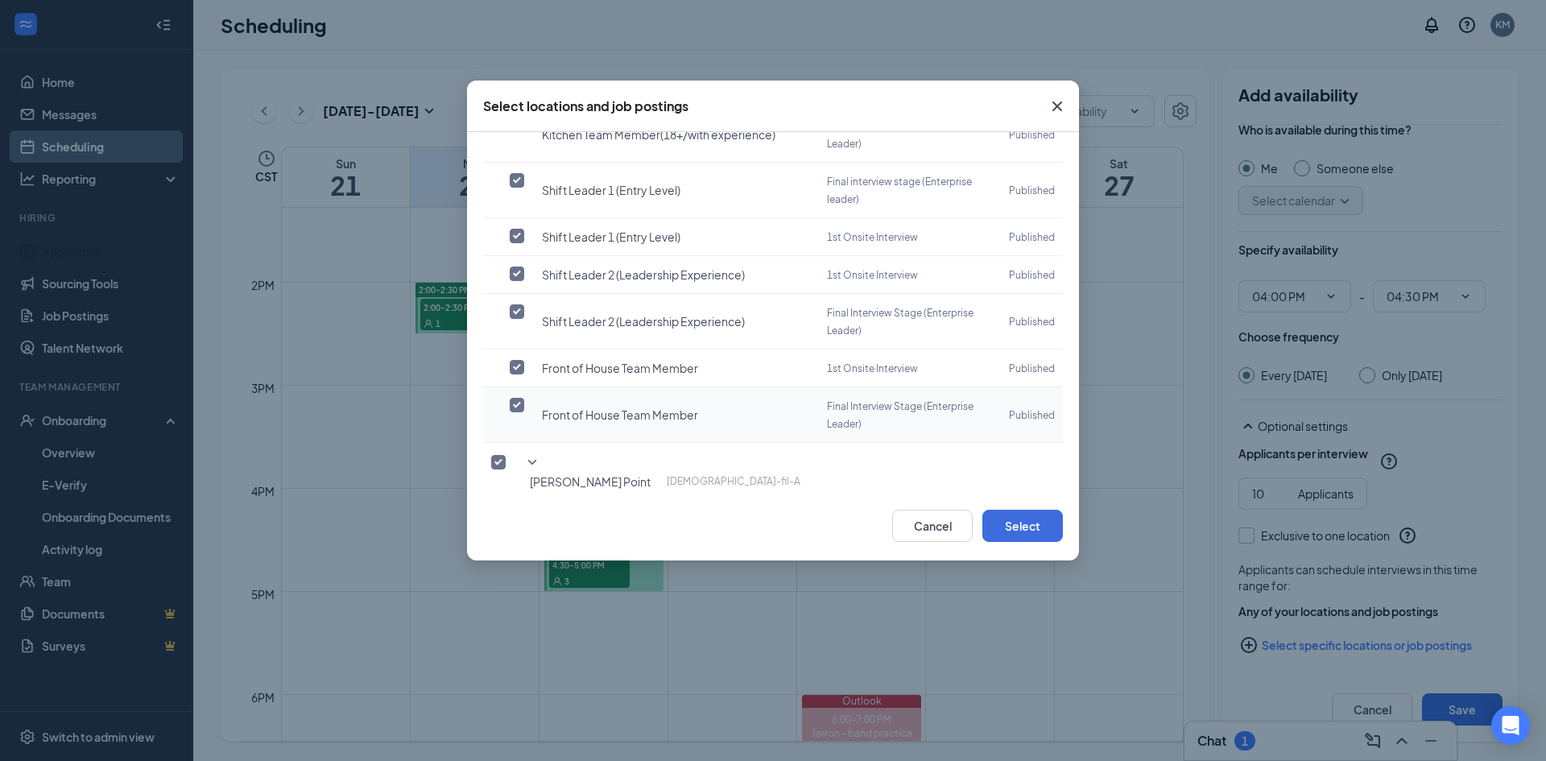
scroll to position [214, 0]
click at [538, 450] on icon "SmallChevronDown" at bounding box center [532, 459] width 19 height 19
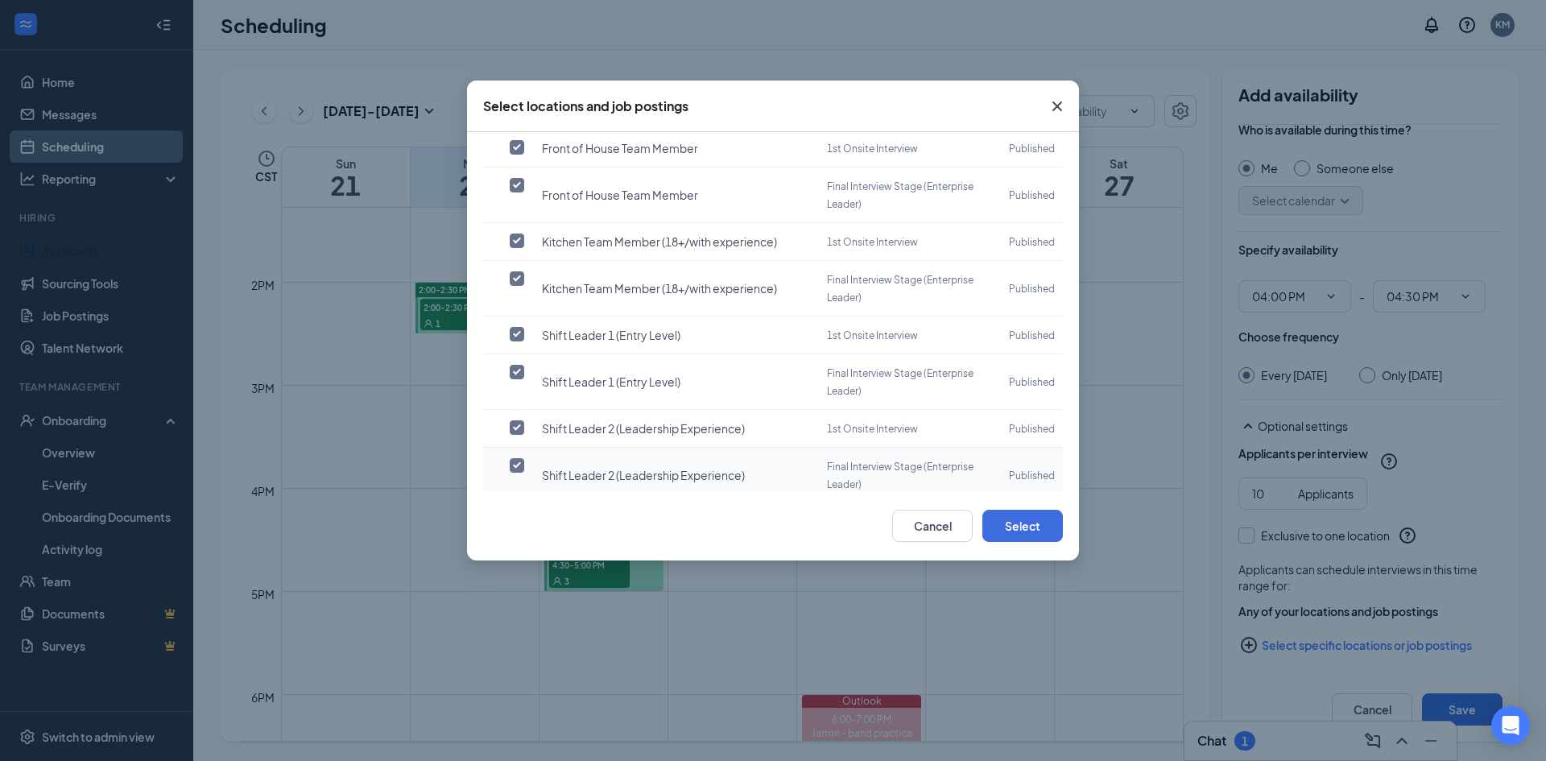
scroll to position [606, 0]
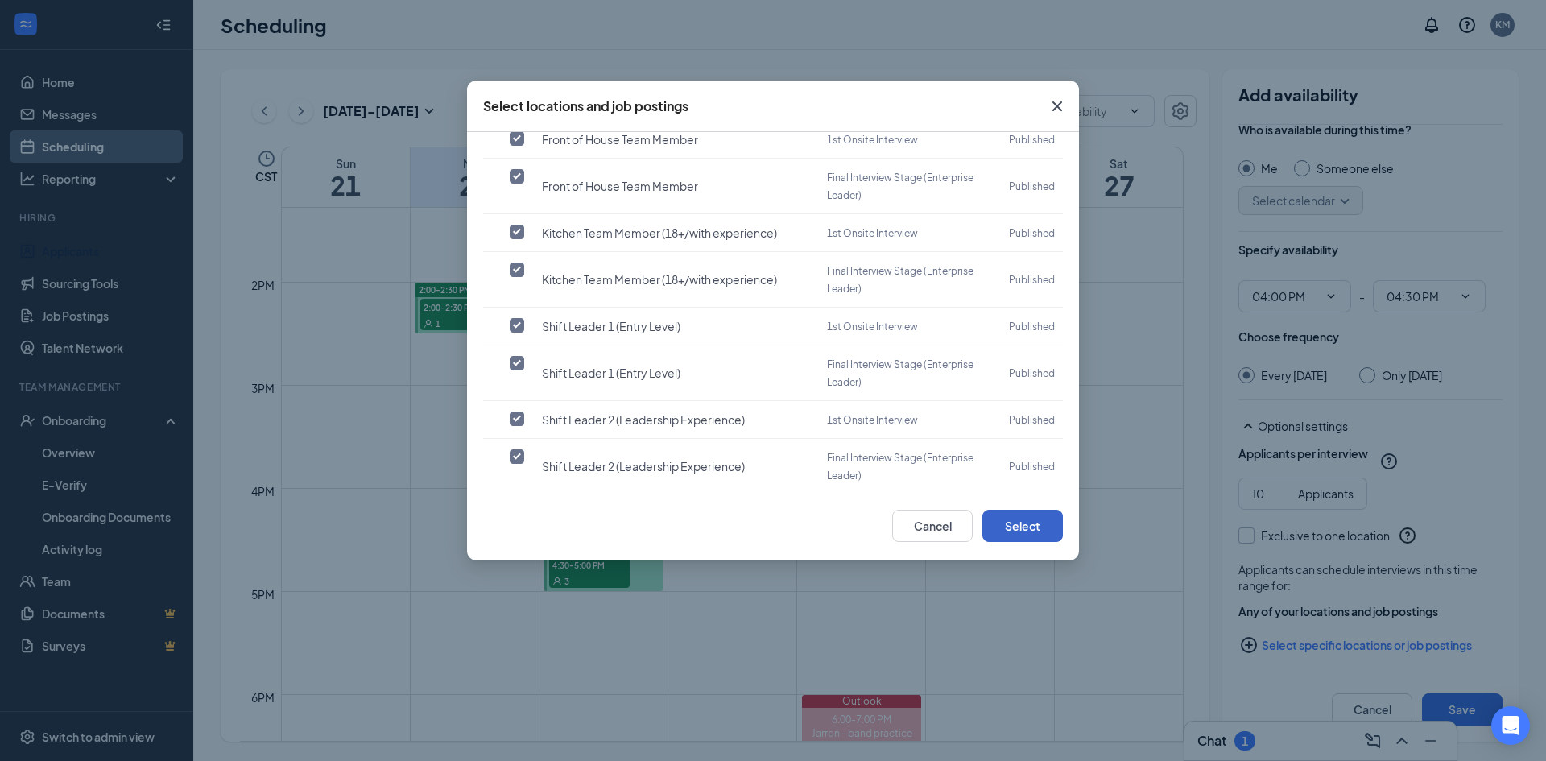
click at [1055, 526] on button "Select" at bounding box center [1023, 526] width 81 height 32
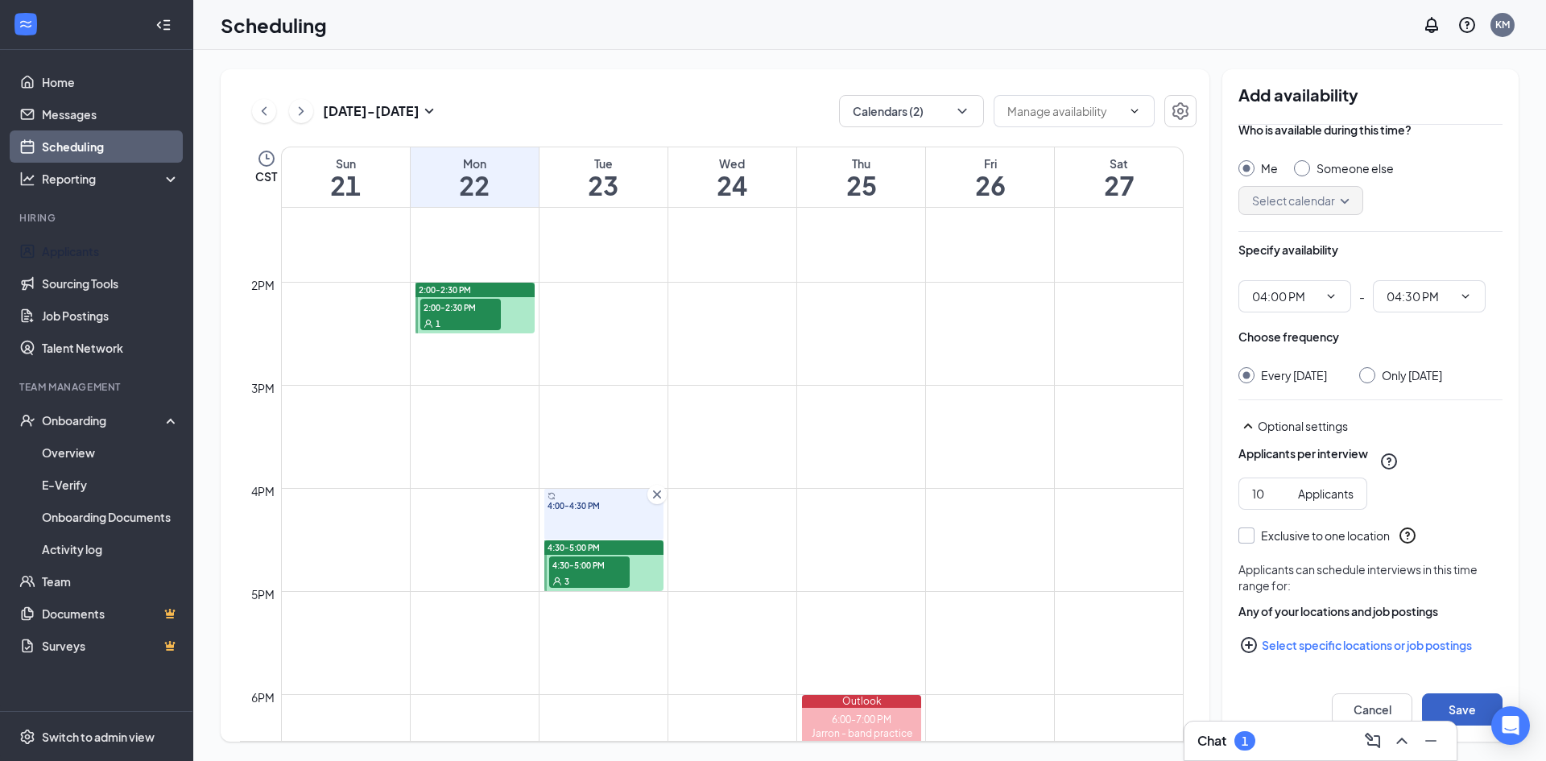
click at [1465, 702] on button "Save" at bounding box center [1462, 709] width 81 height 32
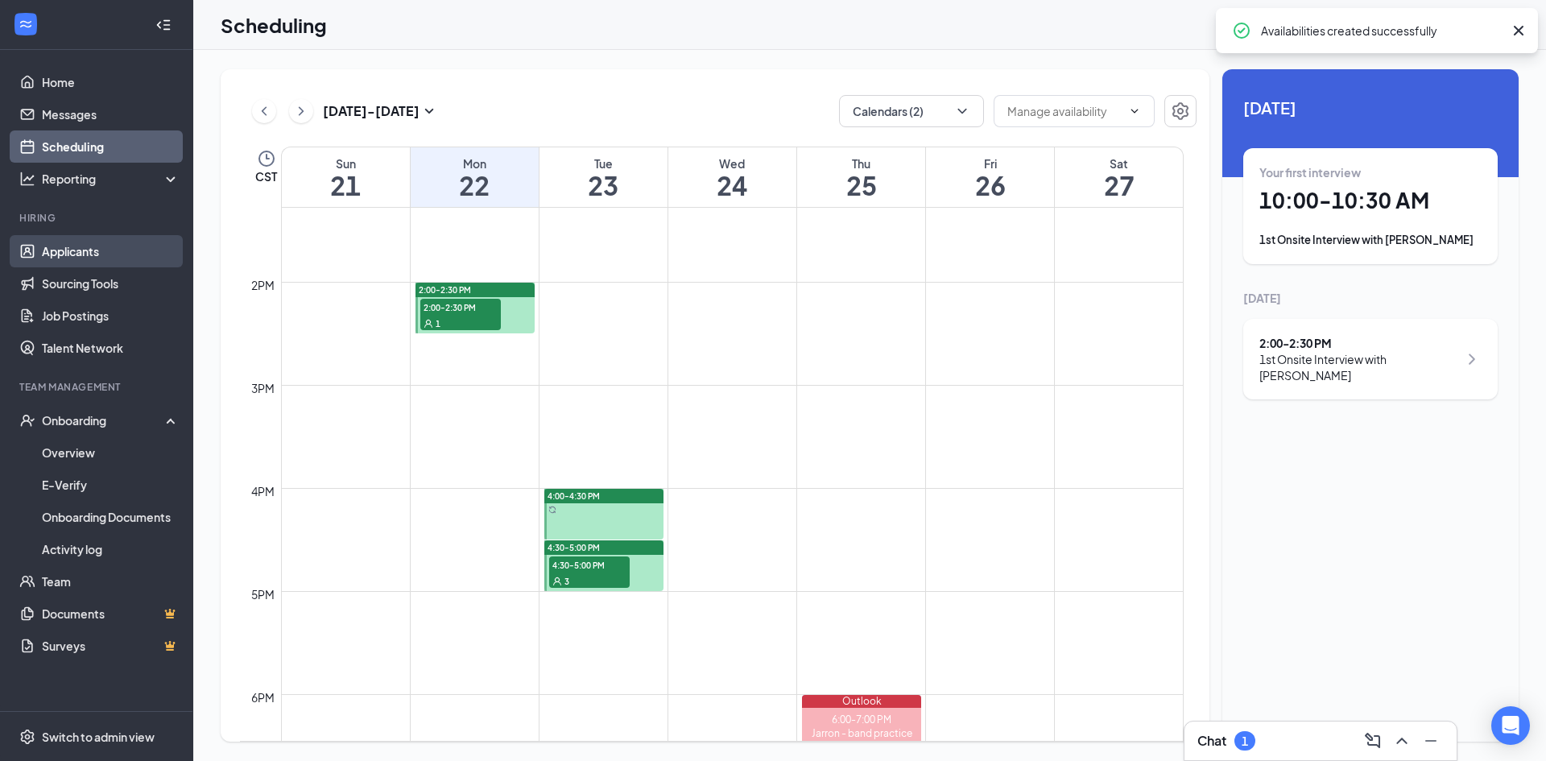
click at [73, 239] on link "Applicants" at bounding box center [111, 251] width 138 height 32
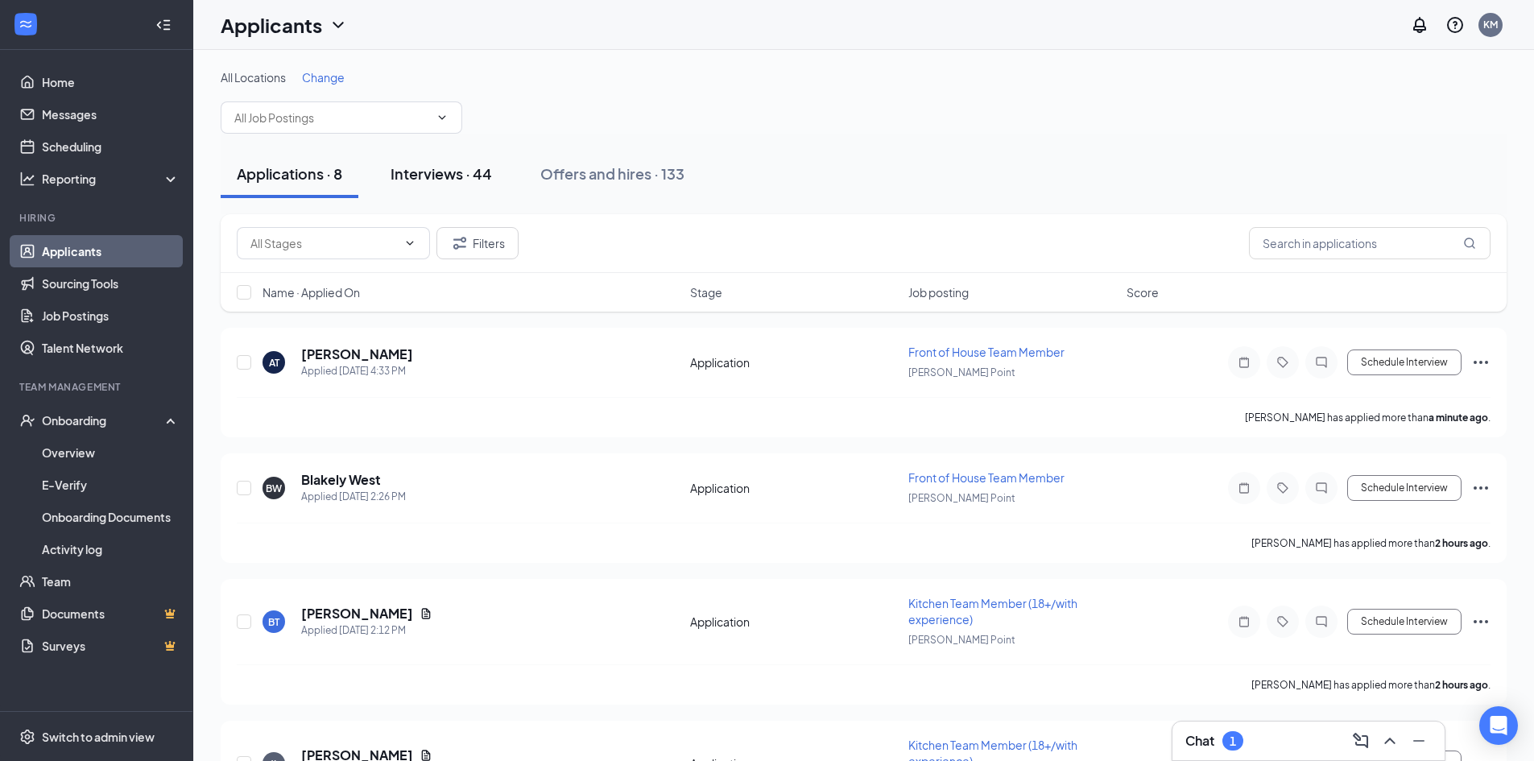
click at [430, 168] on div "Interviews · 44" at bounding box center [441, 173] width 101 height 20
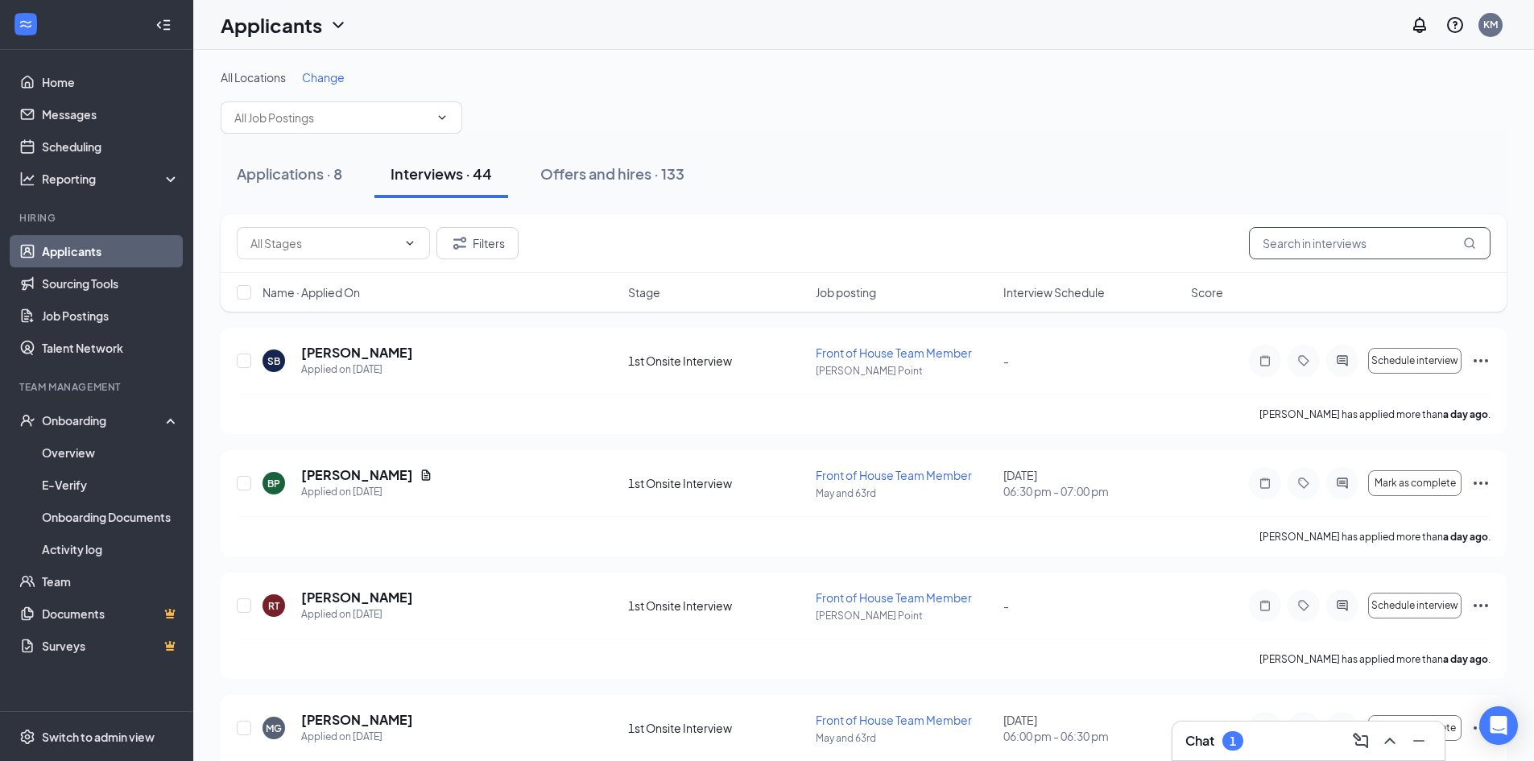
click at [1286, 247] on input "text" at bounding box center [1370, 243] width 242 height 32
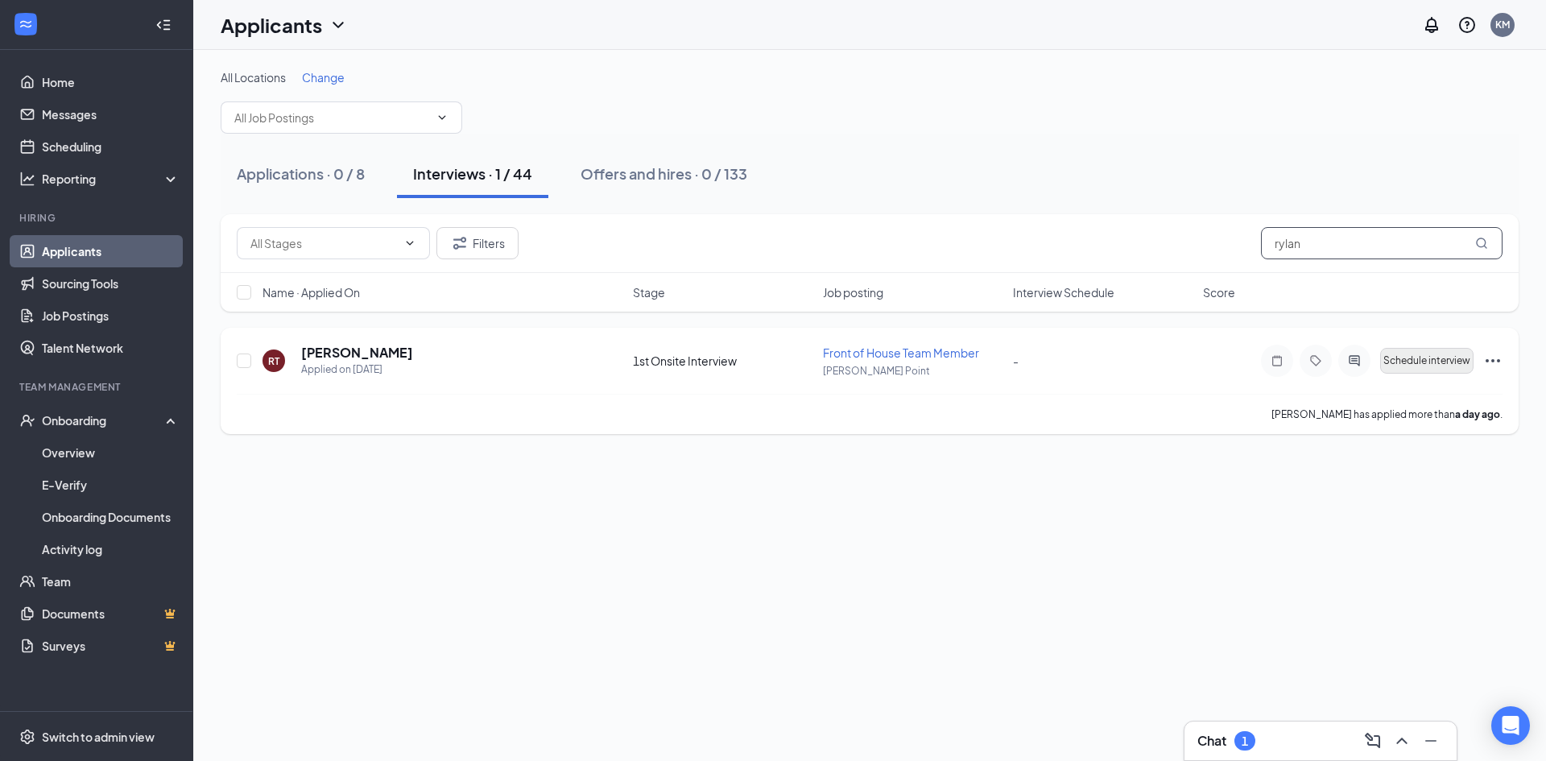
type input "rylan"
click at [1419, 358] on span "Schedule interview" at bounding box center [1427, 360] width 87 height 11
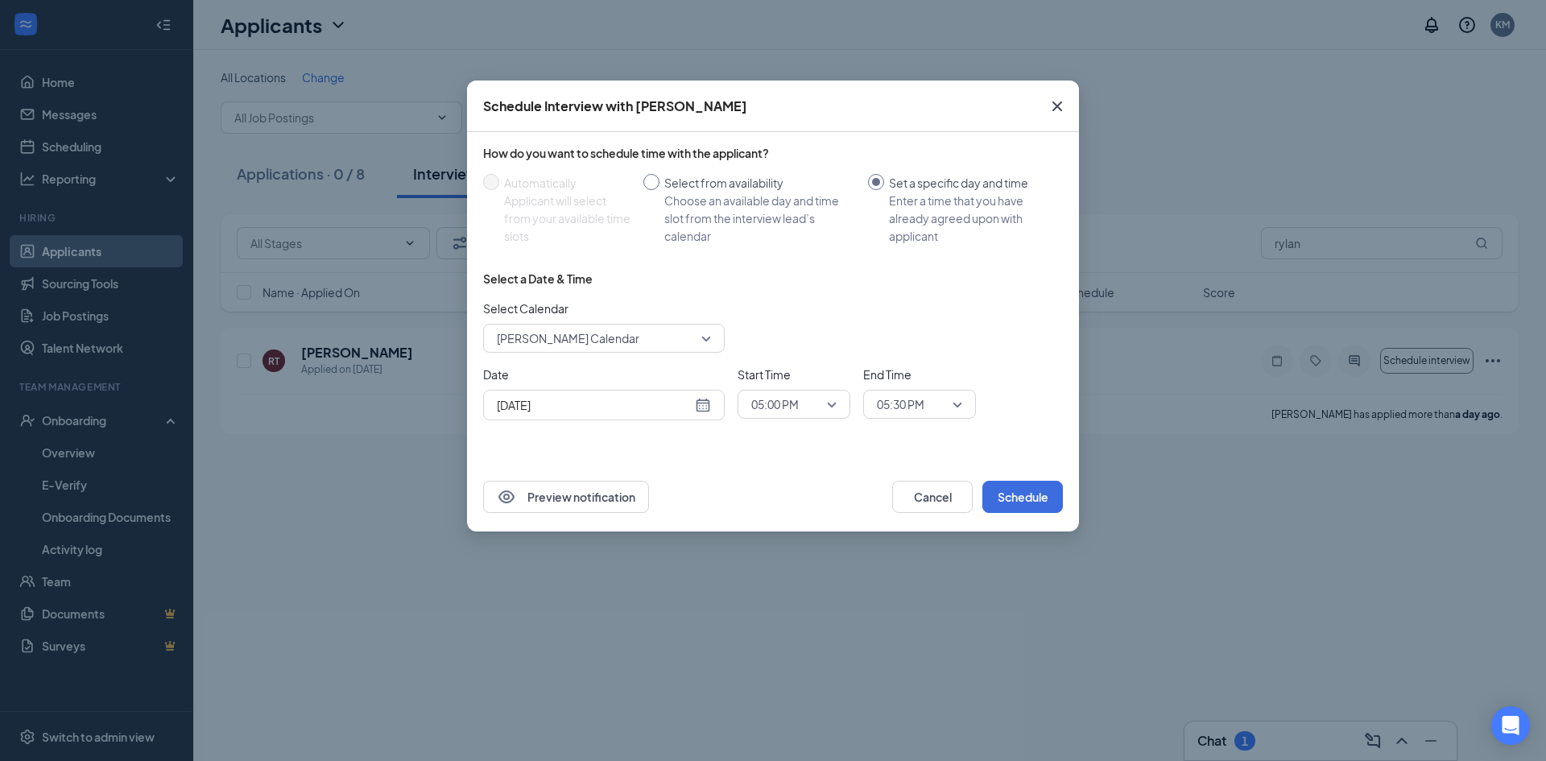
click at [652, 179] on input "Select from availability Choose an available day and time slot from the intervi…" at bounding box center [652, 182] width 16 height 16
radio input "true"
radio input "false"
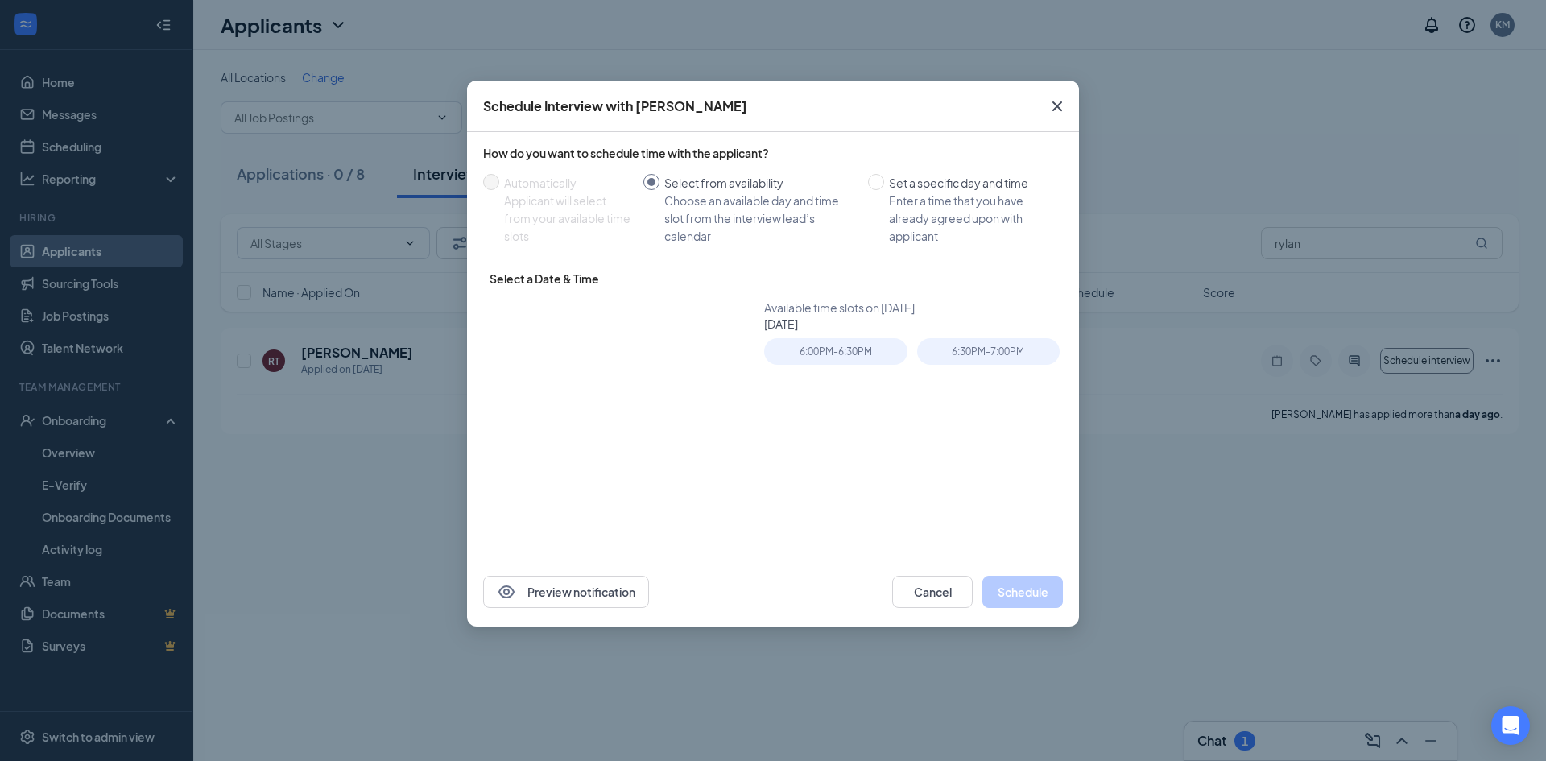
type input "[DATE]"
click at [810, 354] on div "6:00PM - 6:30PM" at bounding box center [835, 351] width 143 height 27
click at [1011, 590] on button "Schedule" at bounding box center [1023, 592] width 81 height 32
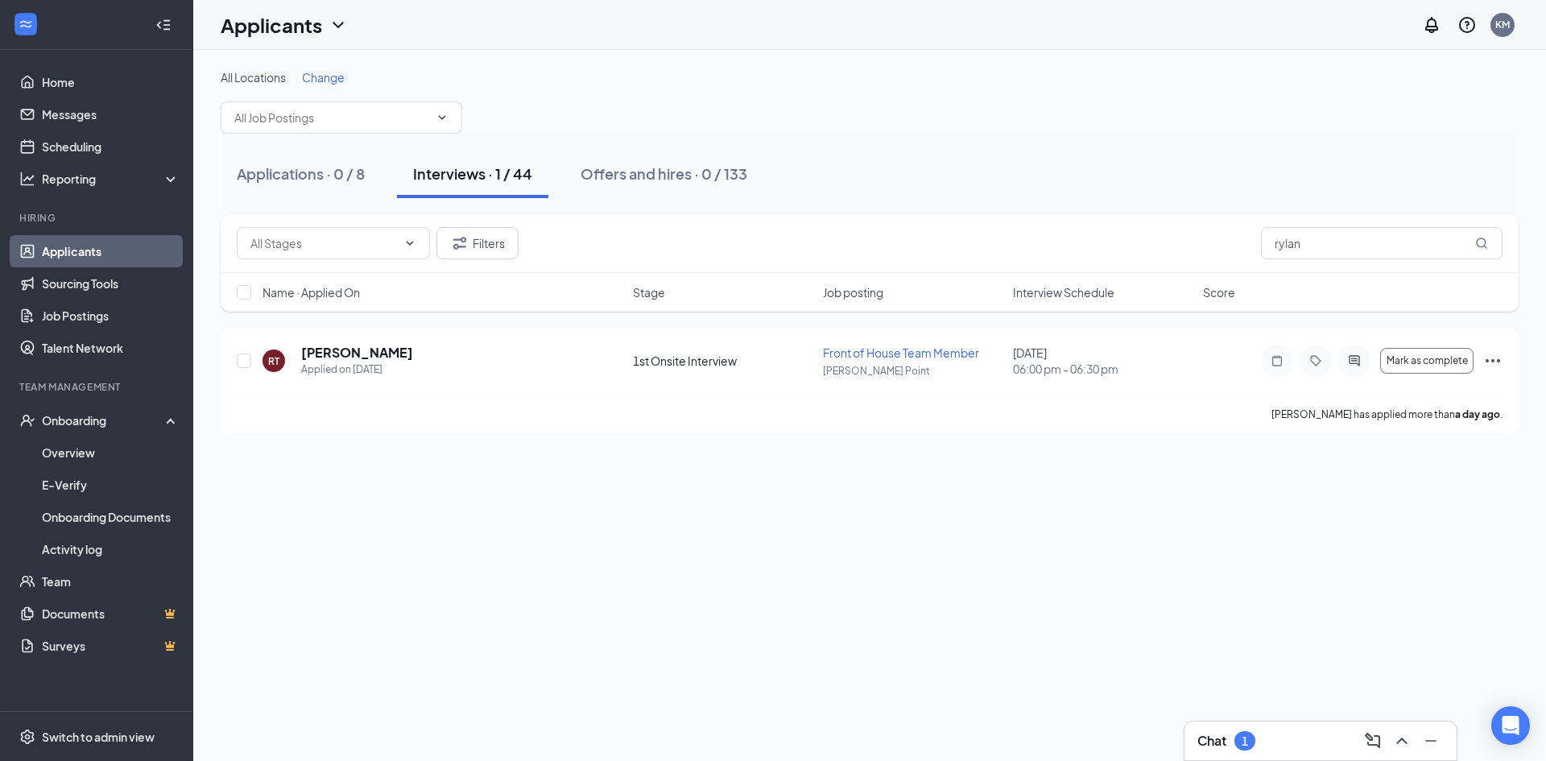
click at [1268, 739] on div "Chat 1" at bounding box center [1321, 741] width 246 height 26
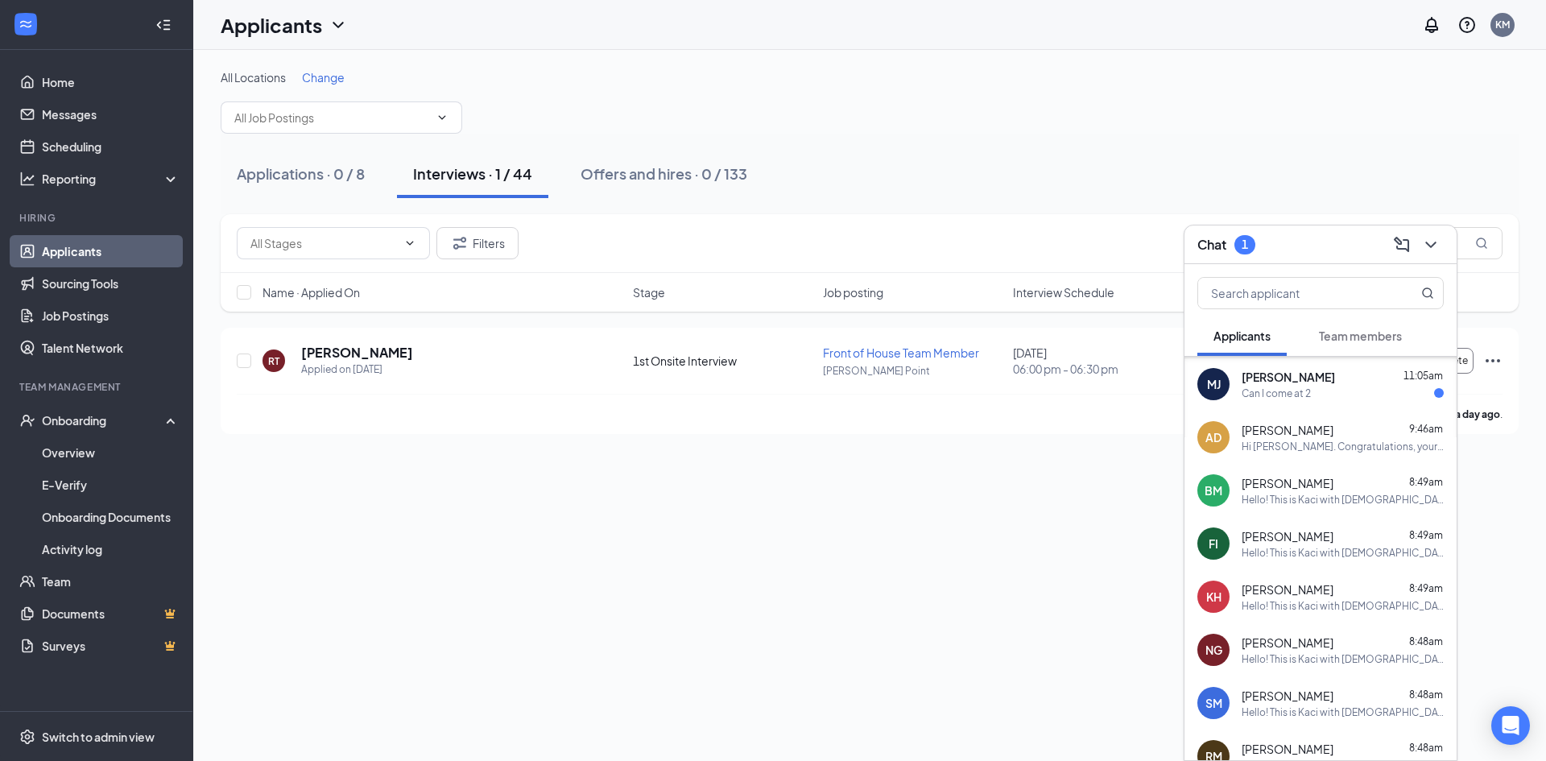
scroll to position [450, 0]
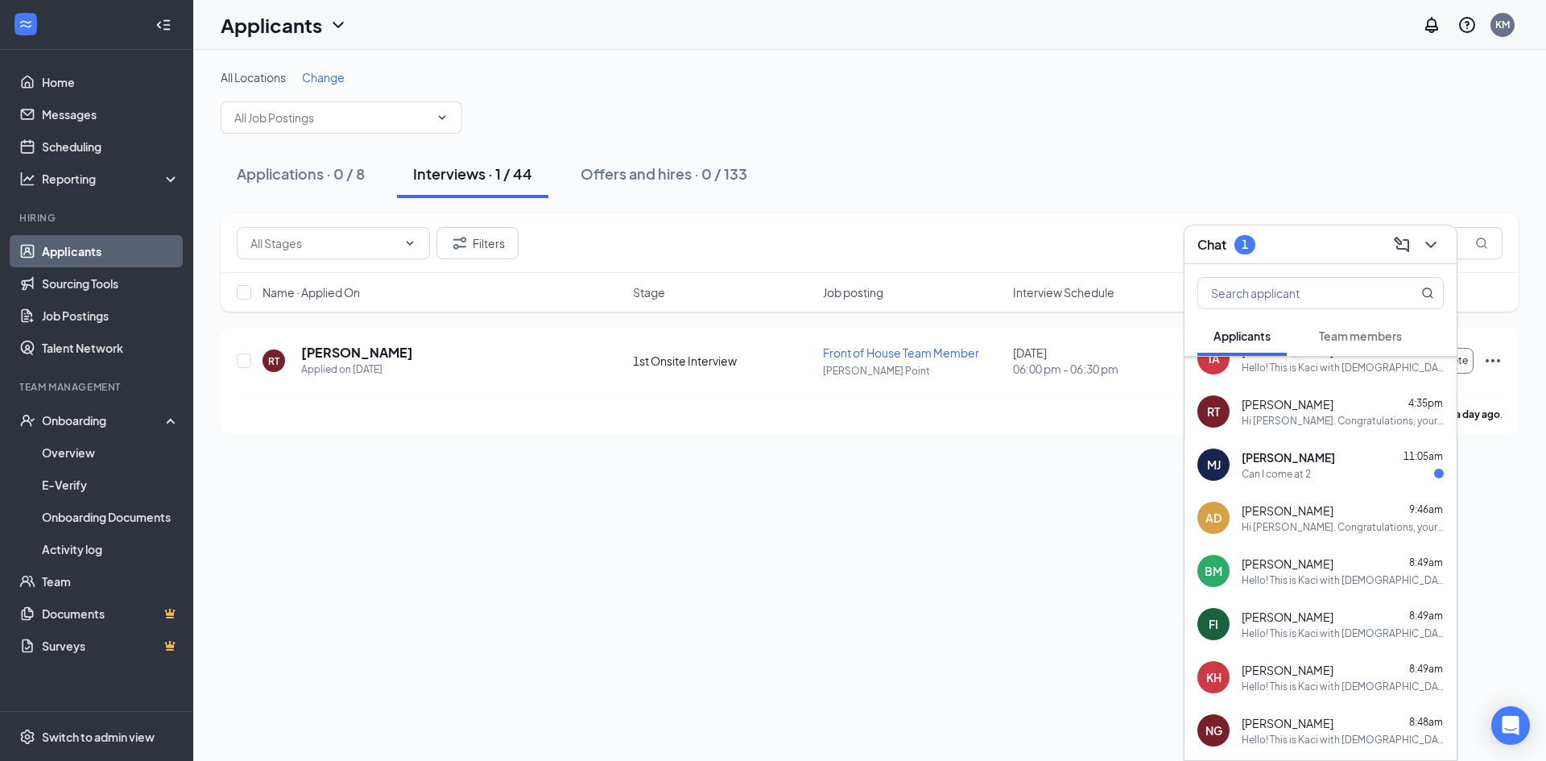
click at [1291, 462] on span "[PERSON_NAME]" at bounding box center [1288, 457] width 93 height 16
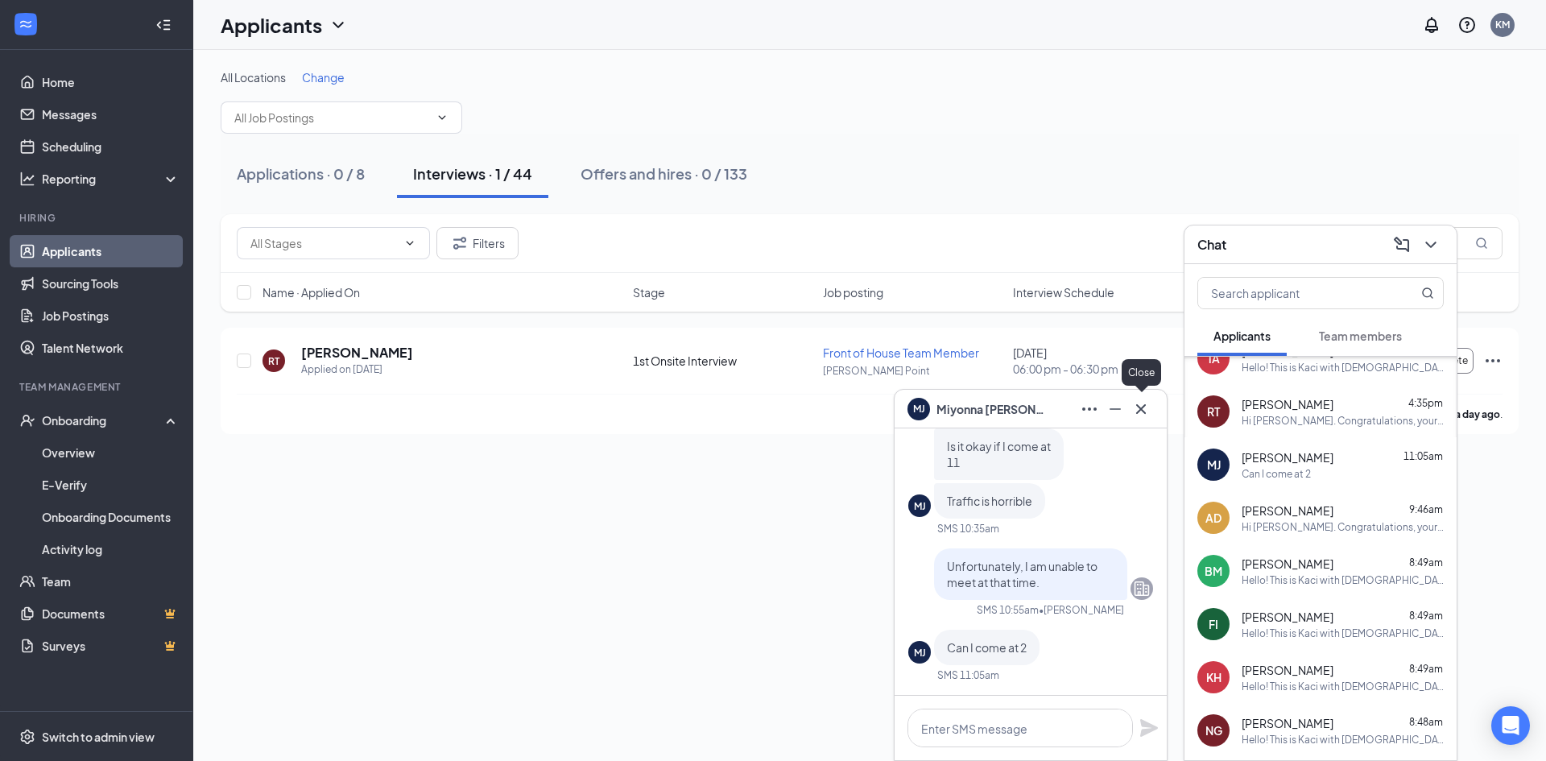
click at [1139, 407] on icon "Cross" at bounding box center [1141, 408] width 19 height 19
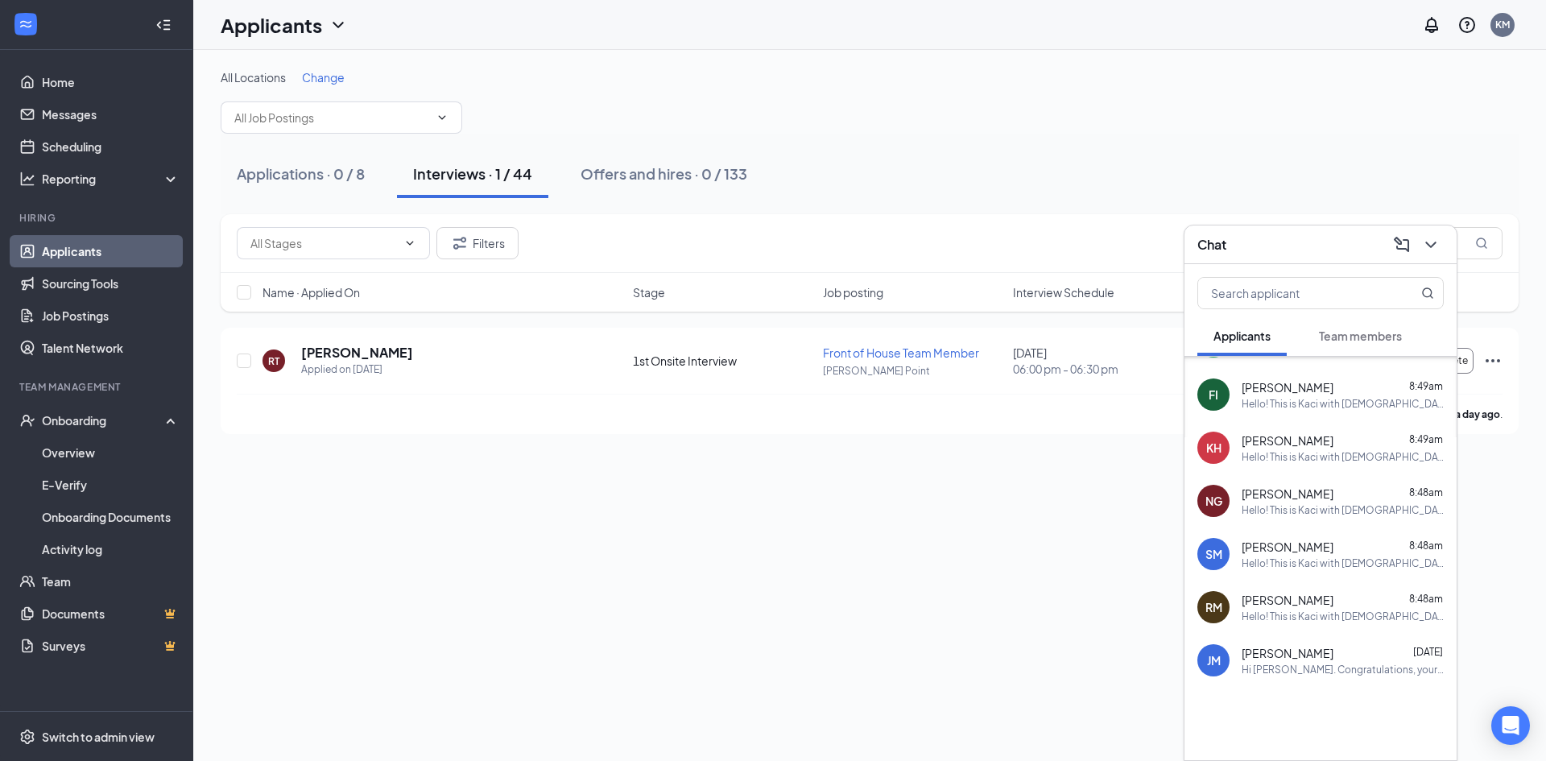
scroll to position [687, 0]
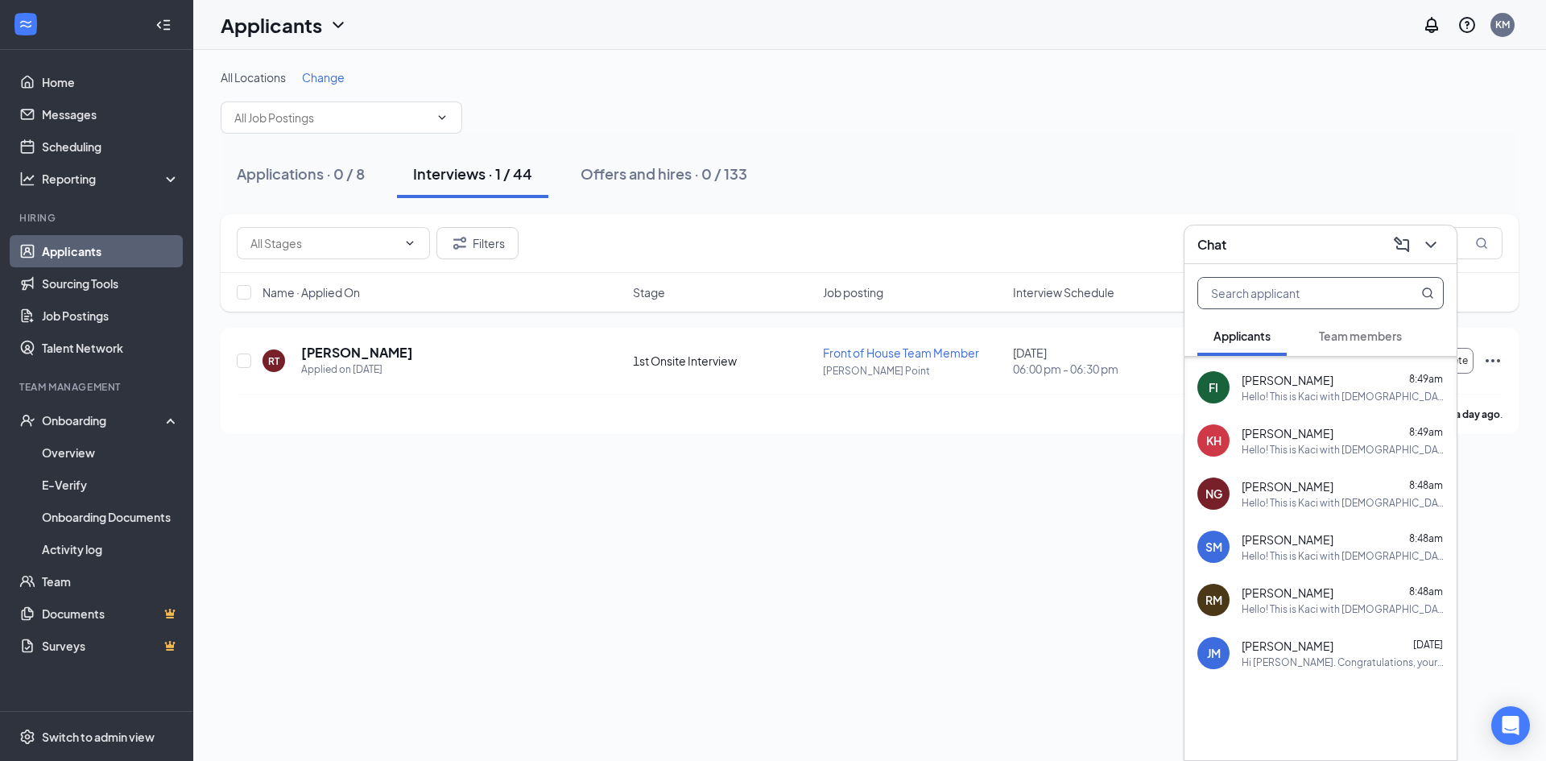
click at [1307, 293] on input "text" at bounding box center [1293, 293] width 191 height 31
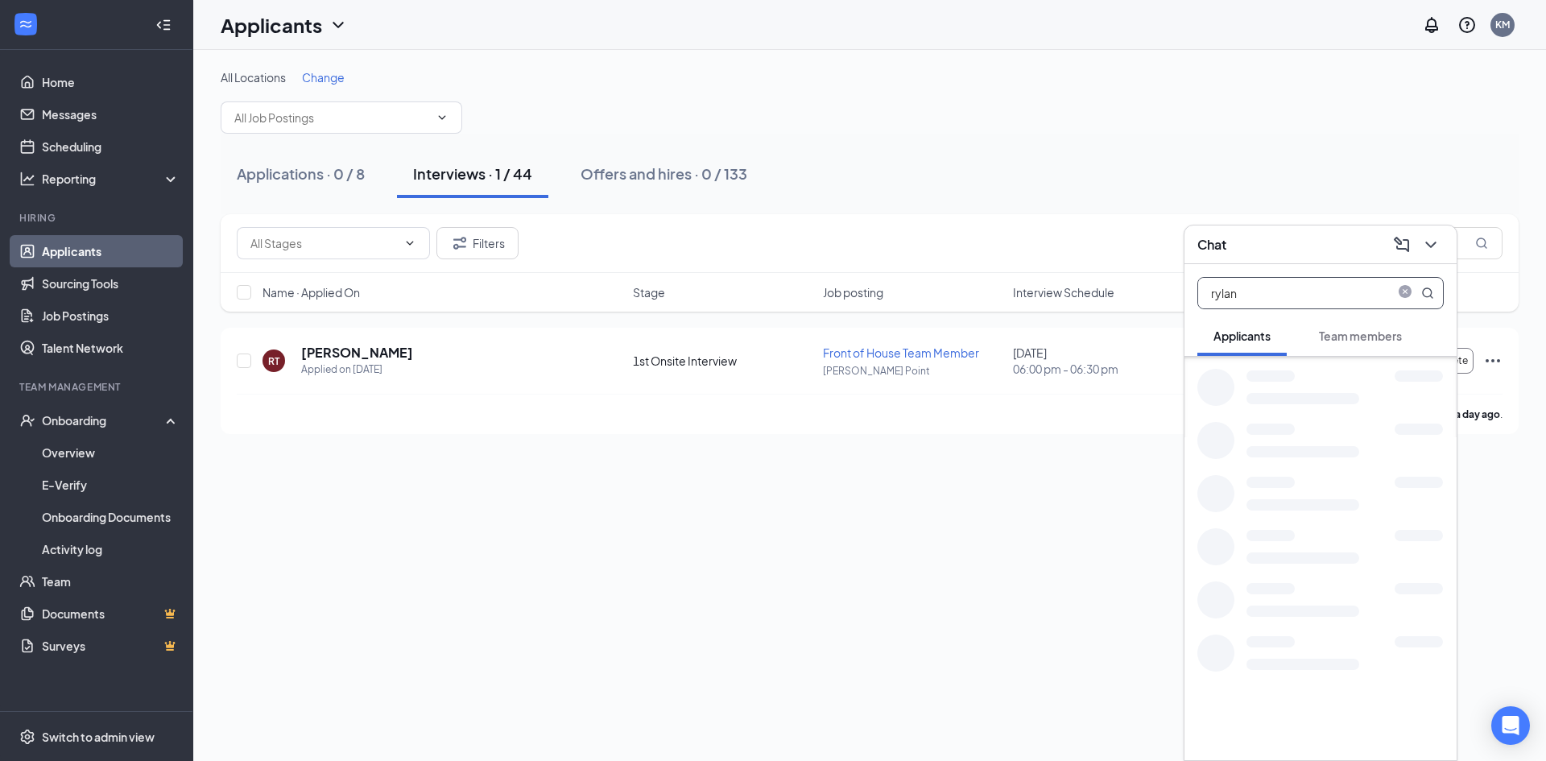
scroll to position [0, 0]
type input "rylan"
click at [1277, 394] on div "Hi [PERSON_NAME]. Congratulations, your meeting with [DEMOGRAPHIC_DATA]-fil-A f…" at bounding box center [1343, 393] width 202 height 14
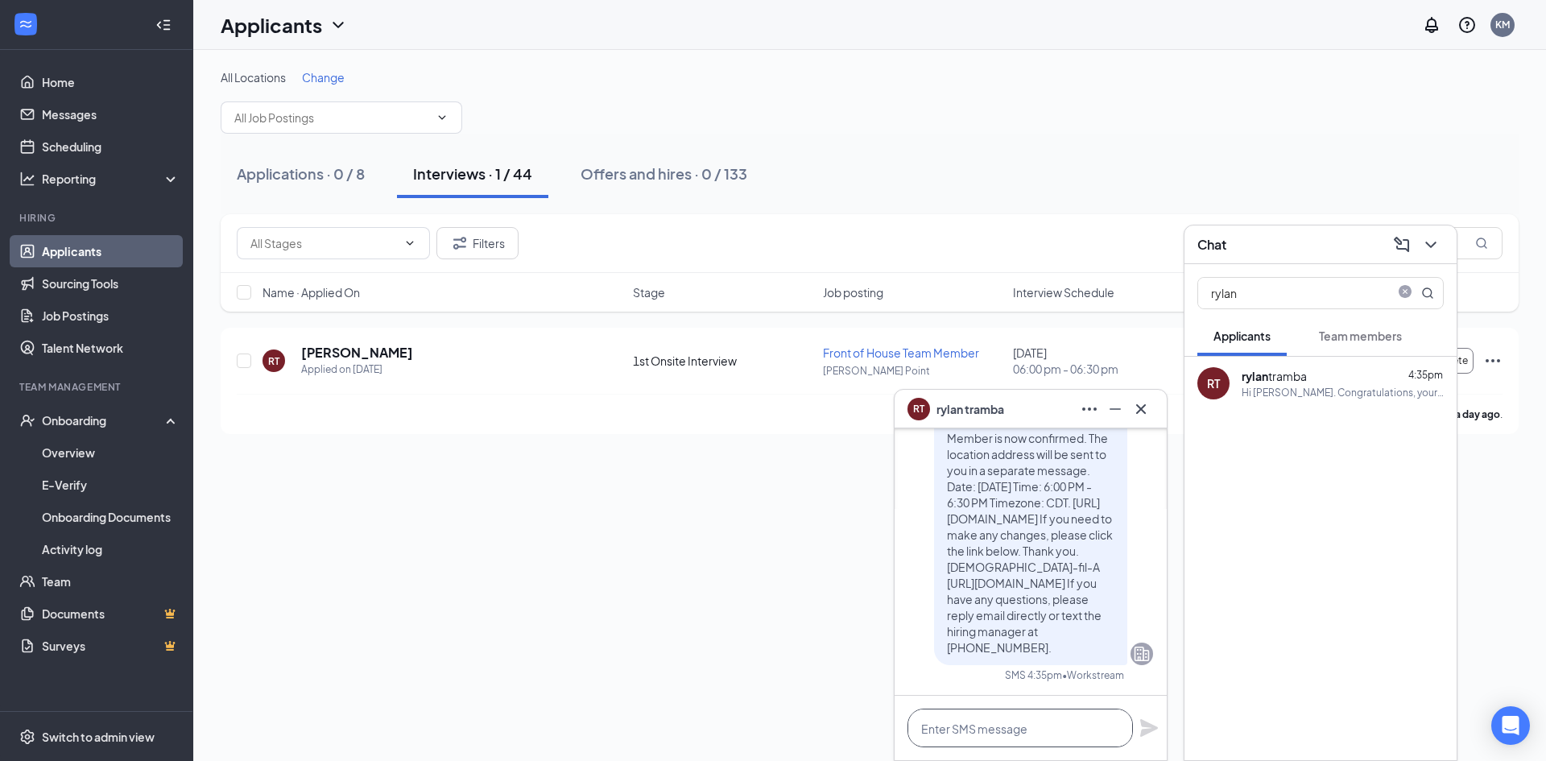
click at [1005, 714] on textarea at bounding box center [1021, 728] width 226 height 39
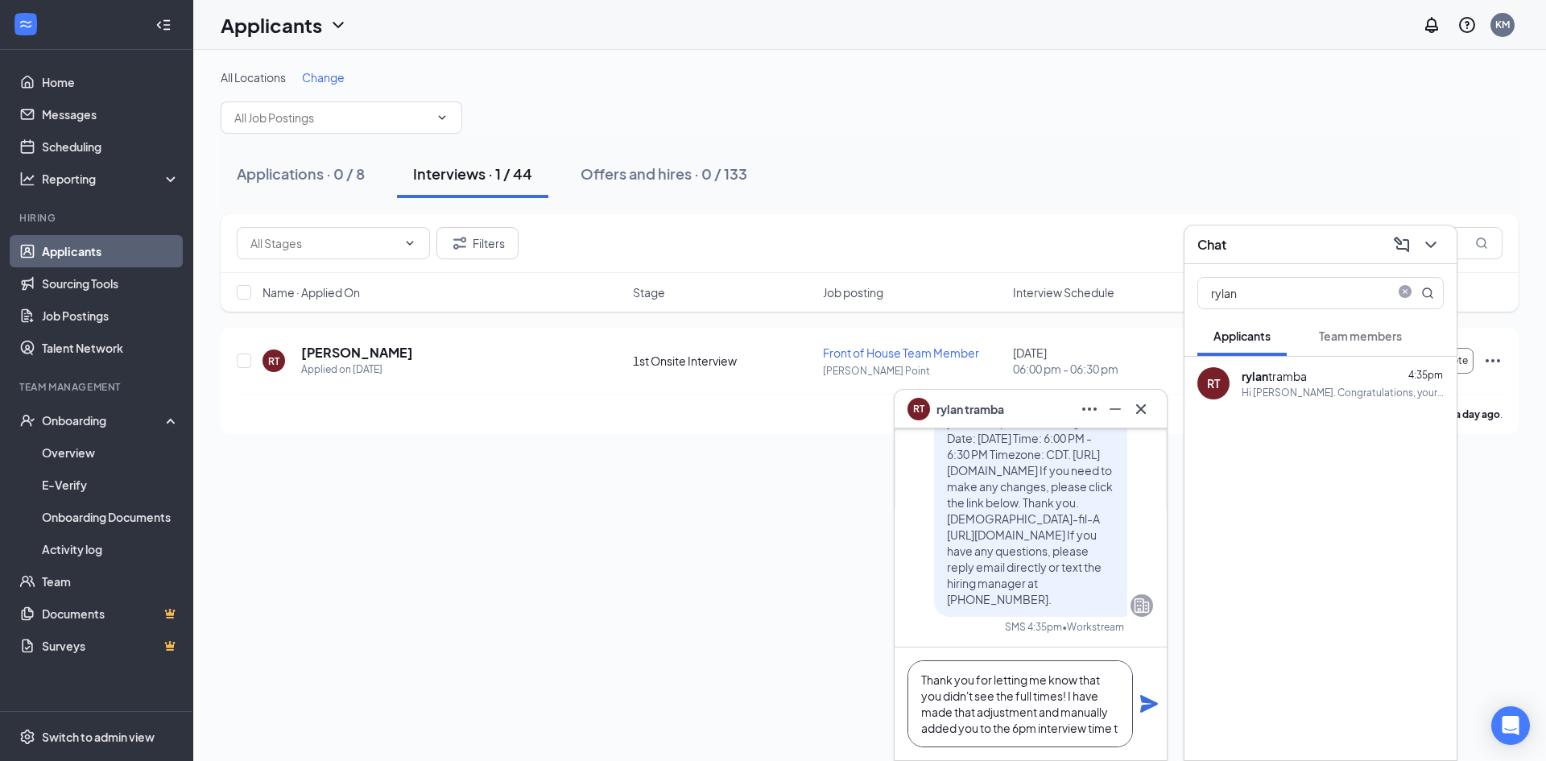
scroll to position [17, 0]
type textarea "Thank you for letting me know that you didn't see the full times! I have made t…"
click at [1159, 706] on div "Thank you for letting me know that you didn't see the full times! I have made t…" at bounding box center [1031, 704] width 272 height 113
click at [1140, 694] on icon "Plane" at bounding box center [1149, 703] width 19 height 19
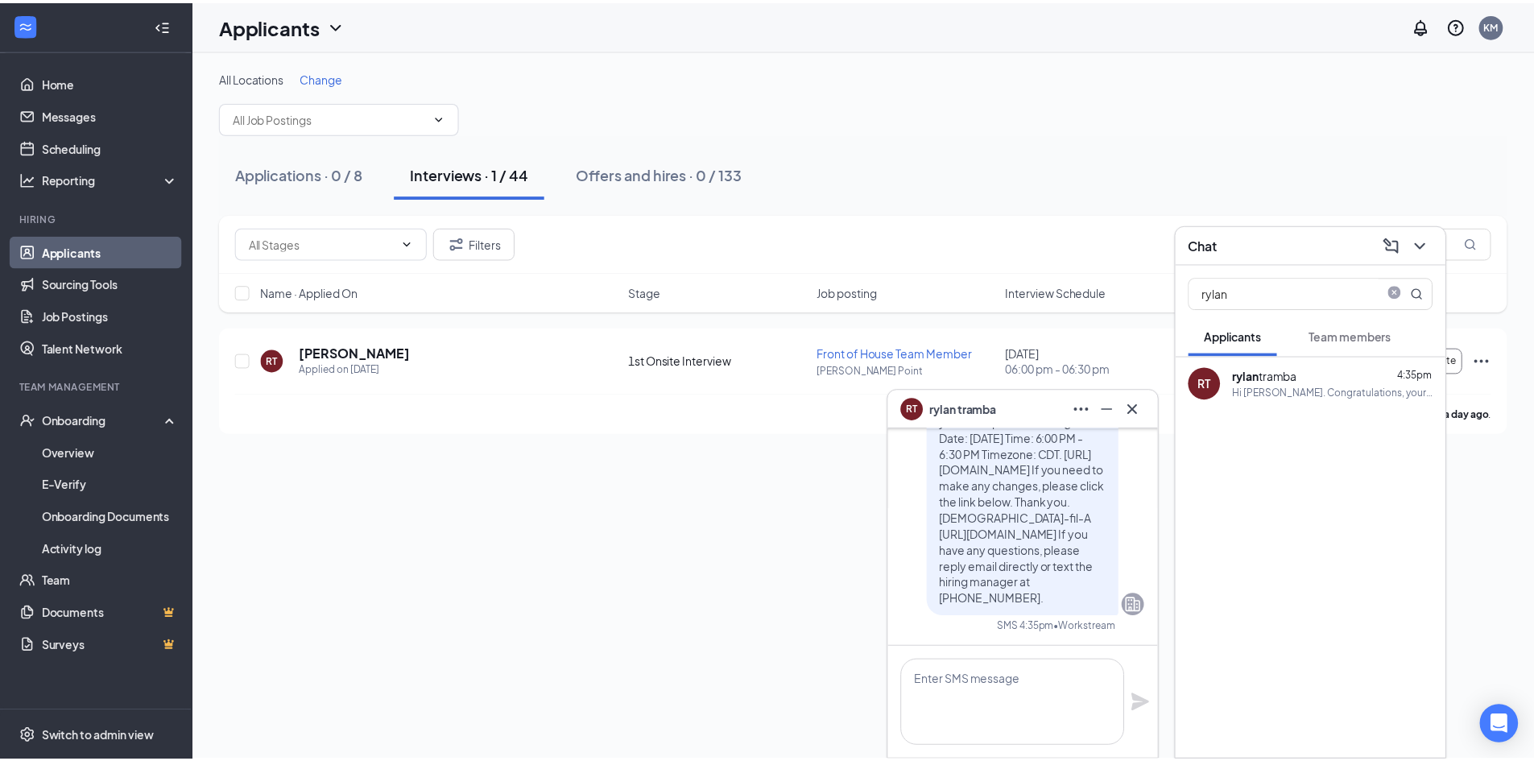
scroll to position [0, 0]
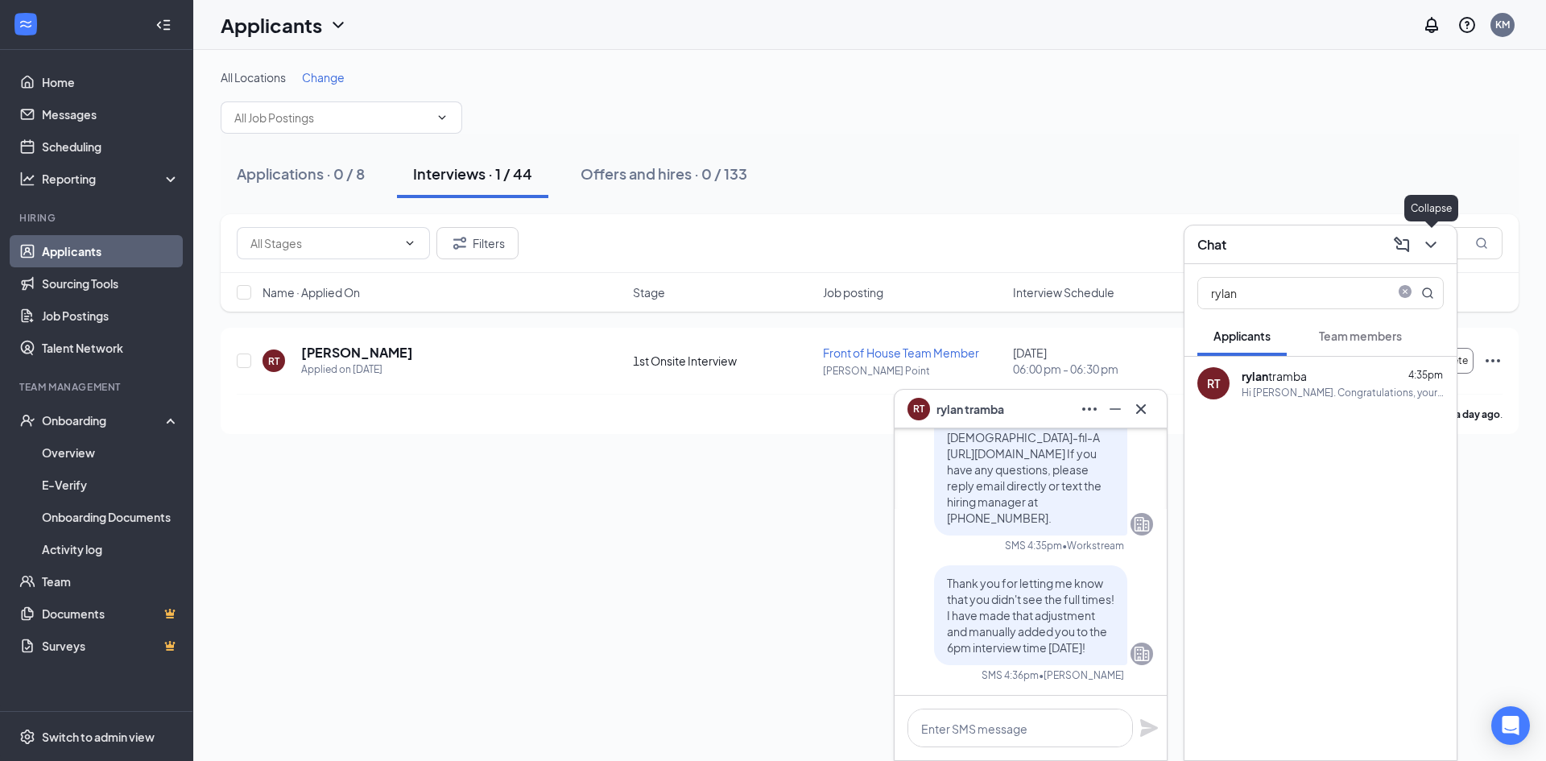
drag, startPoint x: 1438, startPoint y: 242, endPoint x: 1429, endPoint y: 259, distance: 19.1
click at [1435, 246] on icon "ChevronDown" at bounding box center [1431, 244] width 19 height 19
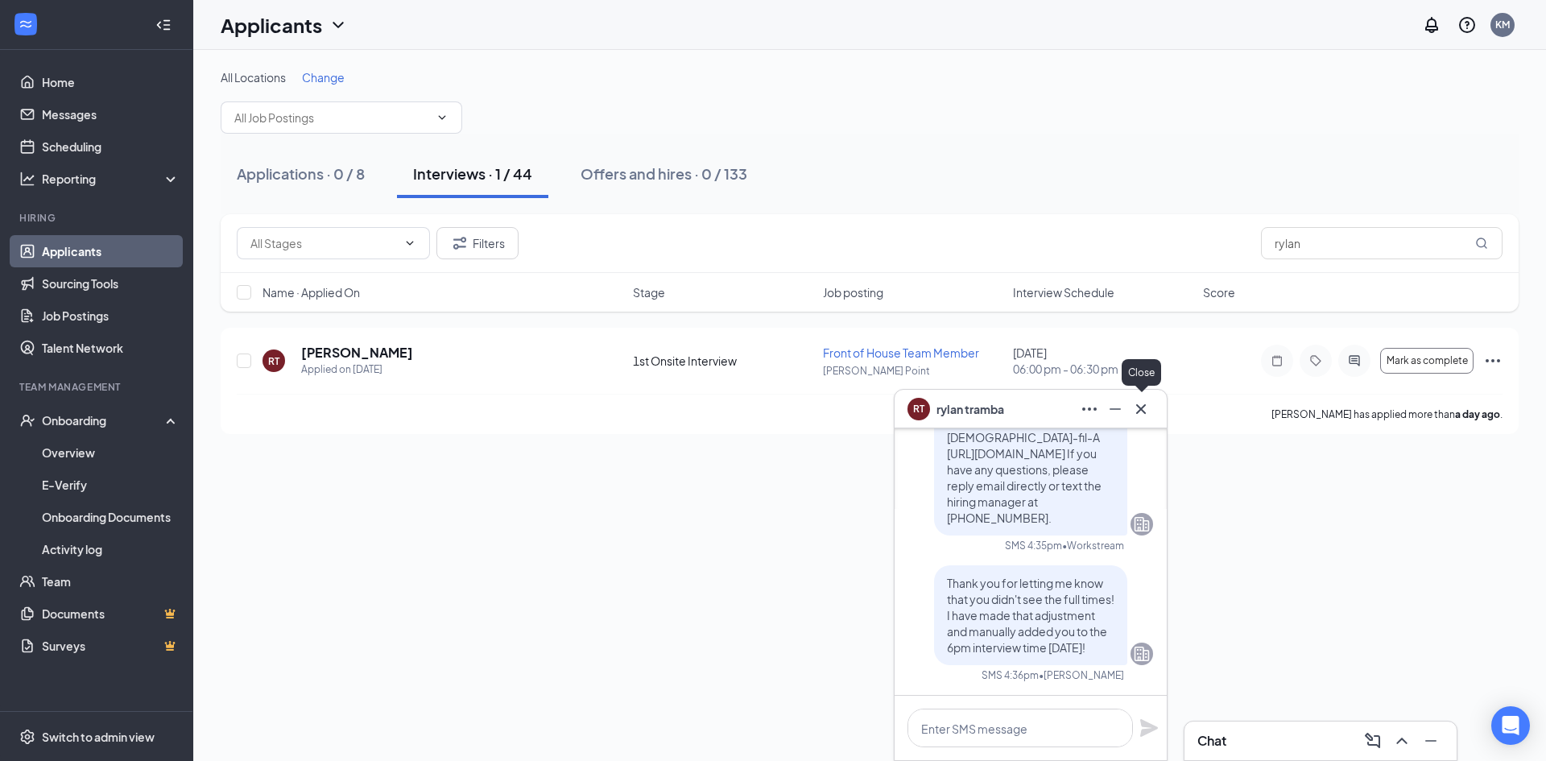
click at [1140, 413] on icon "Cross" at bounding box center [1141, 408] width 19 height 19
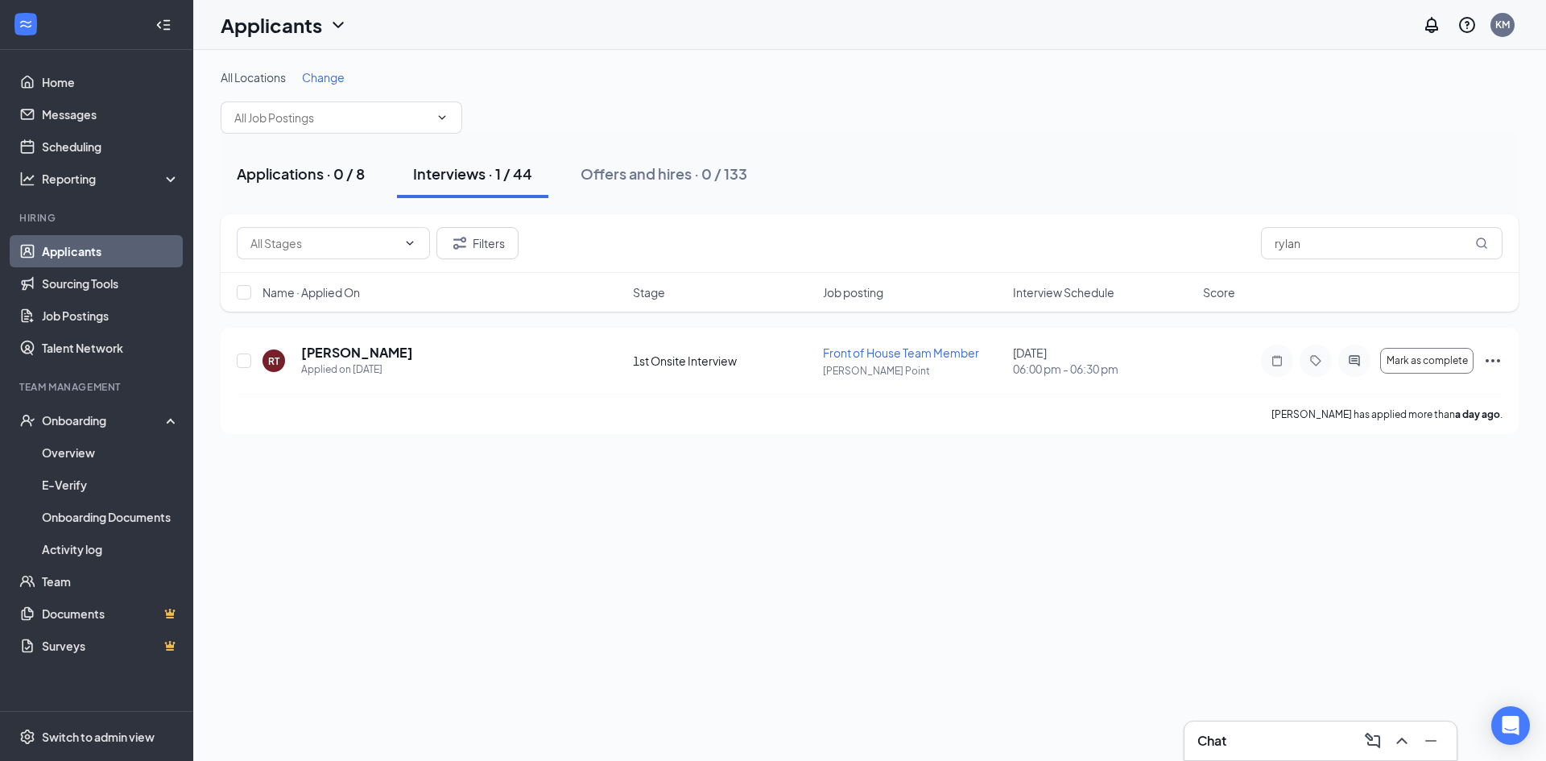
click at [282, 177] on div "Applications · 0 / 8" at bounding box center [301, 173] width 128 height 20
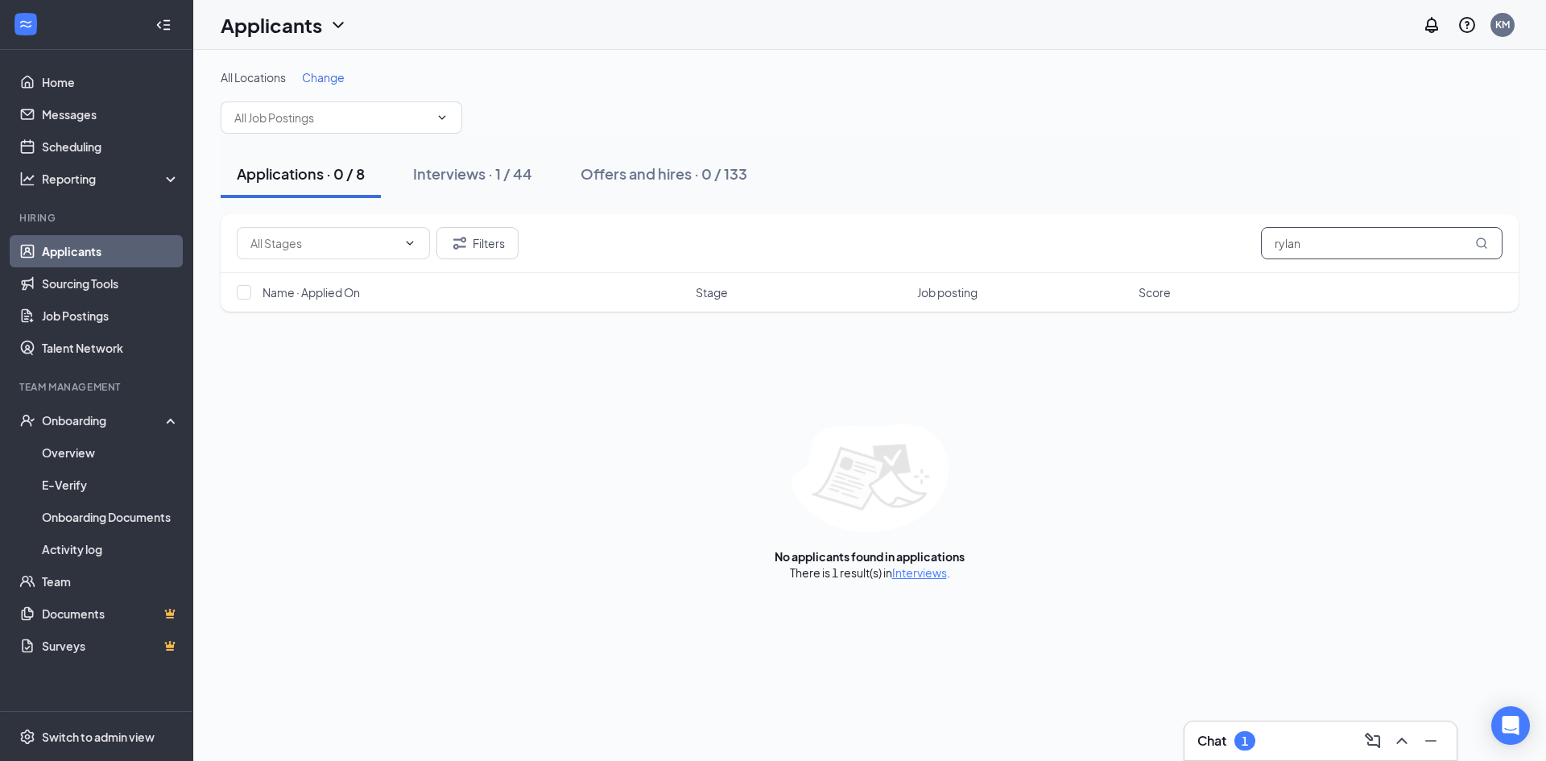
click at [1328, 247] on input "rylan" at bounding box center [1382, 243] width 242 height 32
click at [1327, 247] on input "rylan" at bounding box center [1382, 243] width 242 height 32
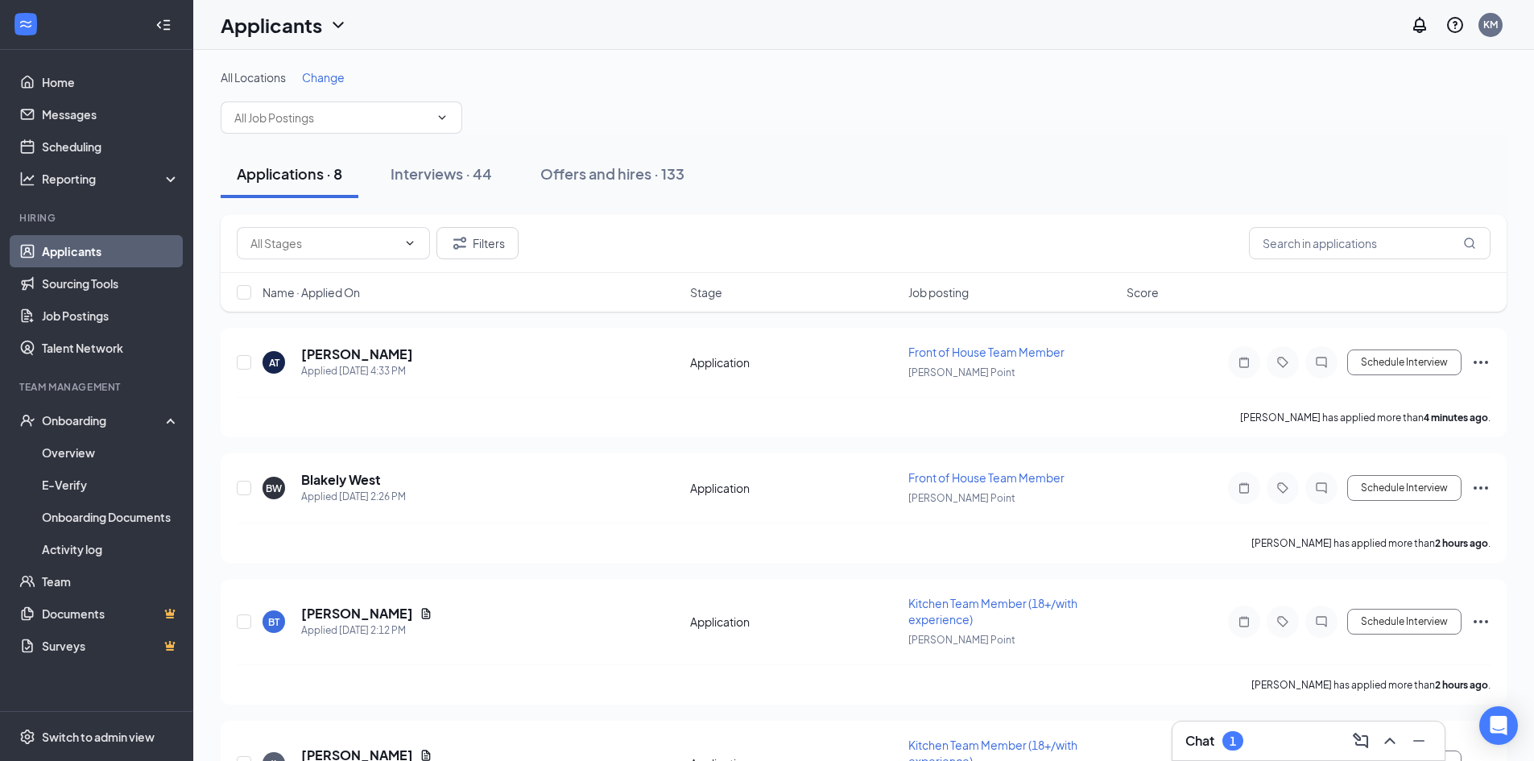
click at [264, 172] on div "Applications · 8" at bounding box center [290, 173] width 106 height 20
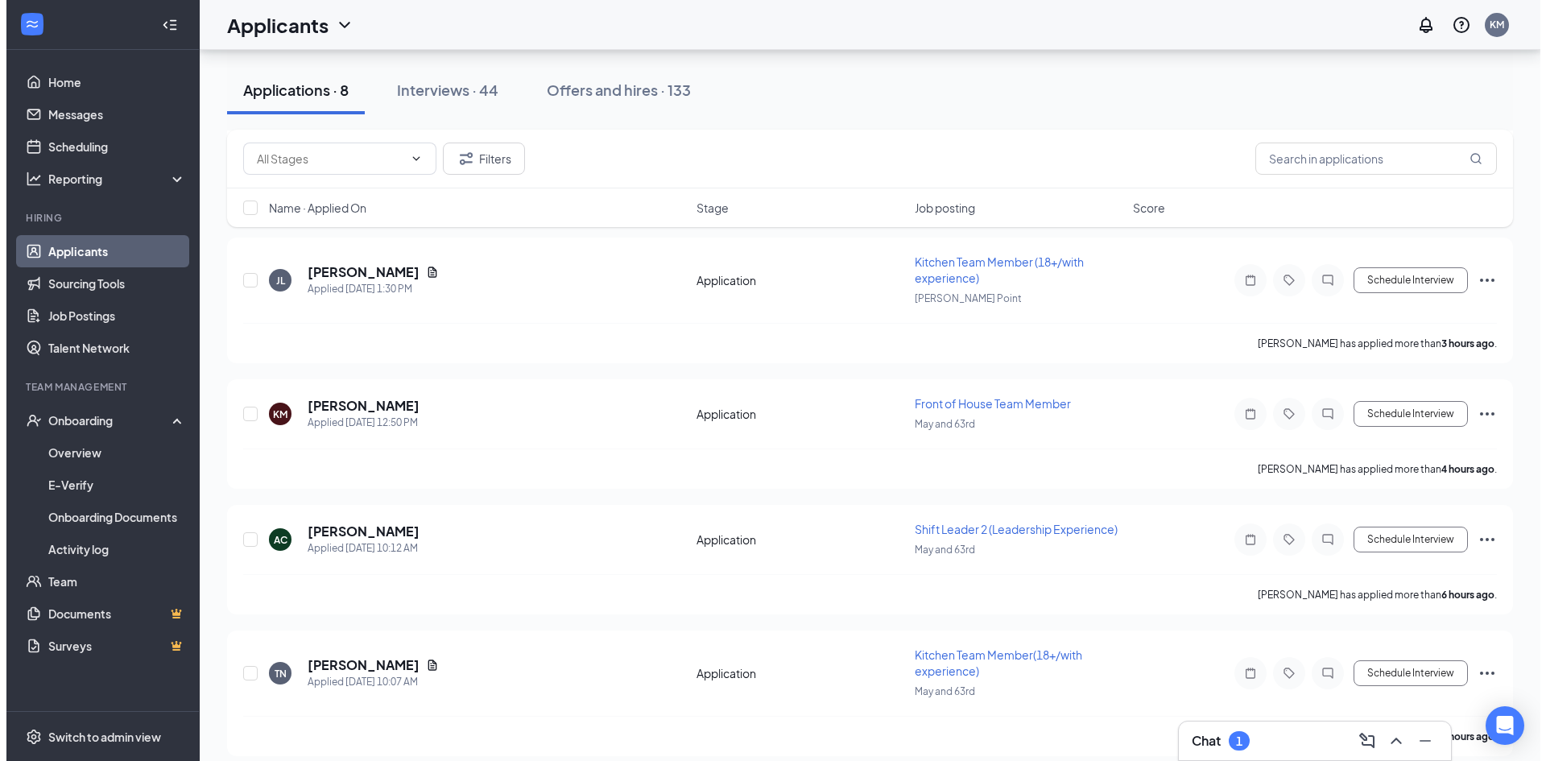
scroll to position [564, 0]
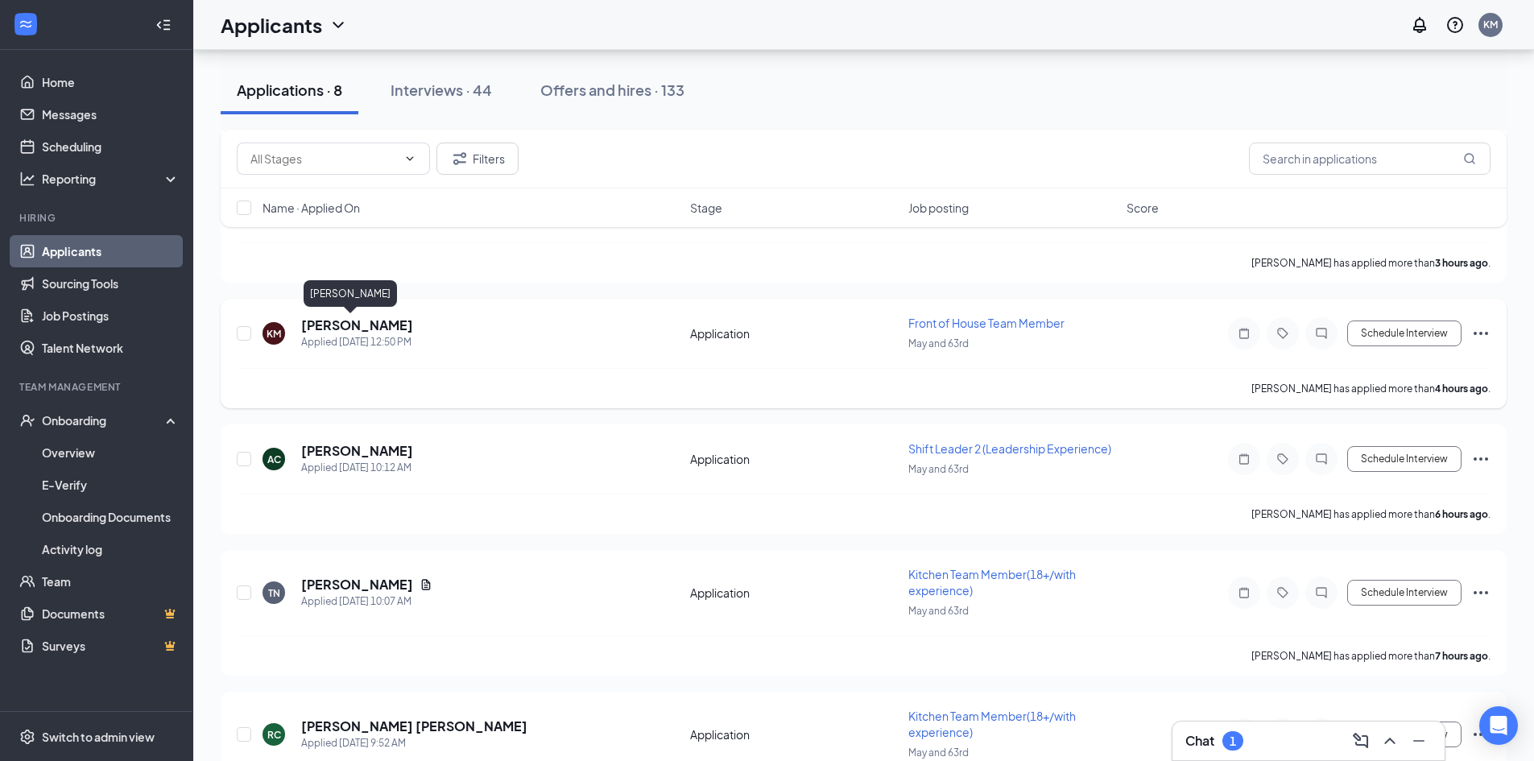
click at [324, 321] on h5 "[PERSON_NAME]" at bounding box center [357, 326] width 112 height 18
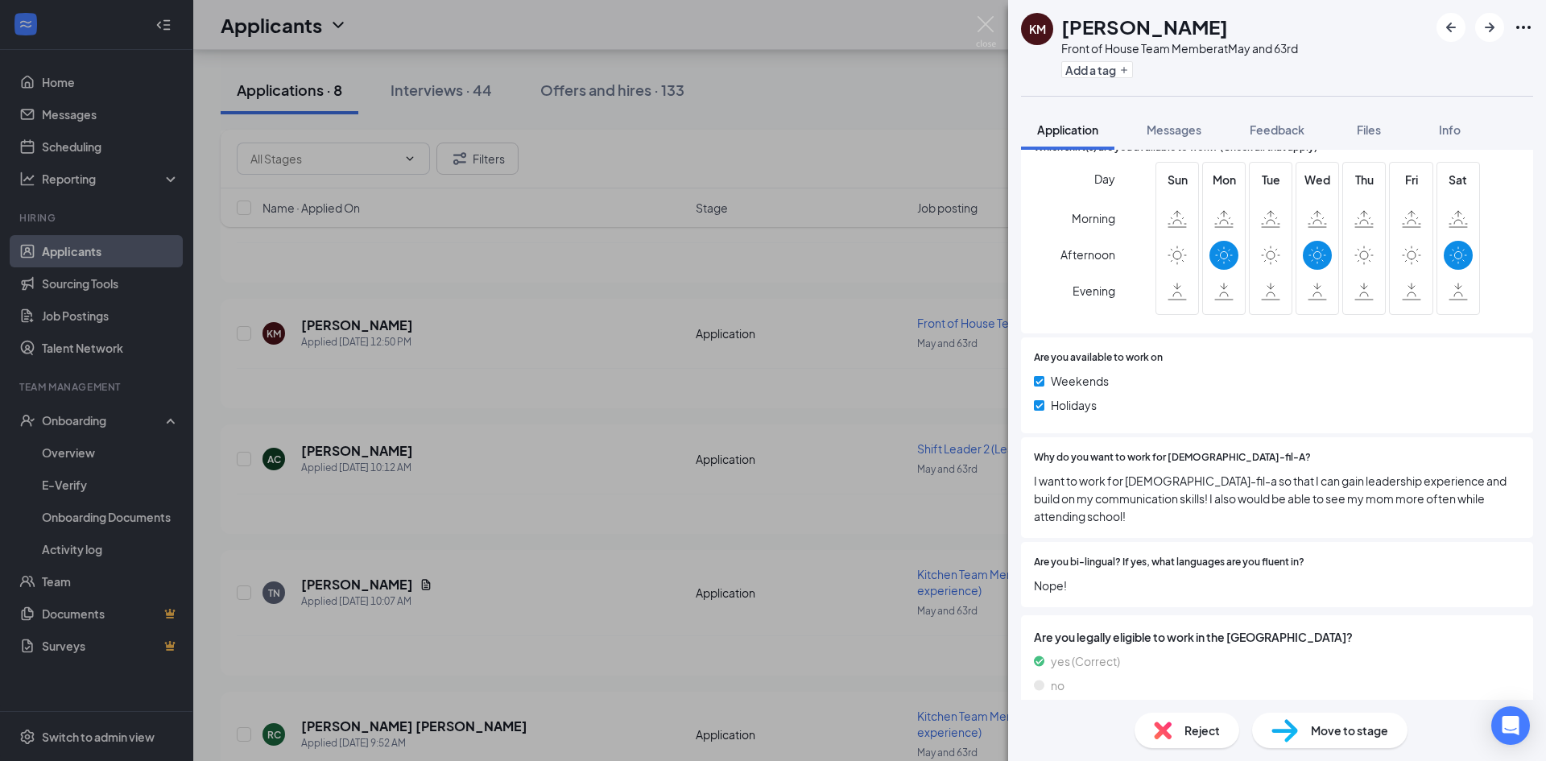
scroll to position [687, 0]
click at [1309, 735] on div "Move to stage" at bounding box center [1329, 730] width 155 height 35
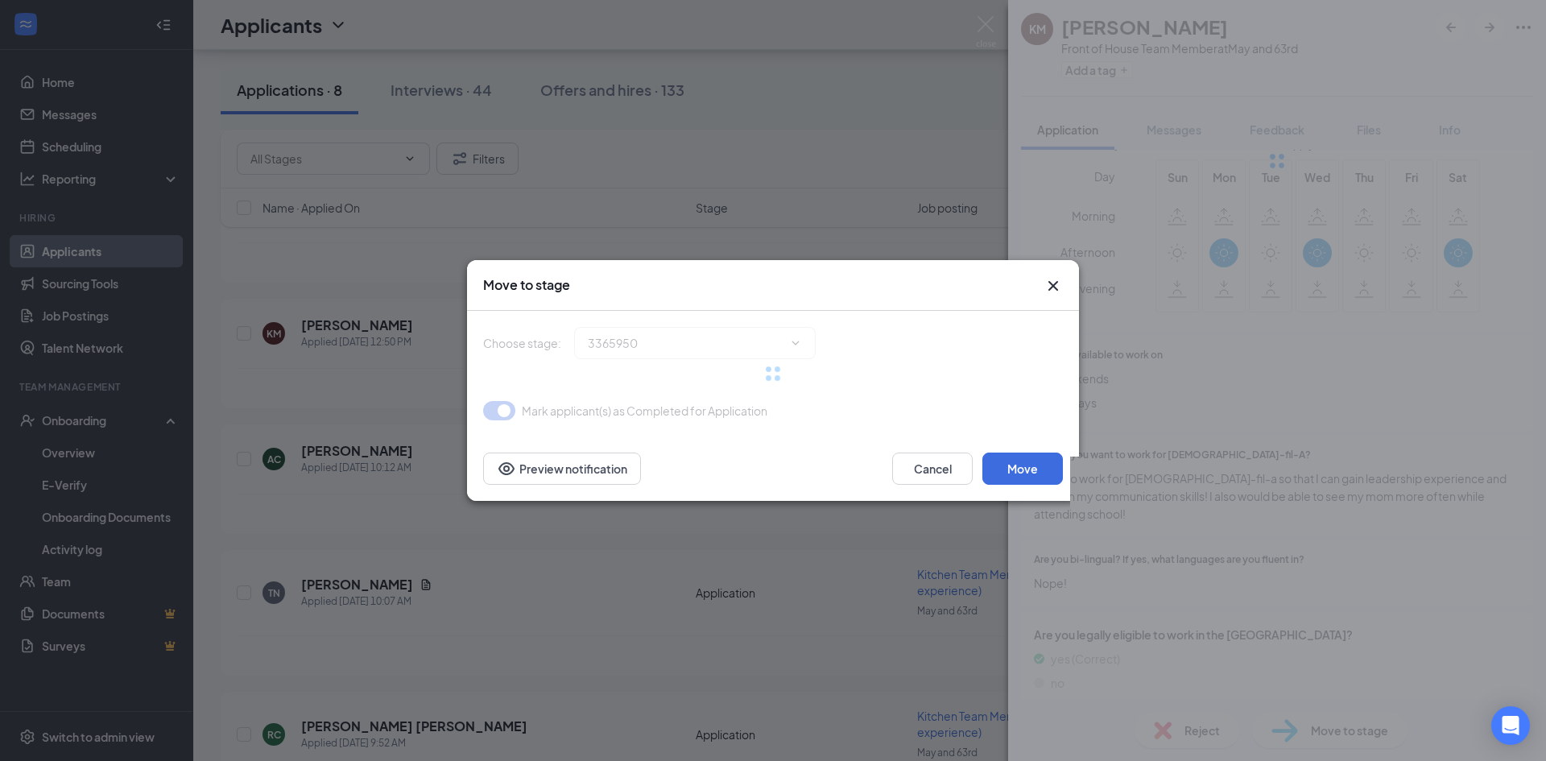
scroll to position [681, 0]
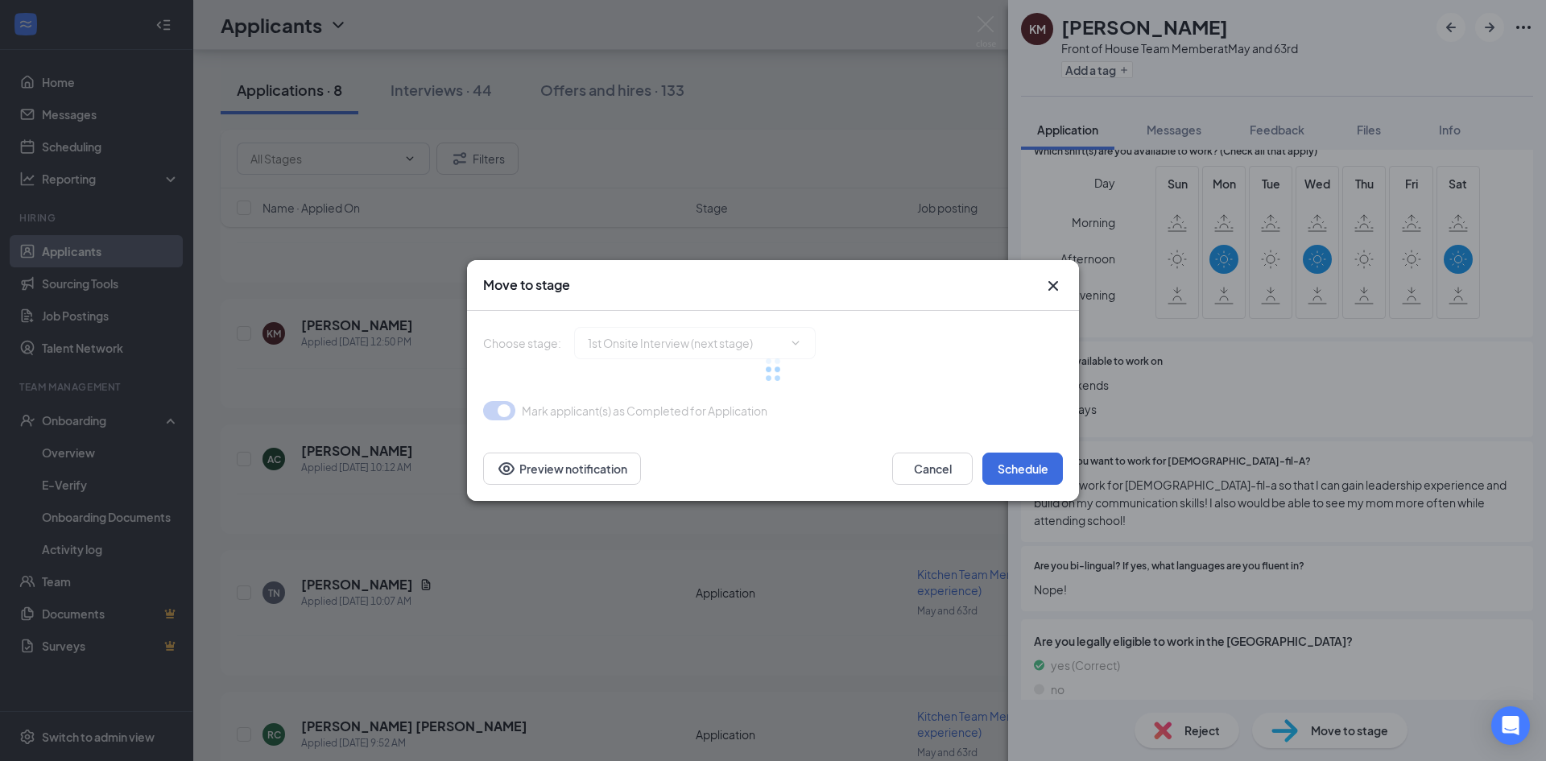
type input "1st Onsite Interview (next stage)"
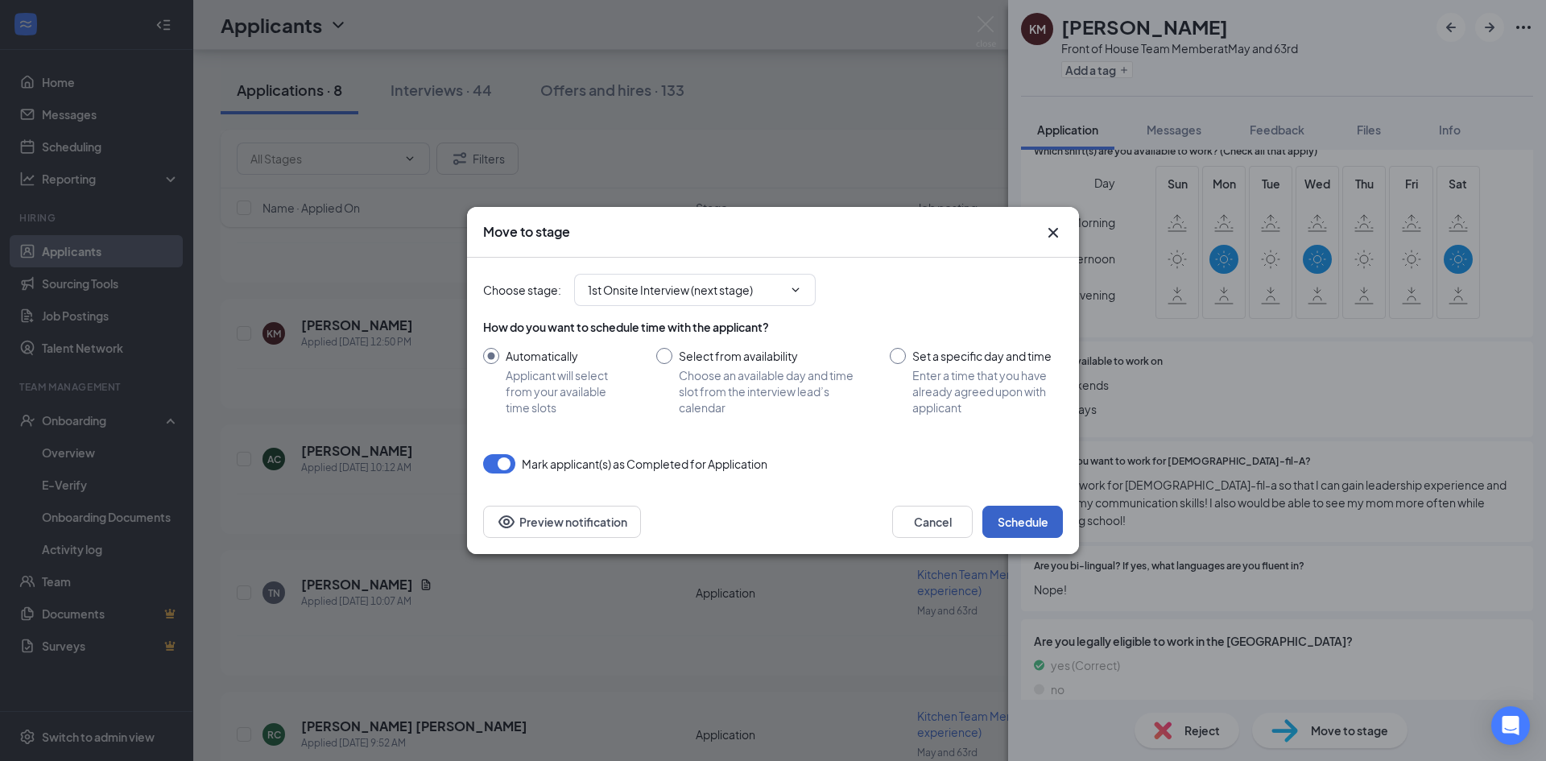
click at [992, 516] on button "Schedule" at bounding box center [1023, 522] width 81 height 32
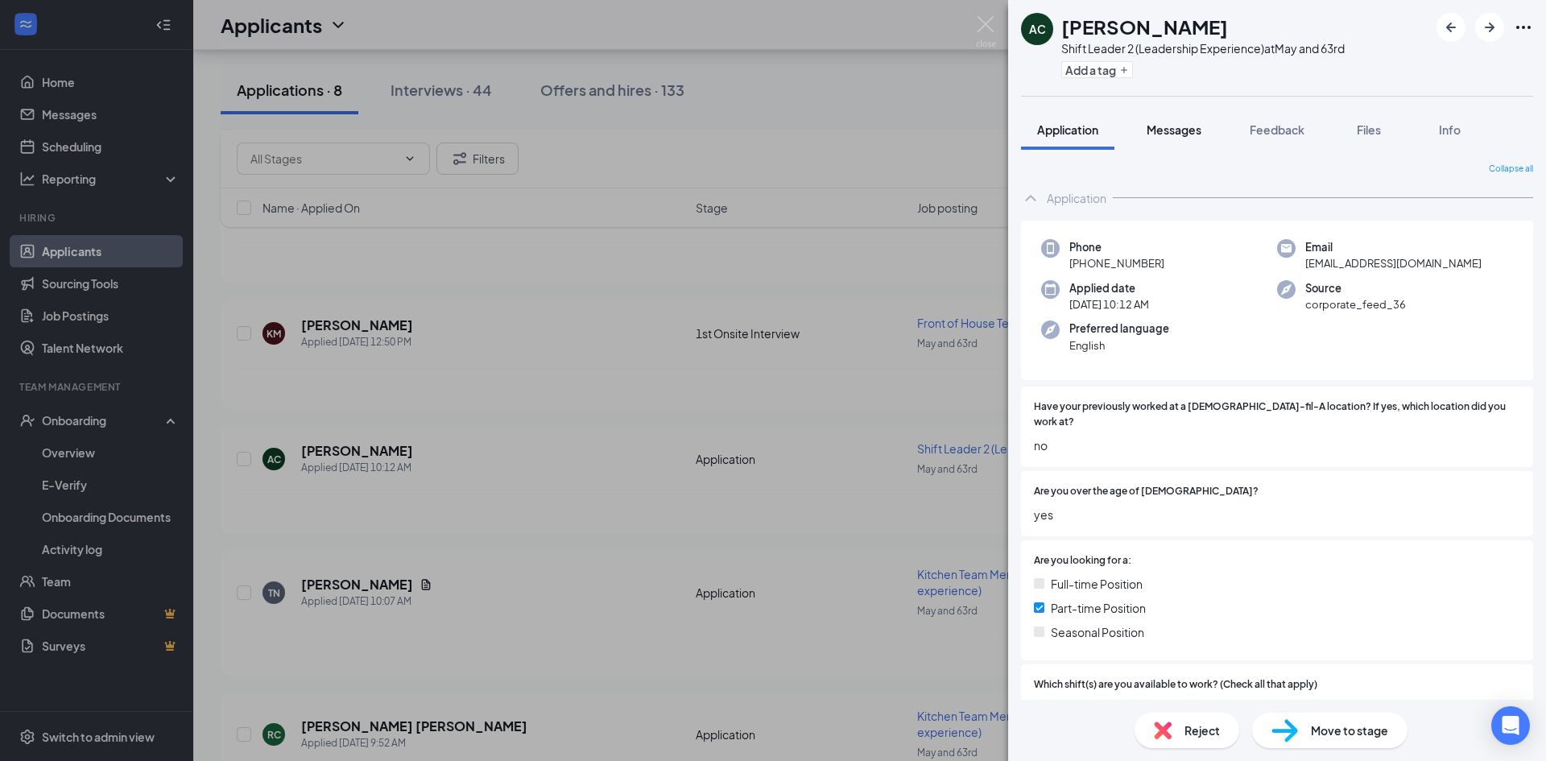
click at [1188, 132] on span "Messages" at bounding box center [1174, 129] width 55 height 14
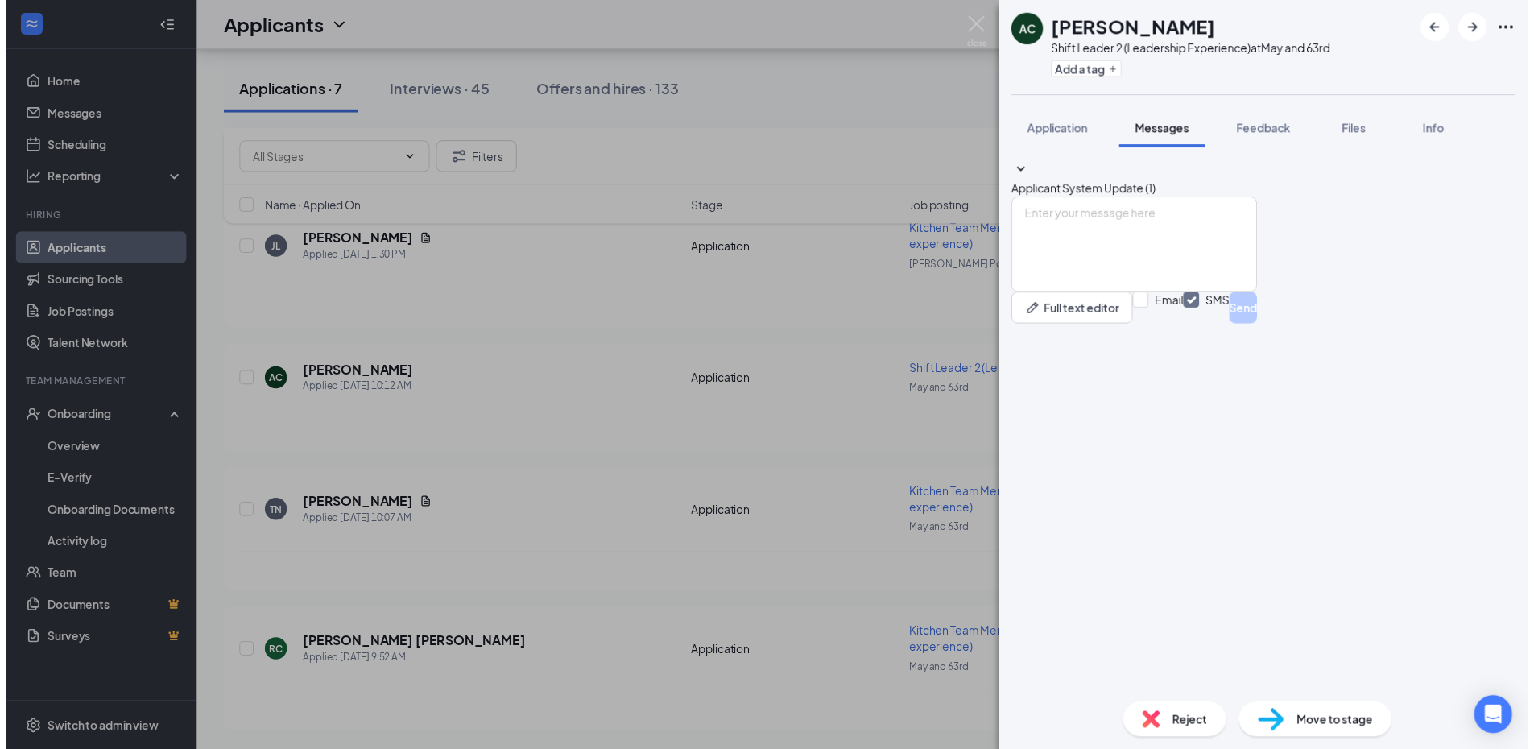
scroll to position [514, 0]
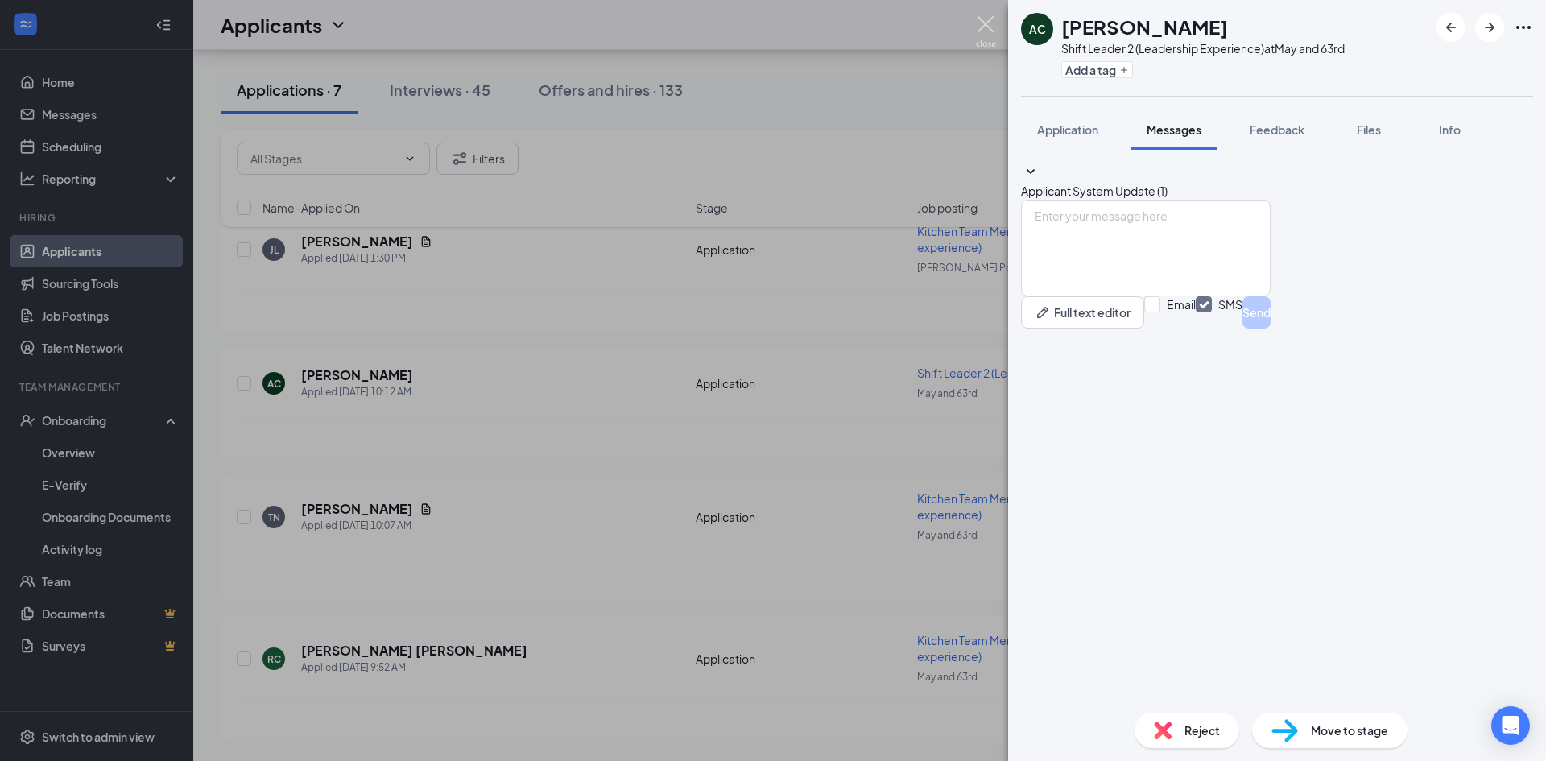
click at [983, 25] on img at bounding box center [986, 31] width 20 height 31
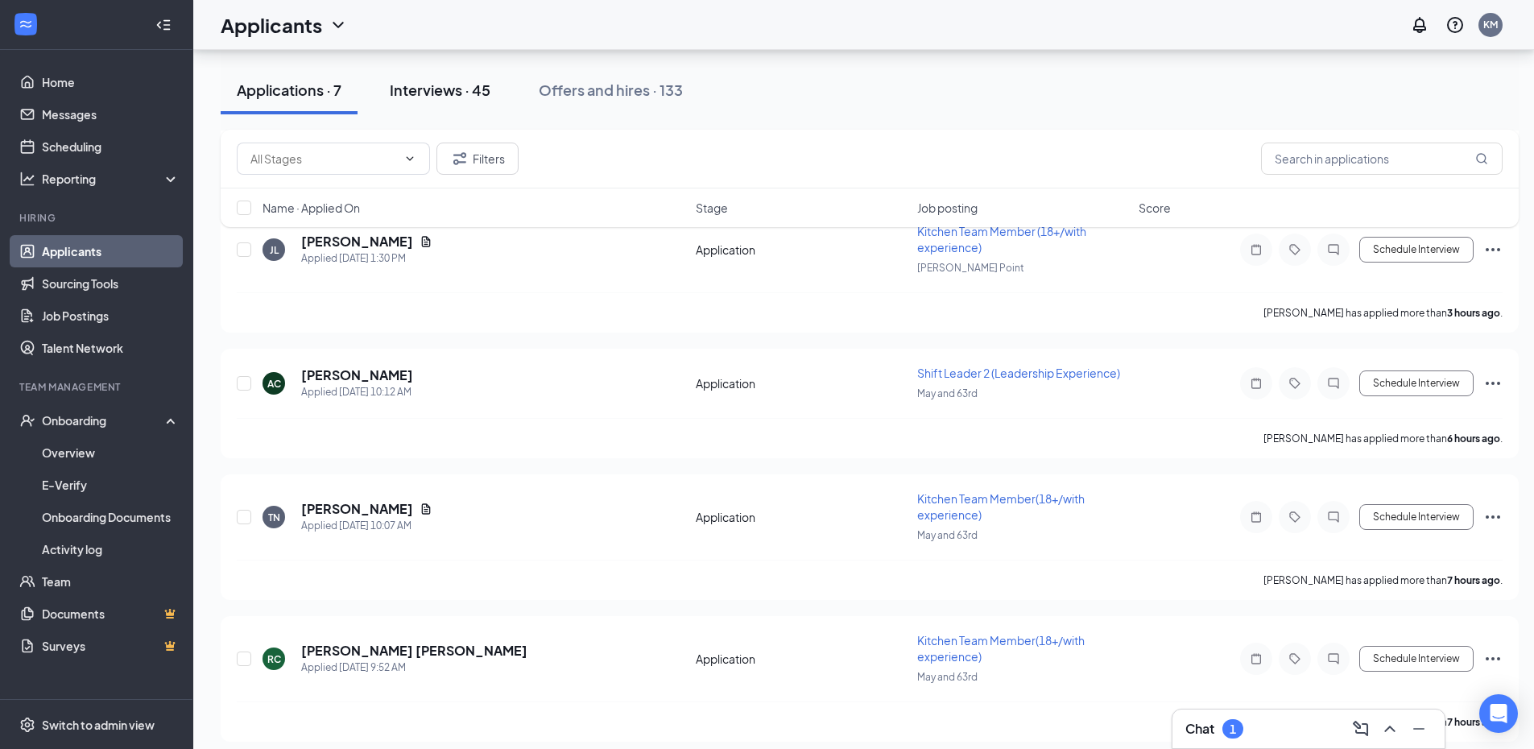
click at [466, 90] on div "Interviews · 45" at bounding box center [440, 90] width 101 height 20
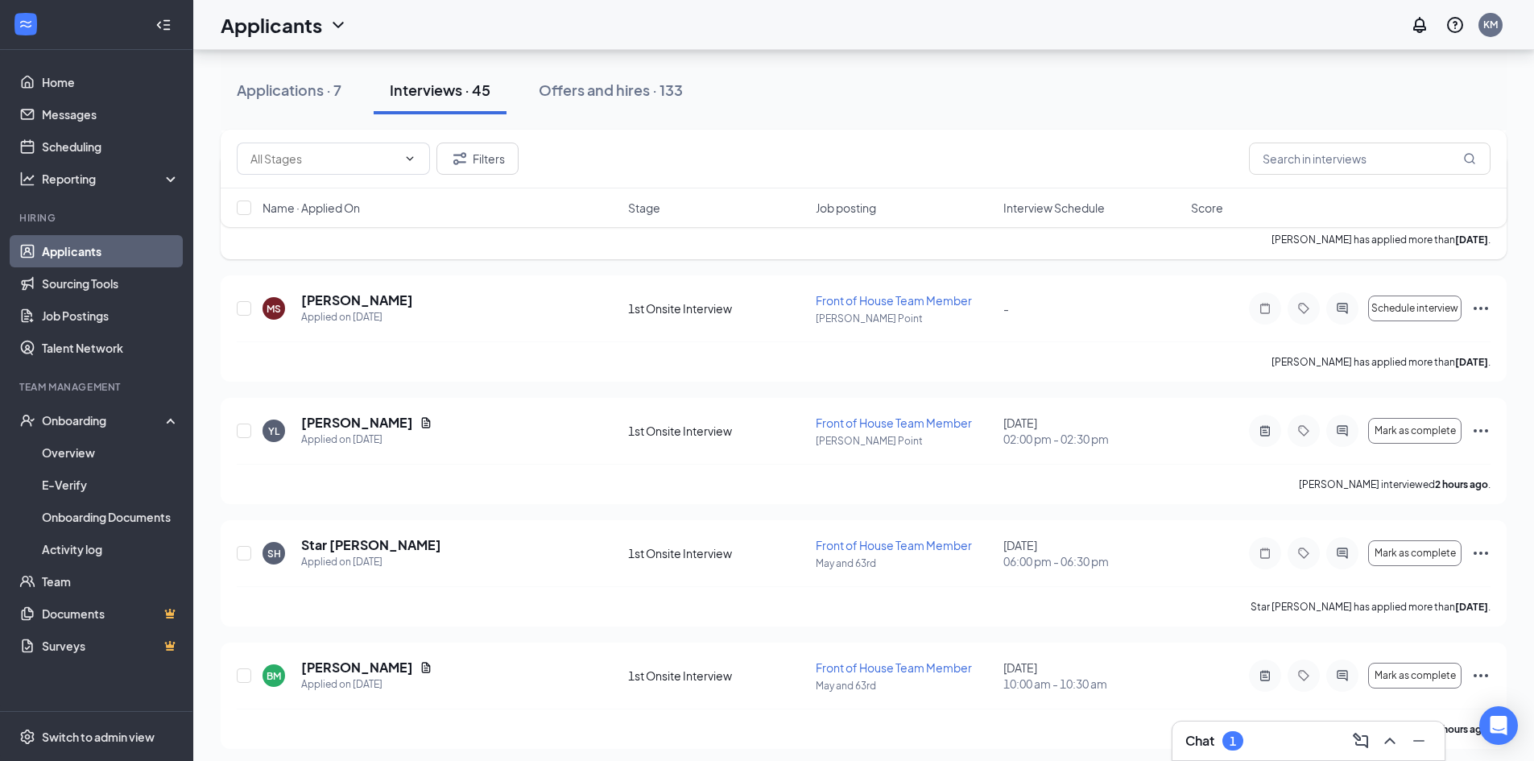
scroll to position [1450, 0]
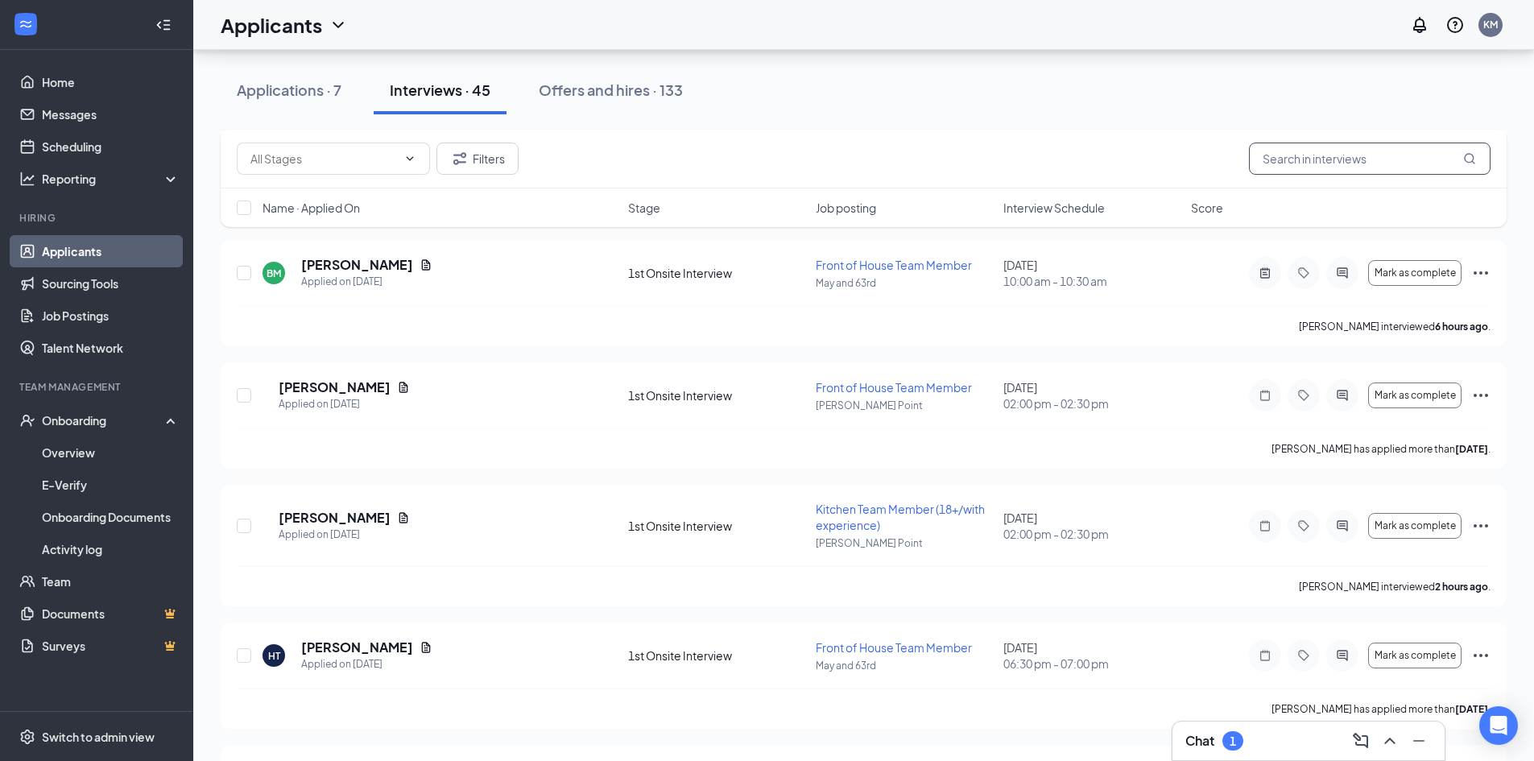
click at [1441, 158] on input "text" at bounding box center [1370, 159] width 242 height 32
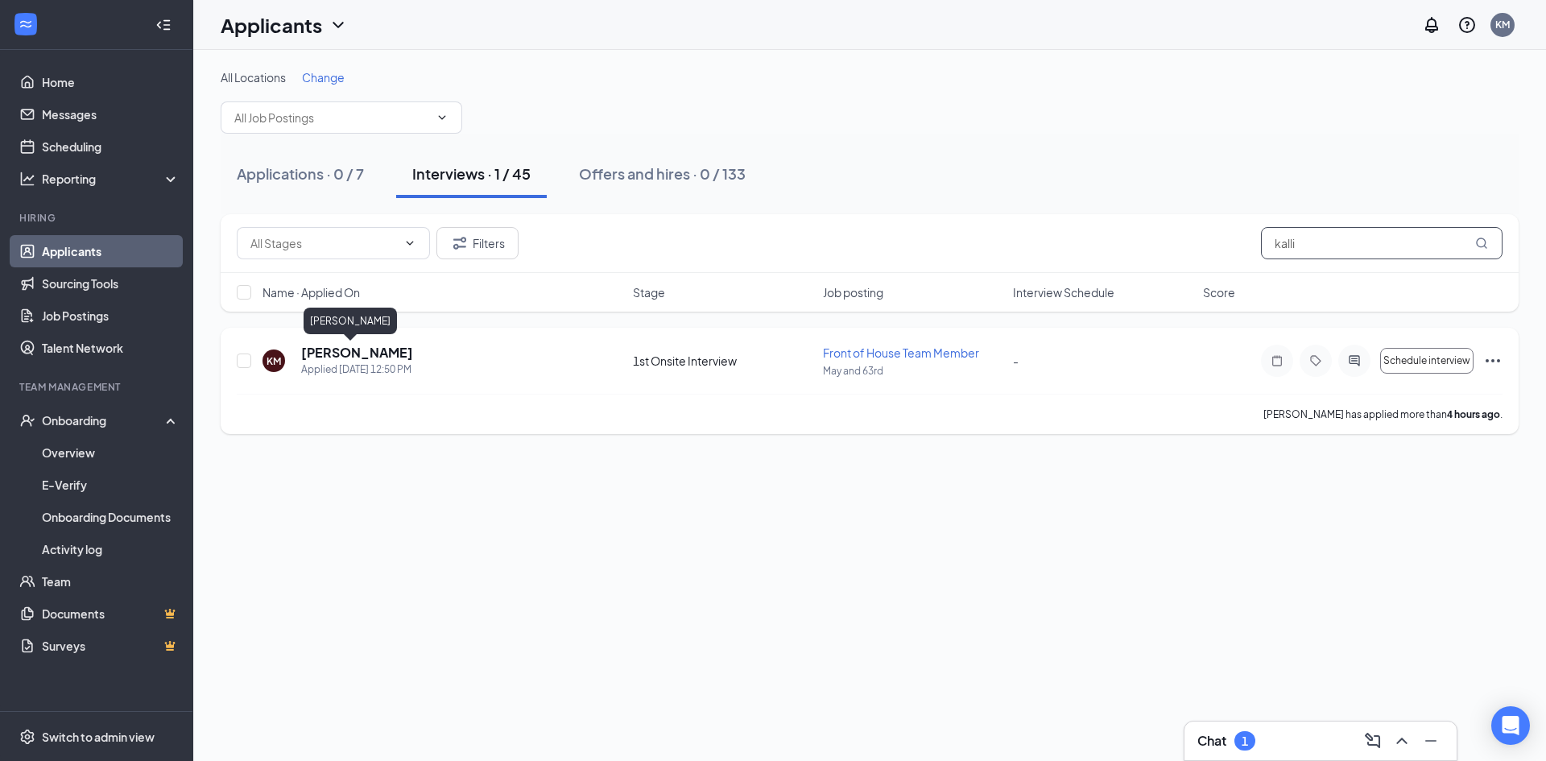
type input "kalli"
click at [333, 354] on h5 "[PERSON_NAME]" at bounding box center [357, 353] width 112 height 18
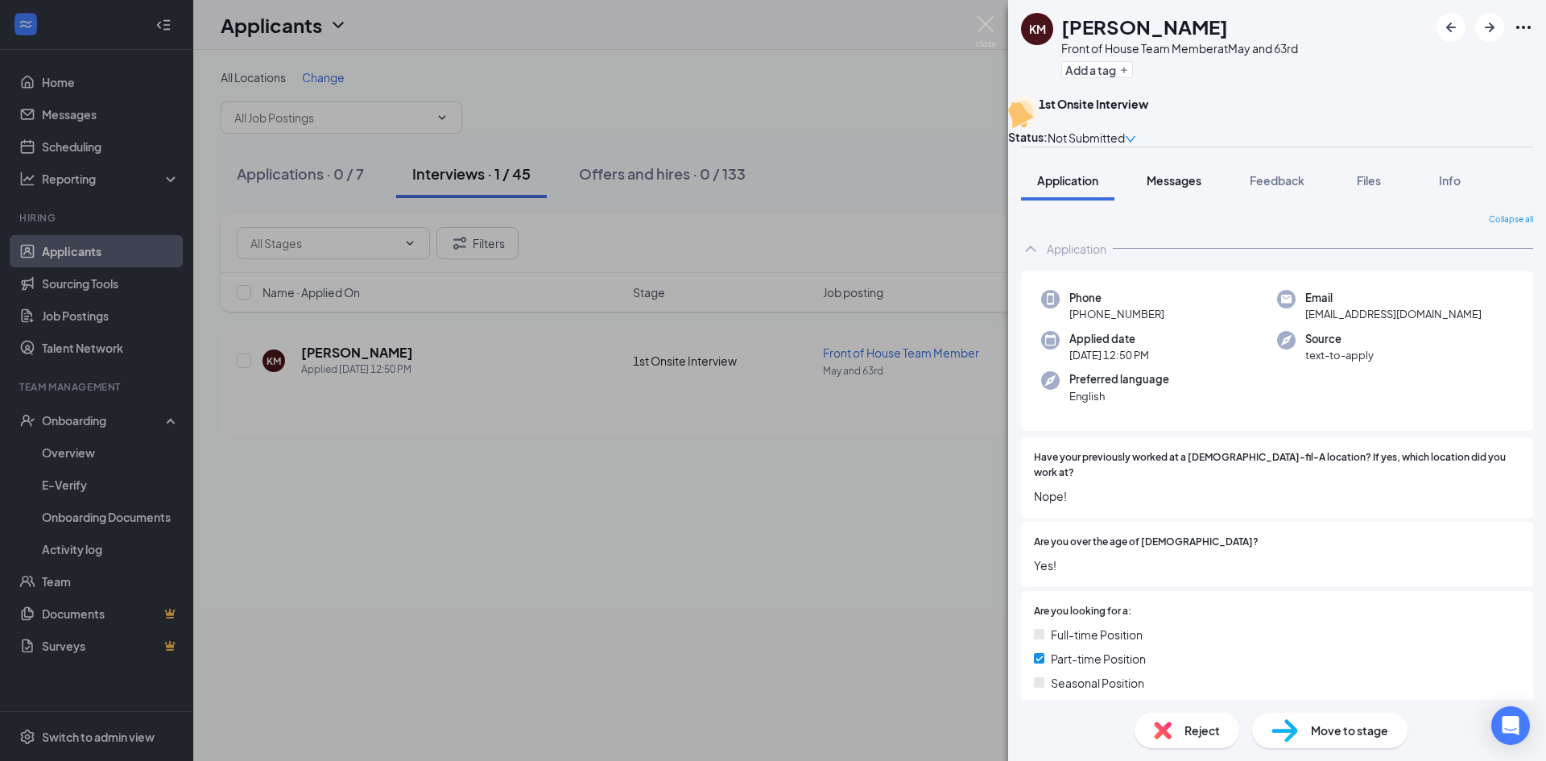
click at [1184, 188] on span "Messages" at bounding box center [1174, 180] width 55 height 14
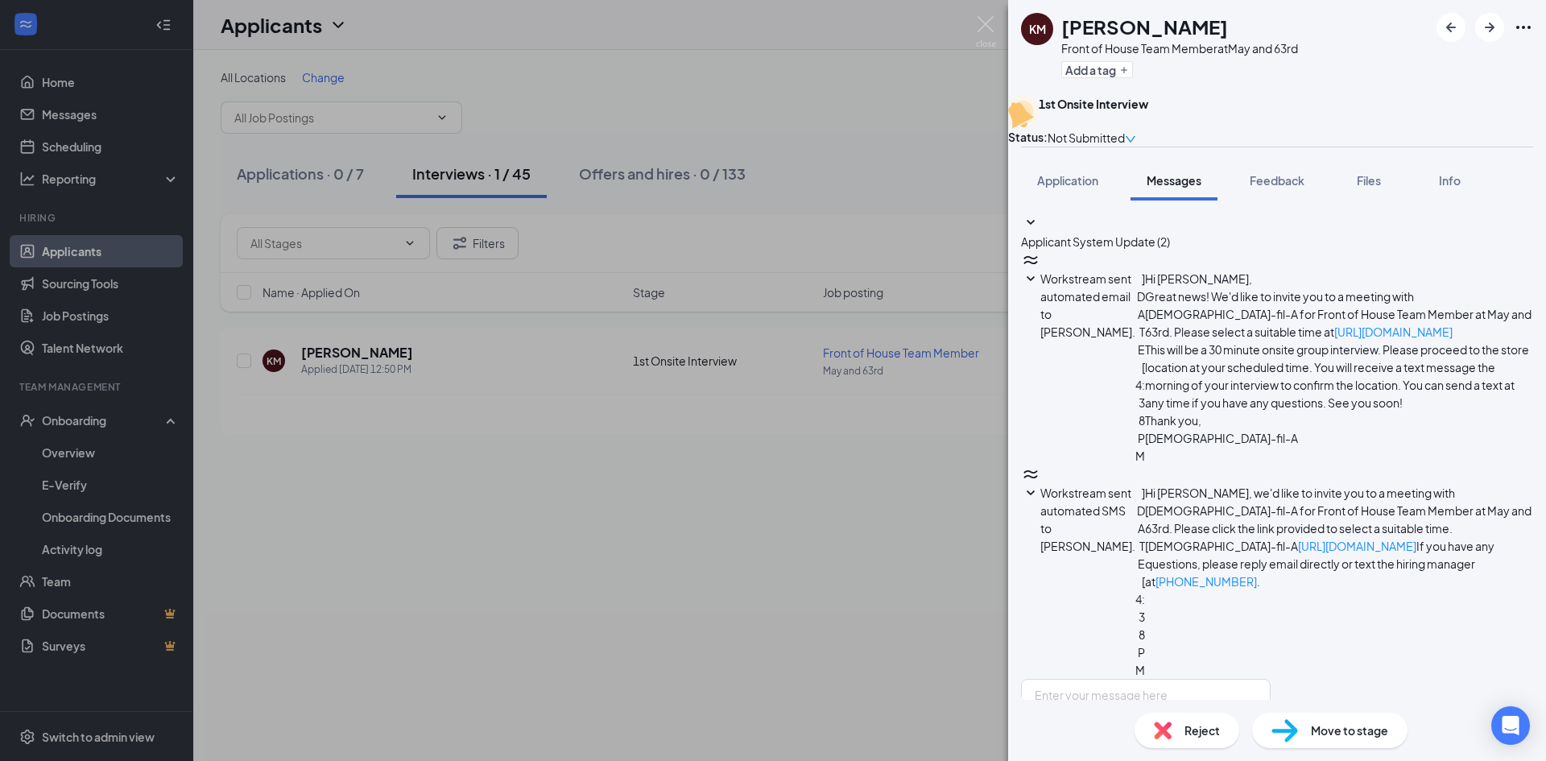
click at [1041, 484] on icon "SmallChevronDown" at bounding box center [1030, 493] width 19 height 19
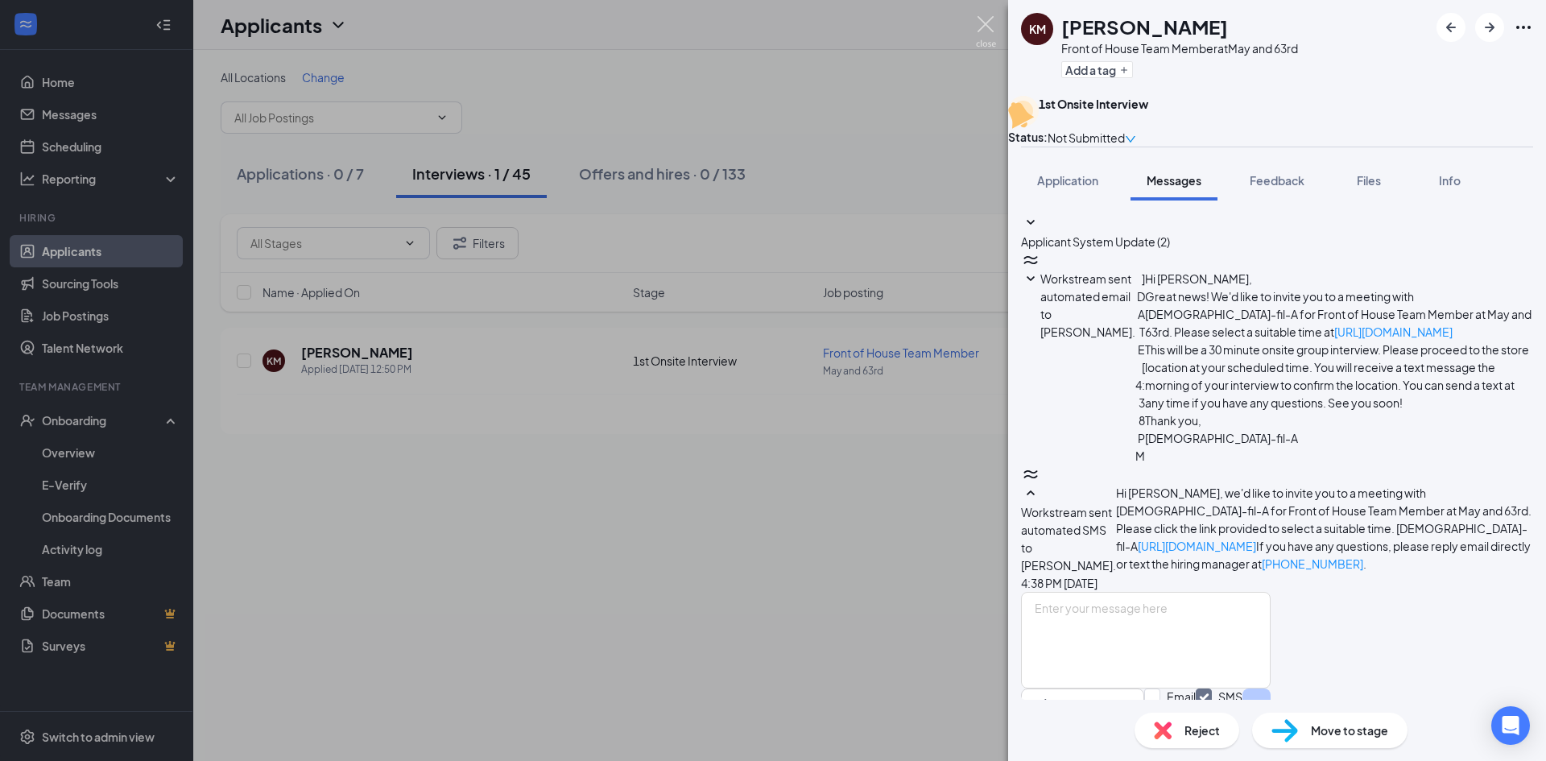
drag, startPoint x: 978, startPoint y: 28, endPoint x: 956, endPoint y: 14, distance: 26.1
click at [977, 27] on img at bounding box center [986, 31] width 20 height 31
